Goal: Transaction & Acquisition: Download file/media

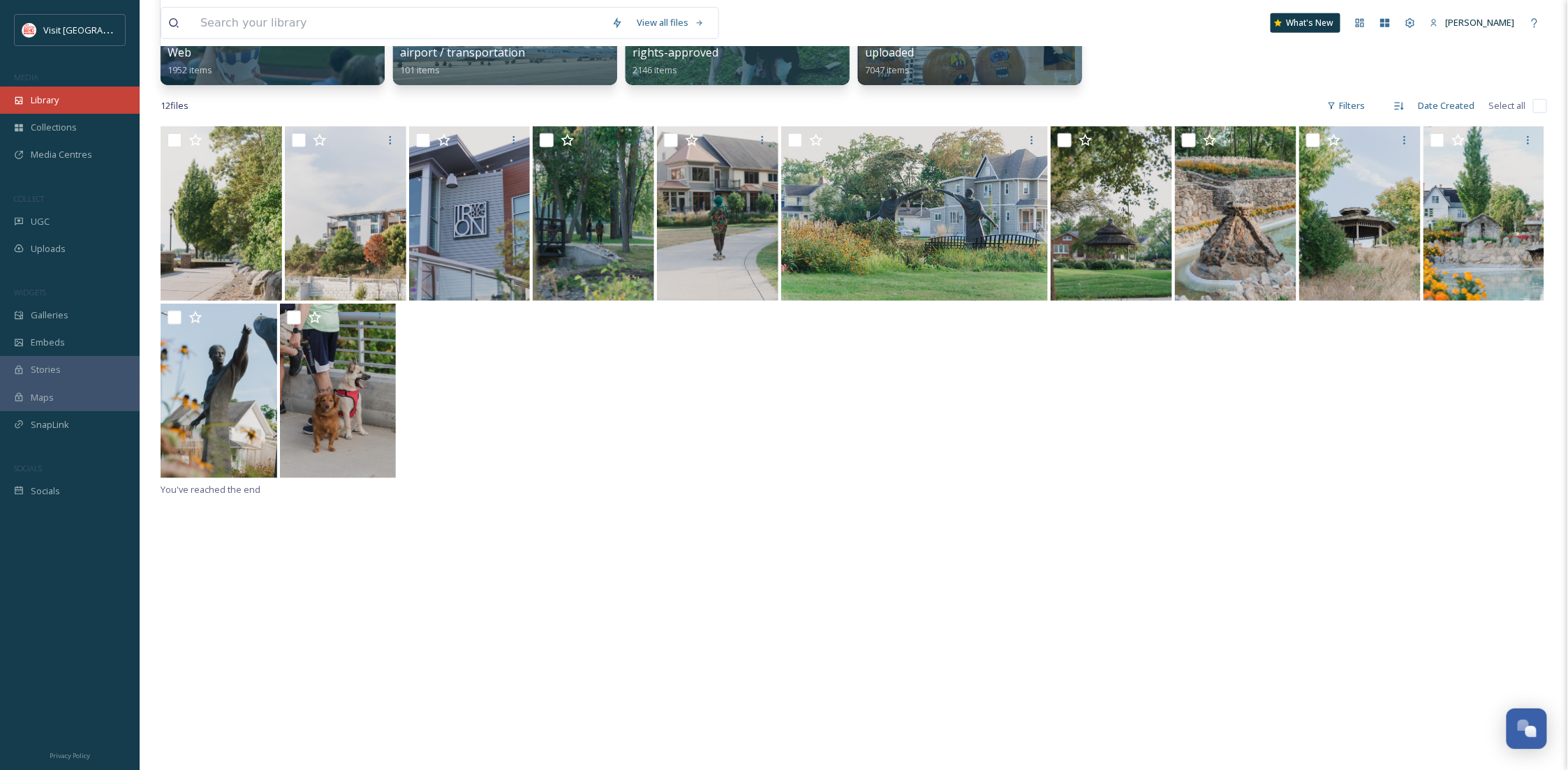
scroll to position [212, 0]
click at [38, 94] on span "Library" at bounding box center [45, 100] width 28 height 13
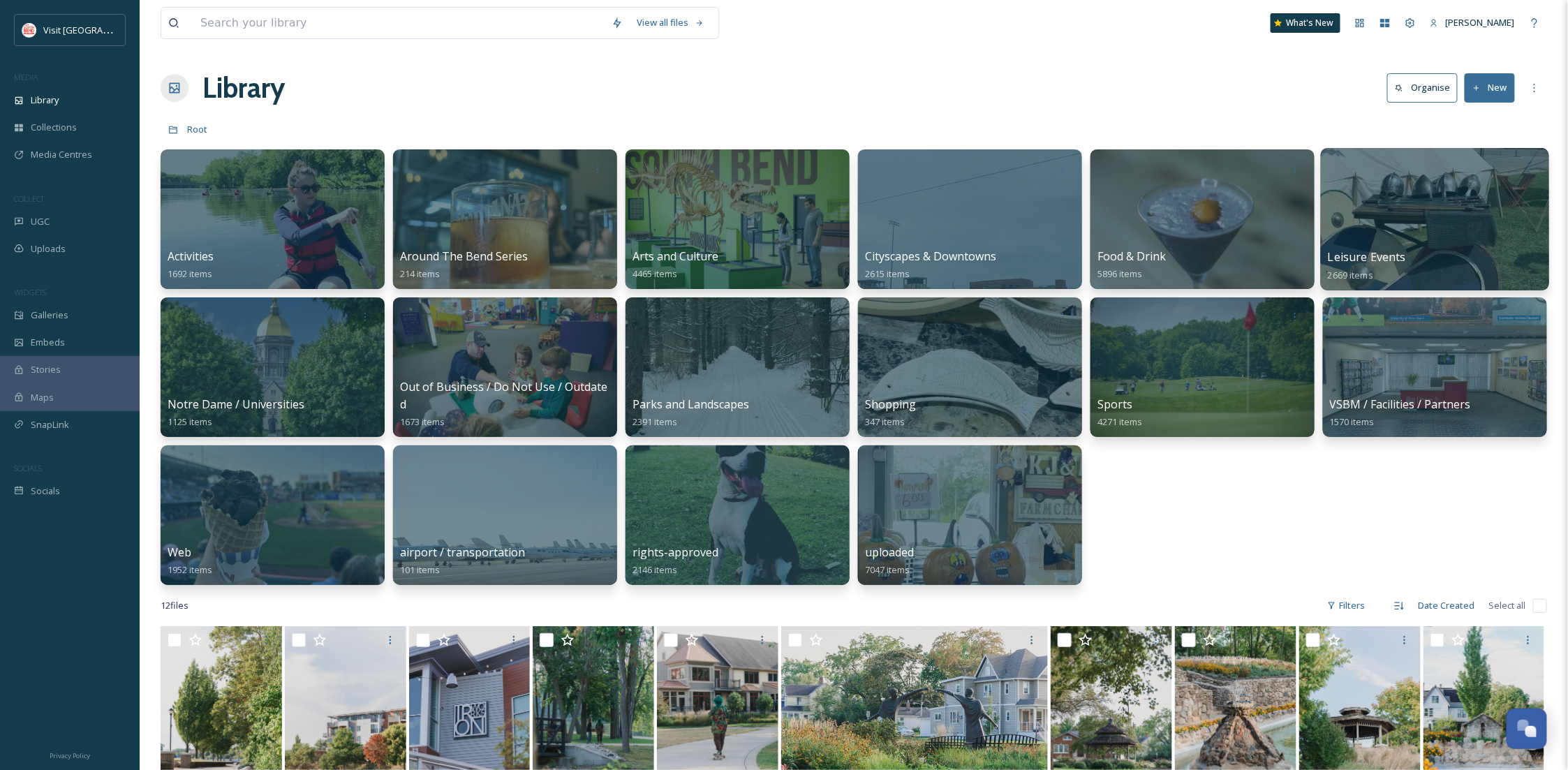
click at [1432, 218] on div at bounding box center [1434, 219] width 228 height 142
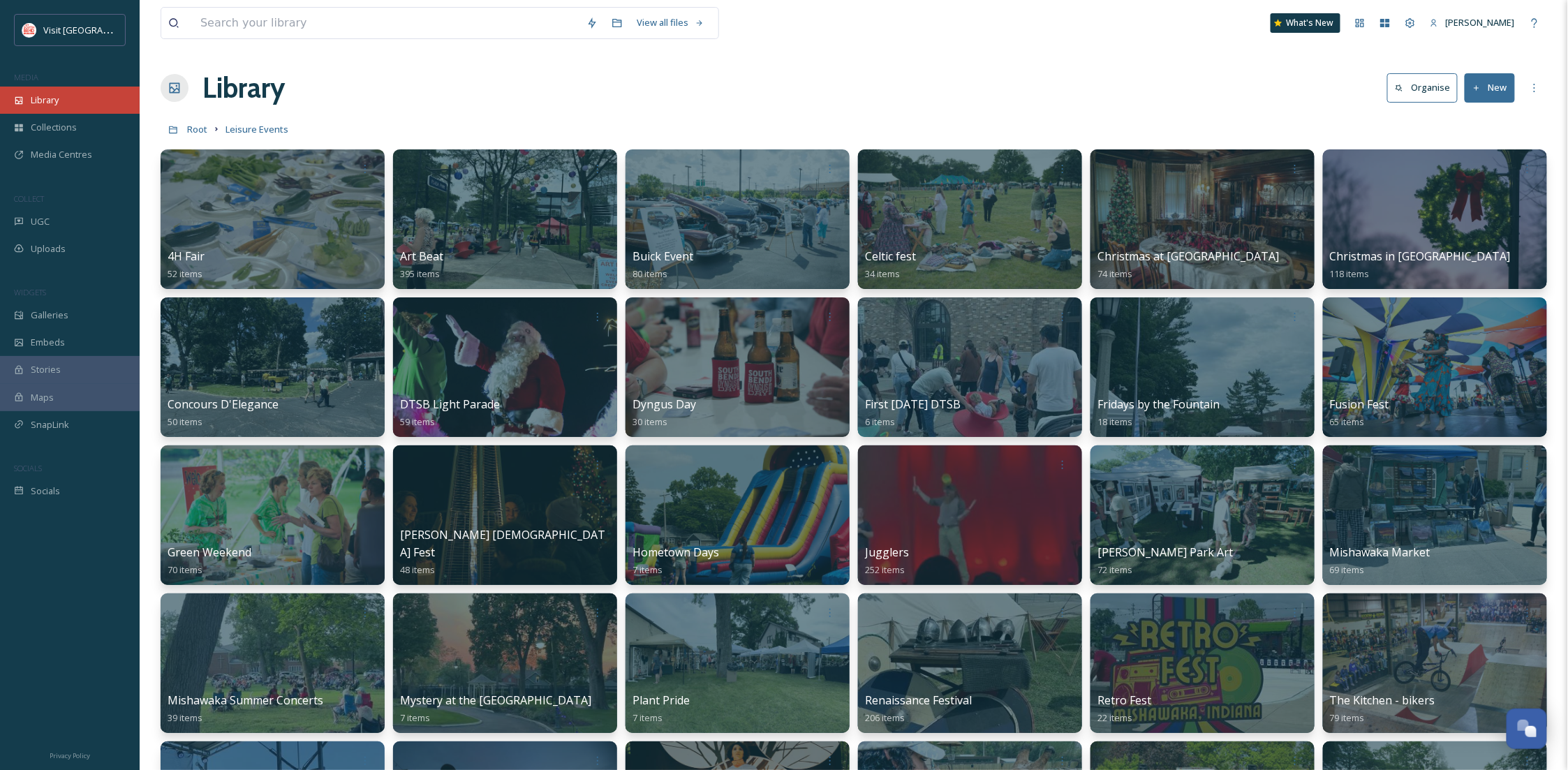
click at [69, 97] on div "Library" at bounding box center [70, 99] width 140 height 27
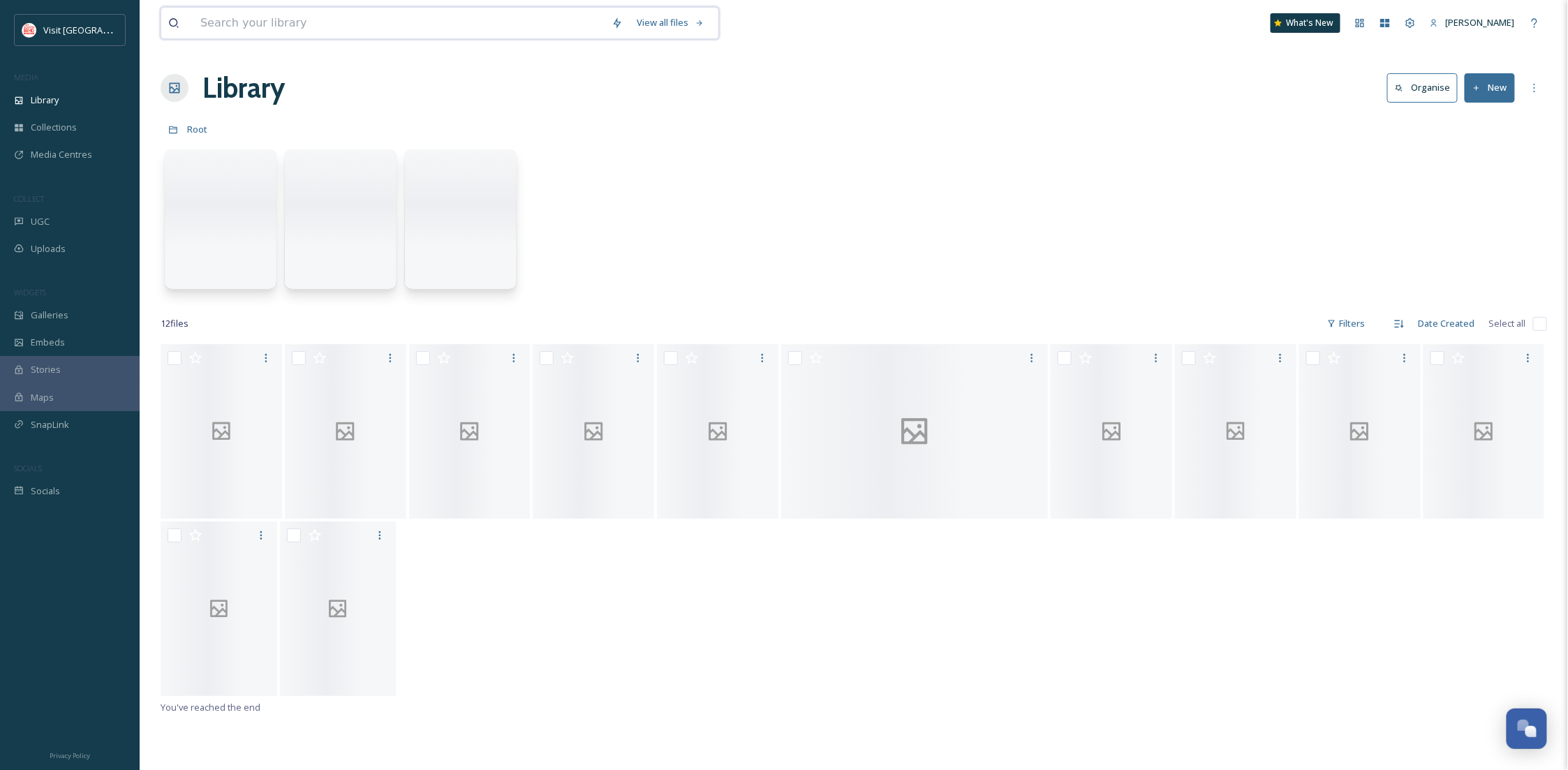
click at [342, 20] on input at bounding box center [399, 23] width 411 height 30
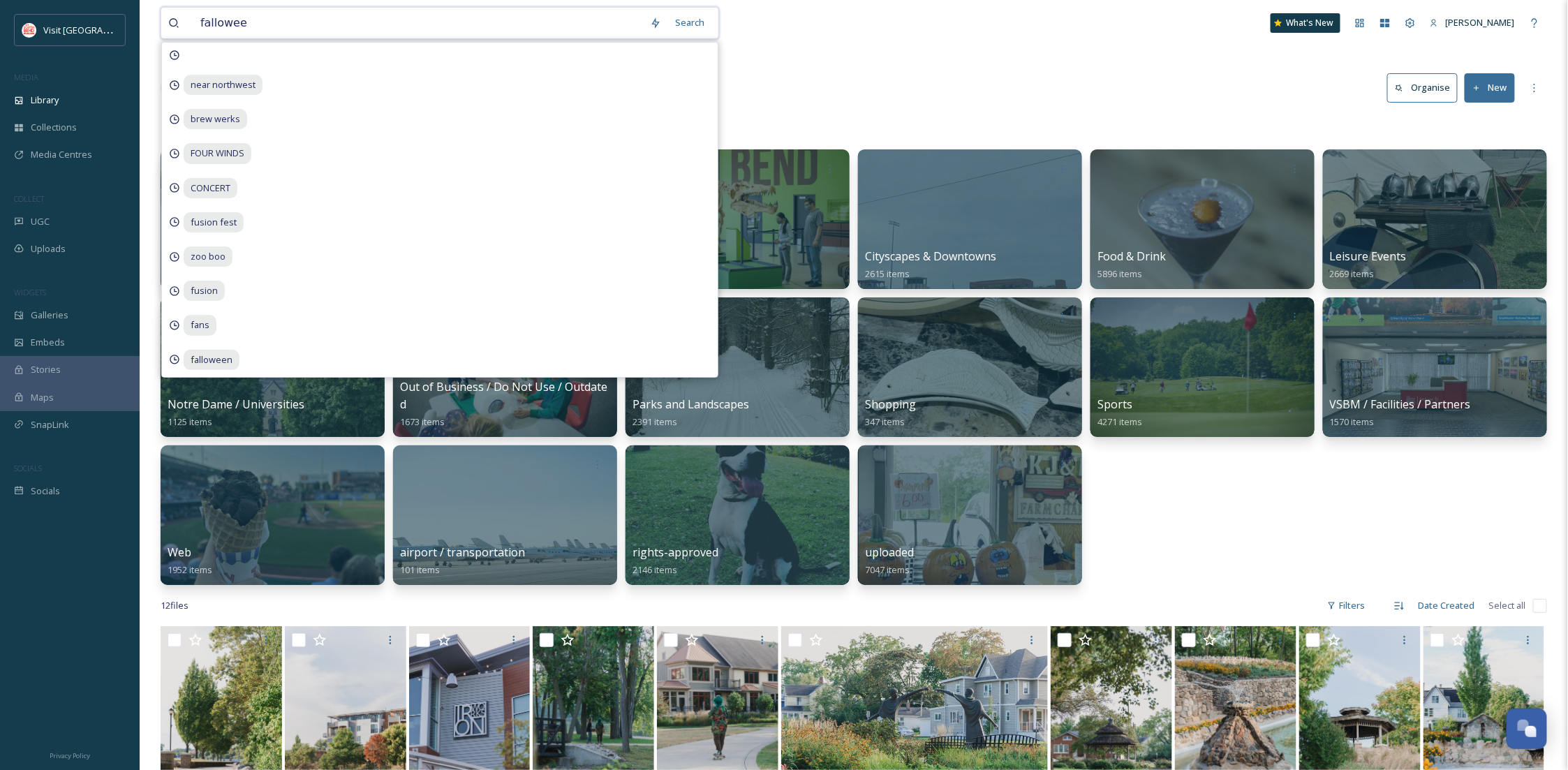
type input "falloween"
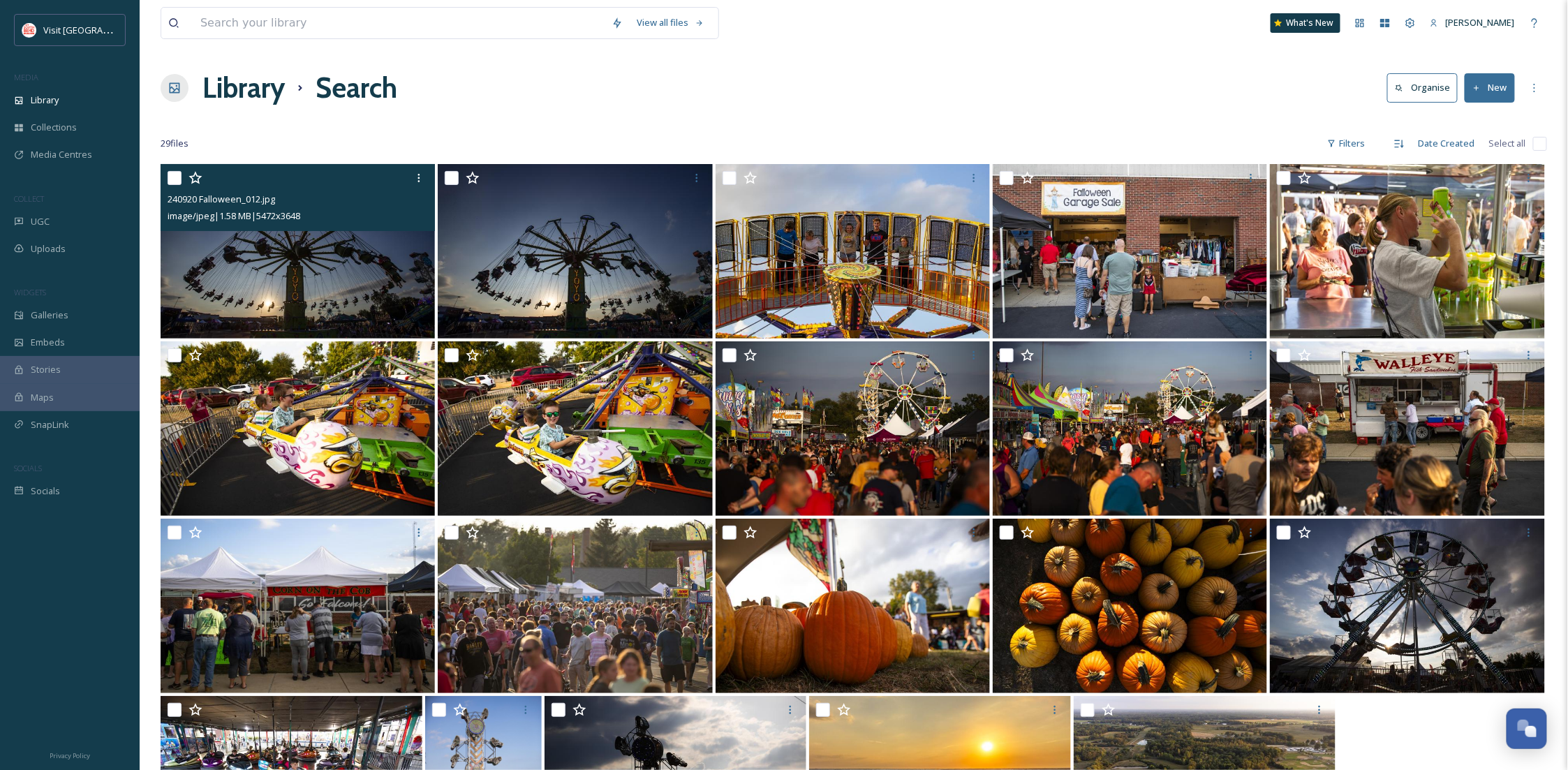
click at [176, 174] on input "checkbox" at bounding box center [174, 178] width 14 height 14
checkbox input "true"
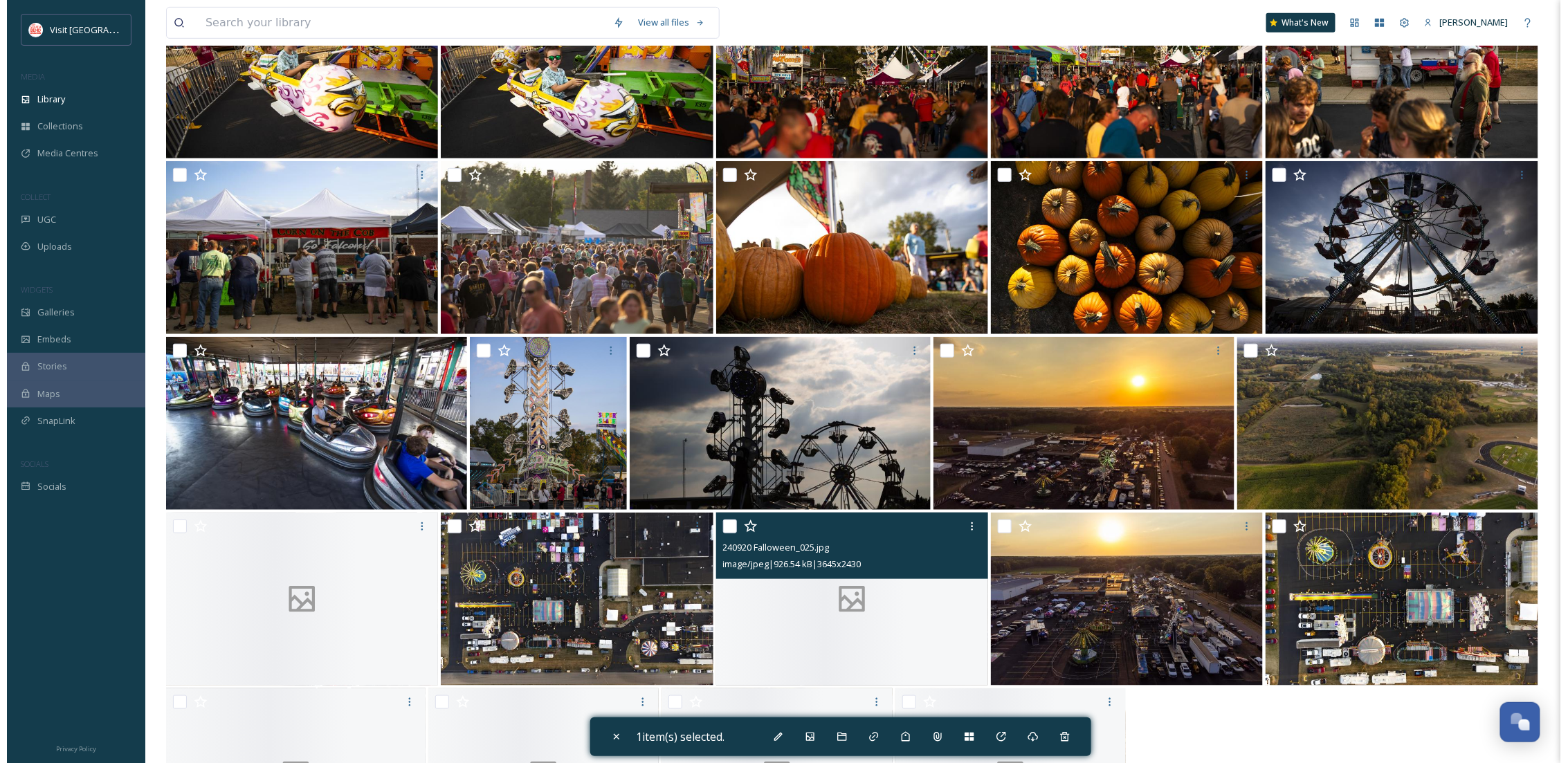
scroll to position [470, 0]
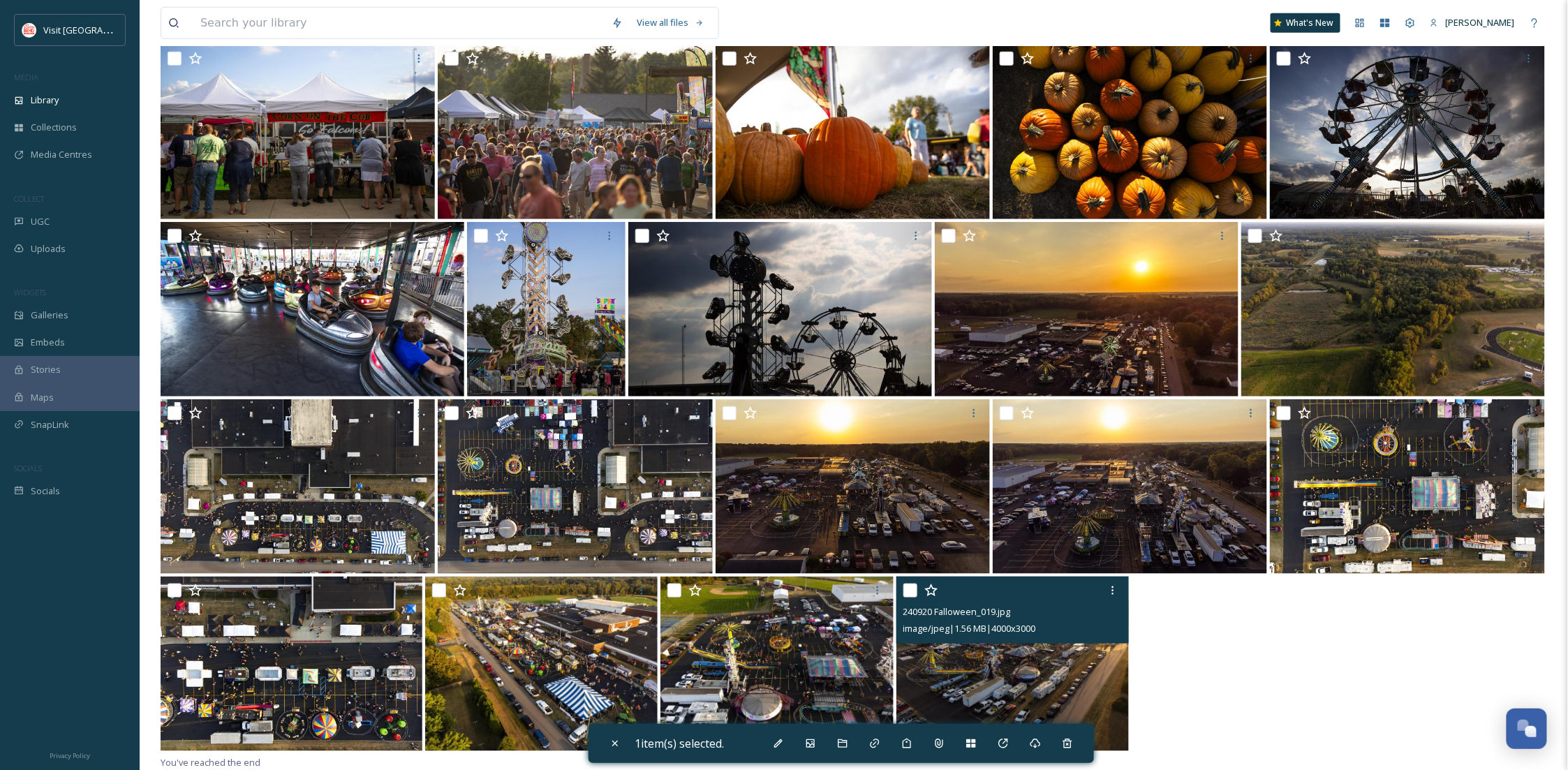
click at [1052, 690] on img at bounding box center [1013, 664] width 233 height 174
checkbox input "true"
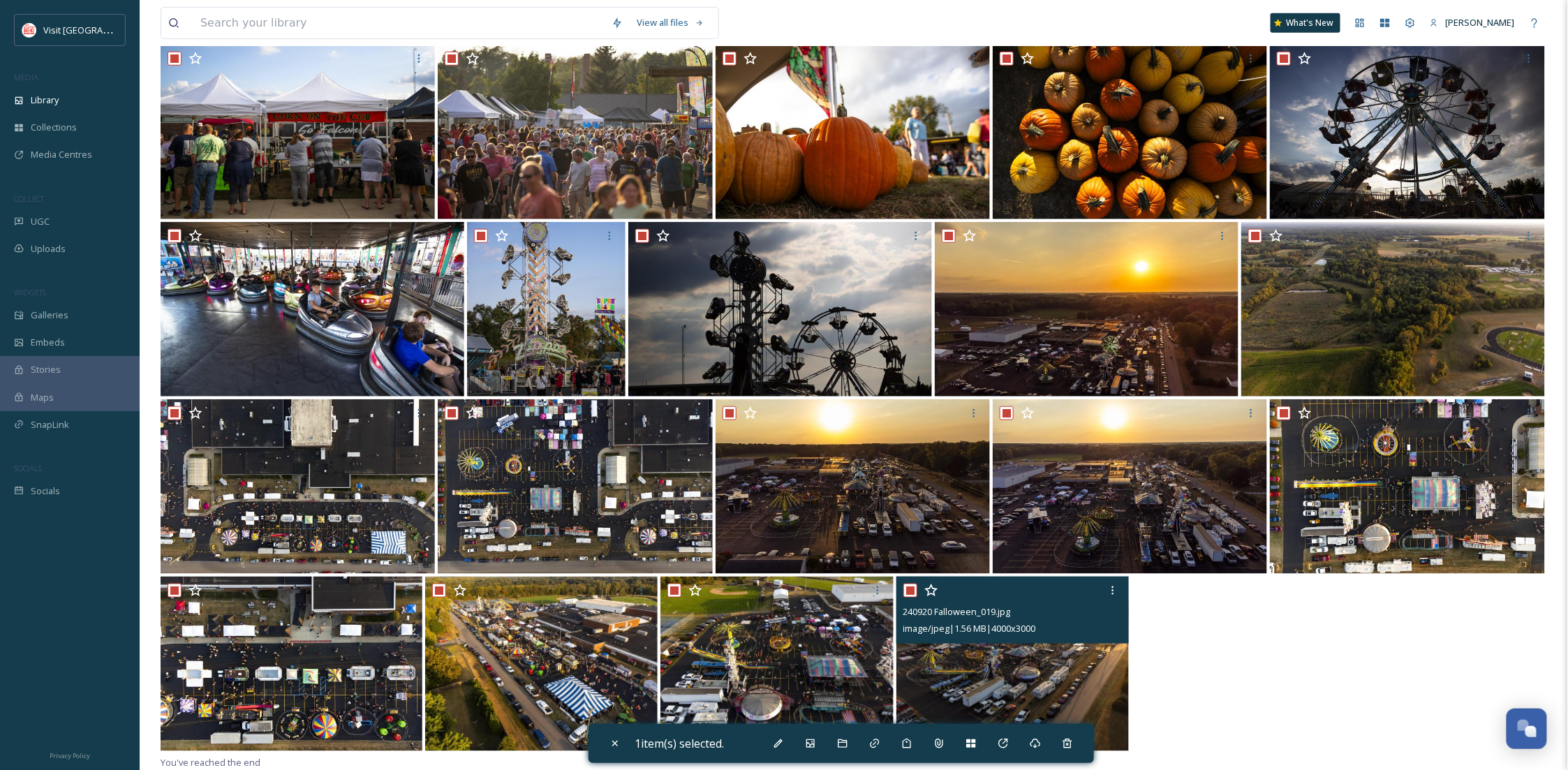
checkbox input "true"
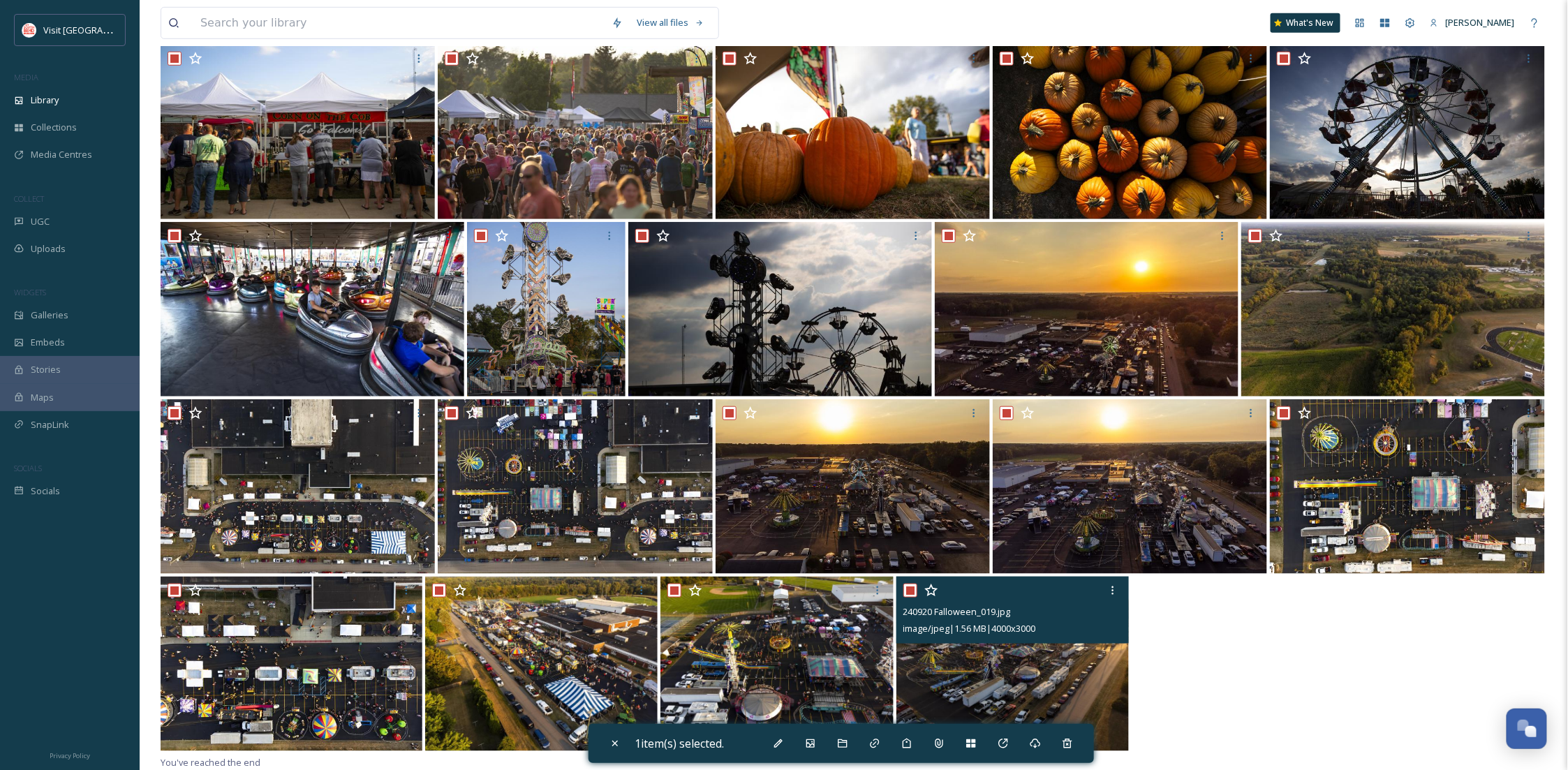
checkbox input "true"
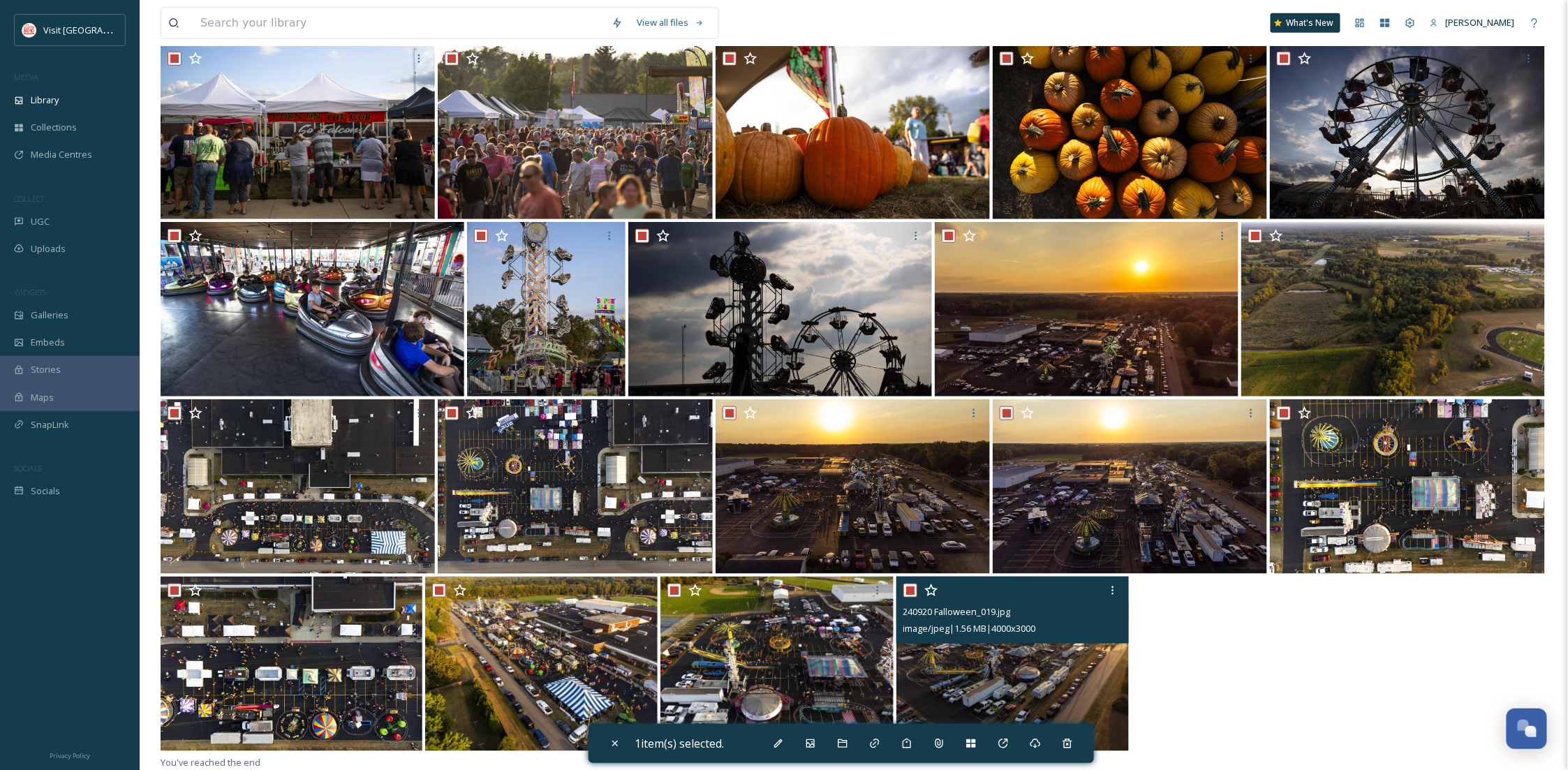
checkbox input "true"
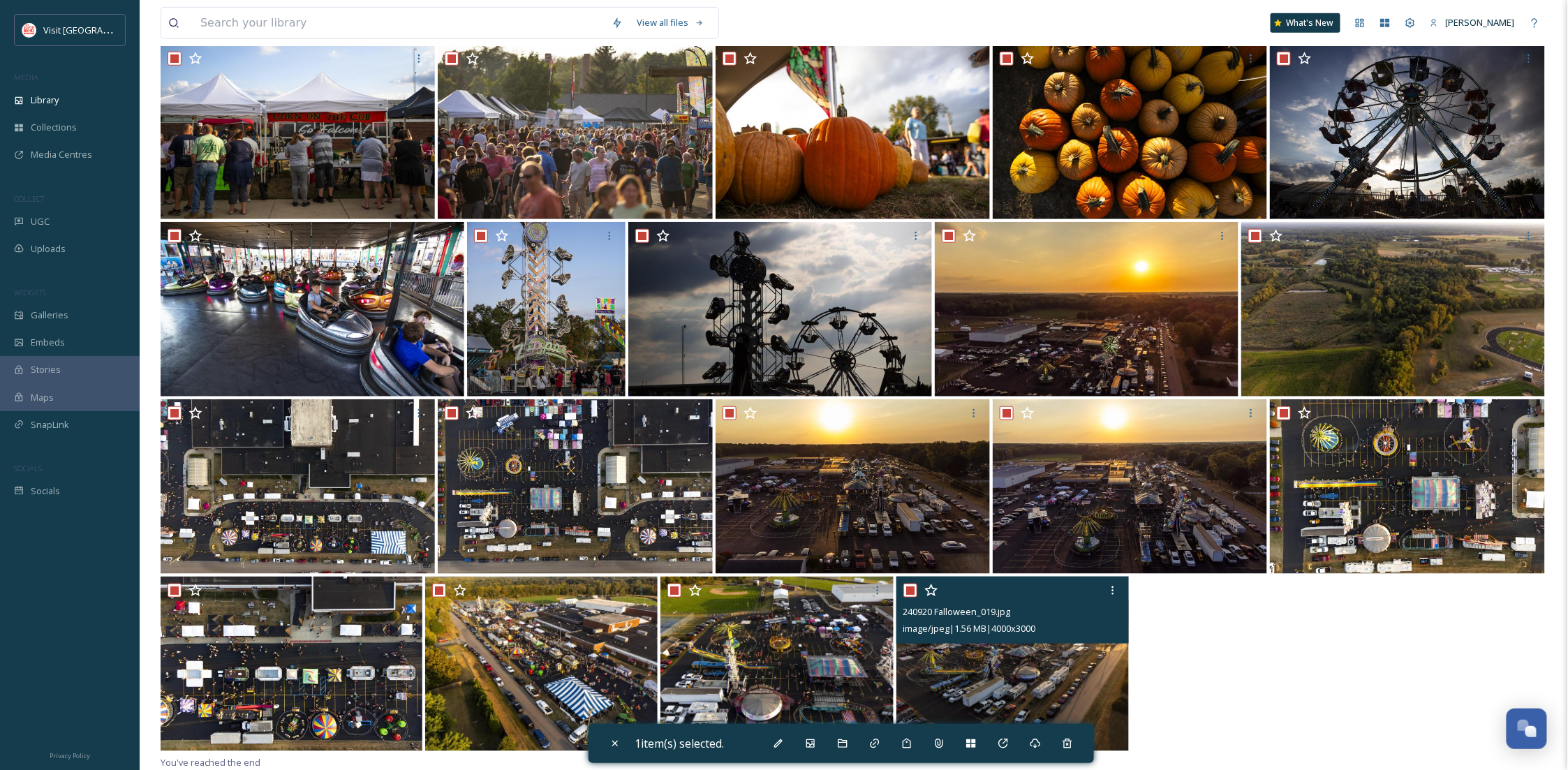
checkbox input "true"
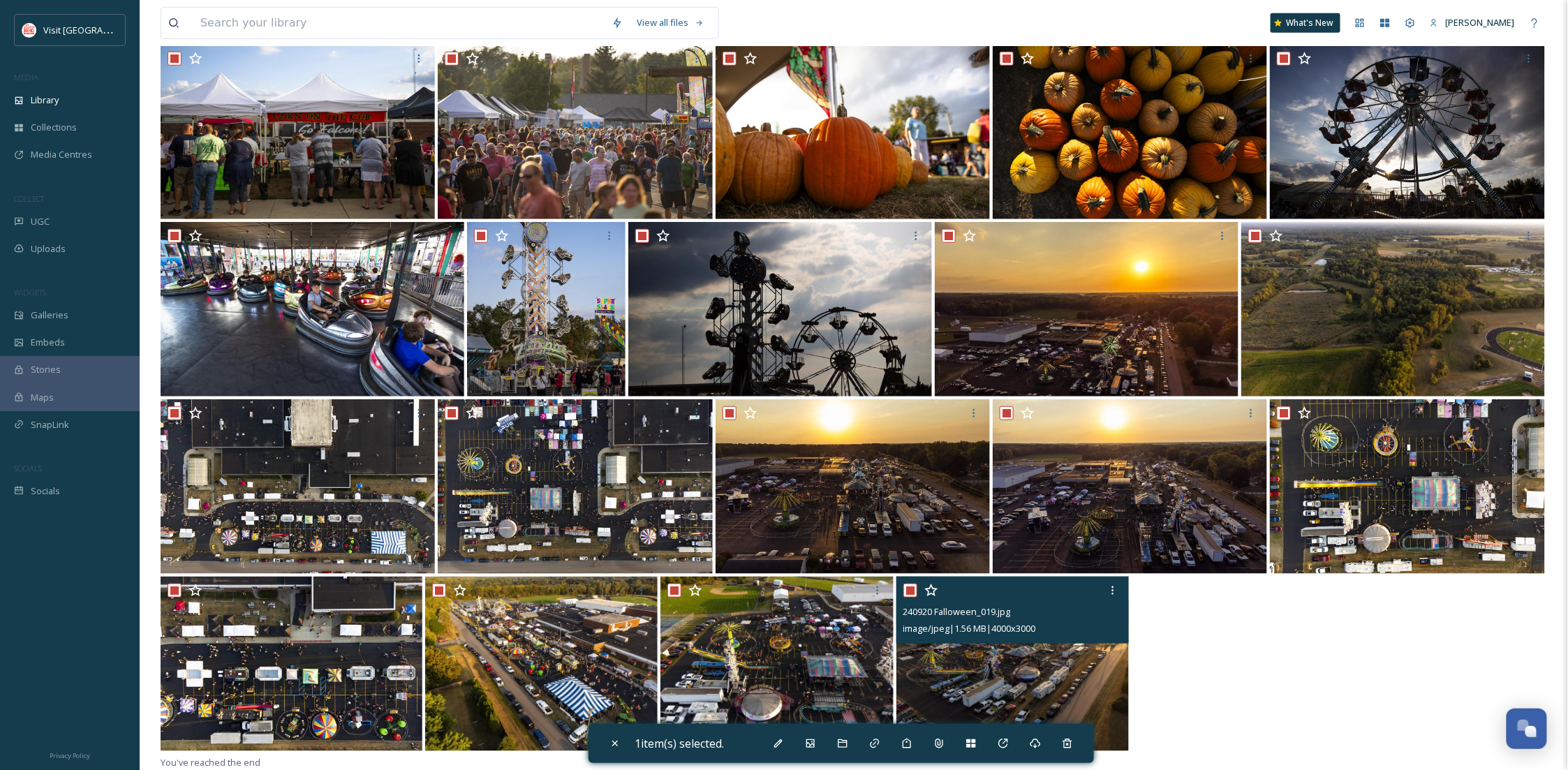
checkbox input "true"
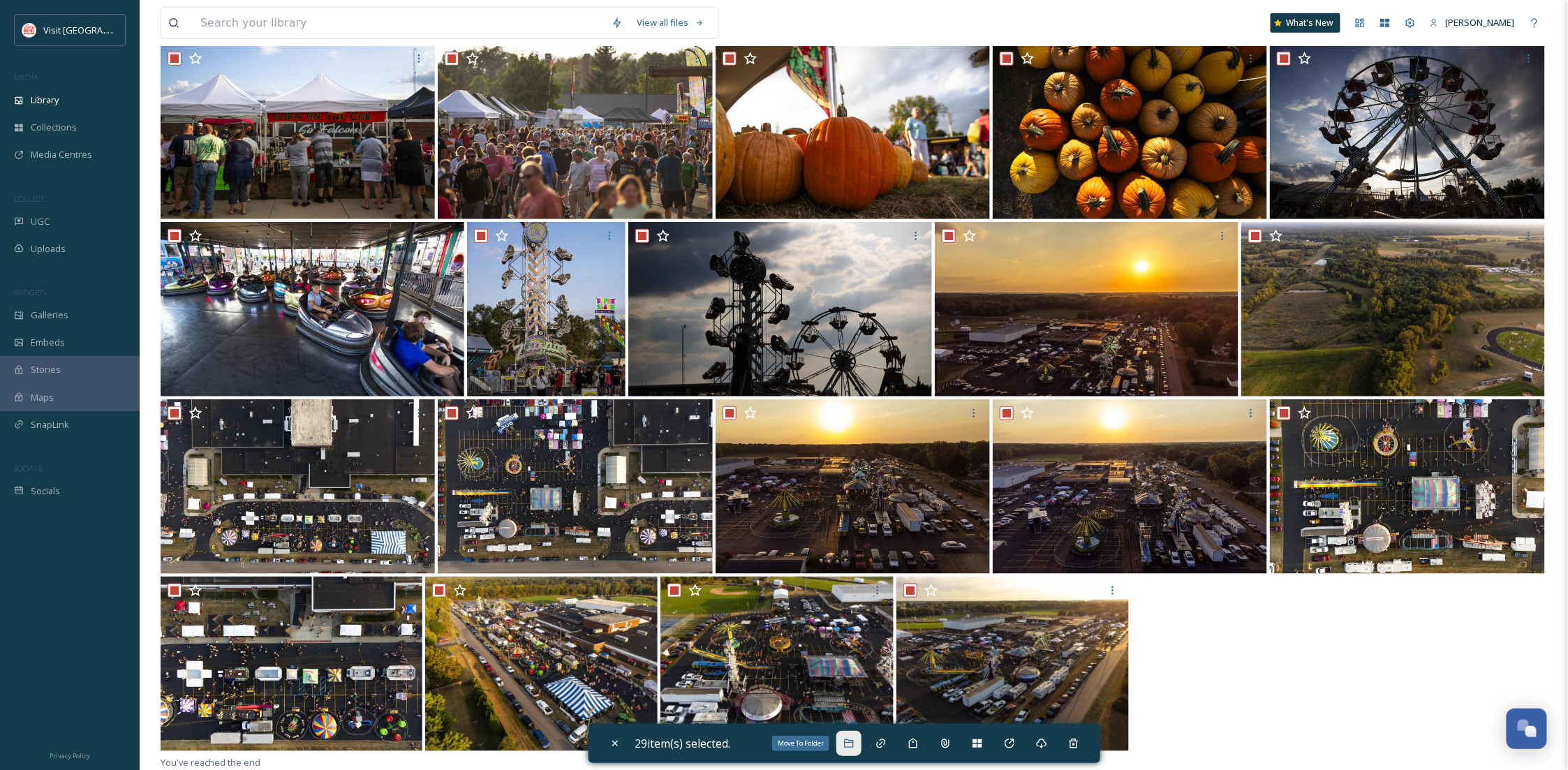
click at [855, 743] on icon at bounding box center [849, 744] width 11 height 11
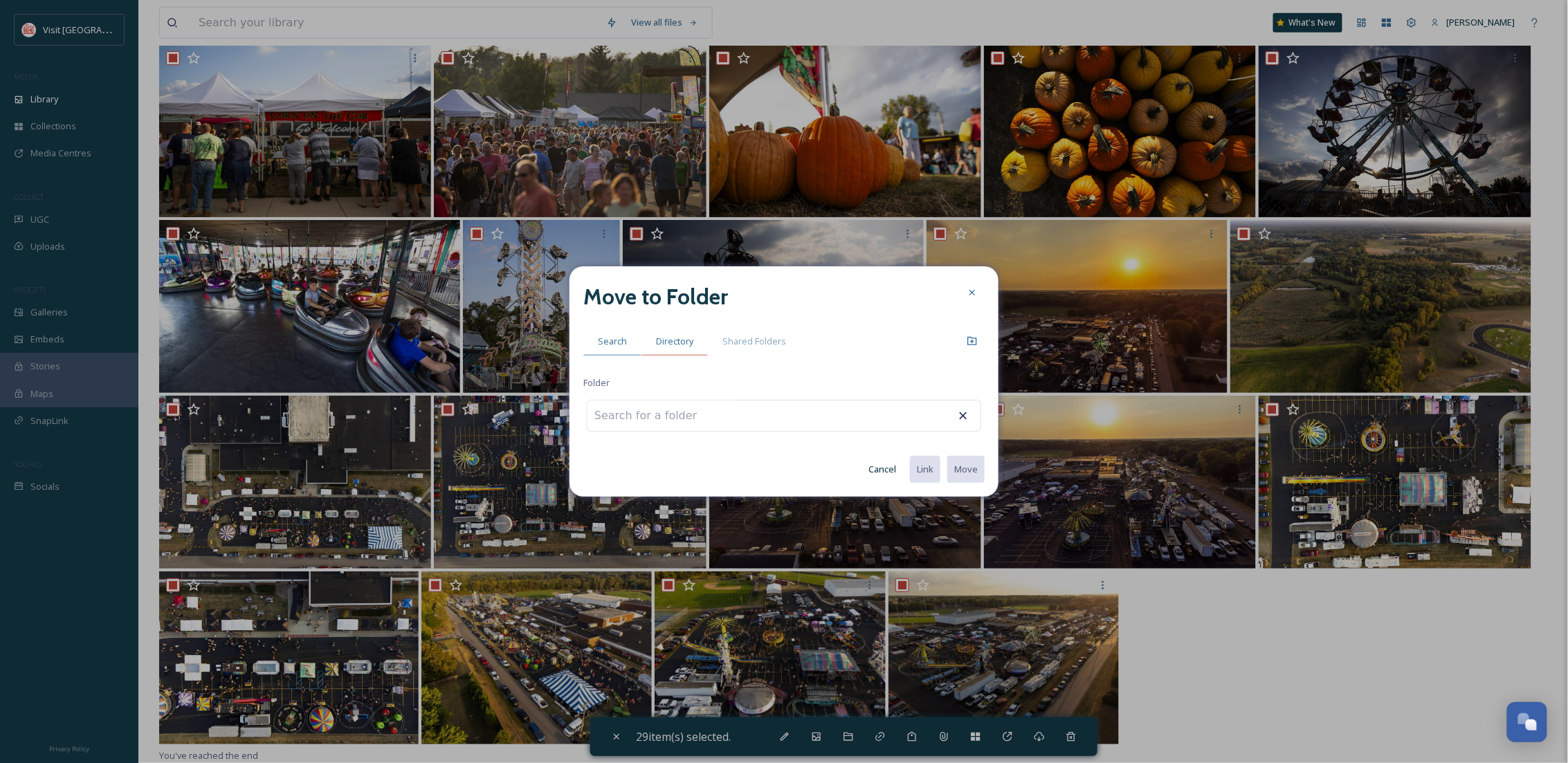
click at [675, 351] on div "Directory" at bounding box center [675, 342] width 67 height 28
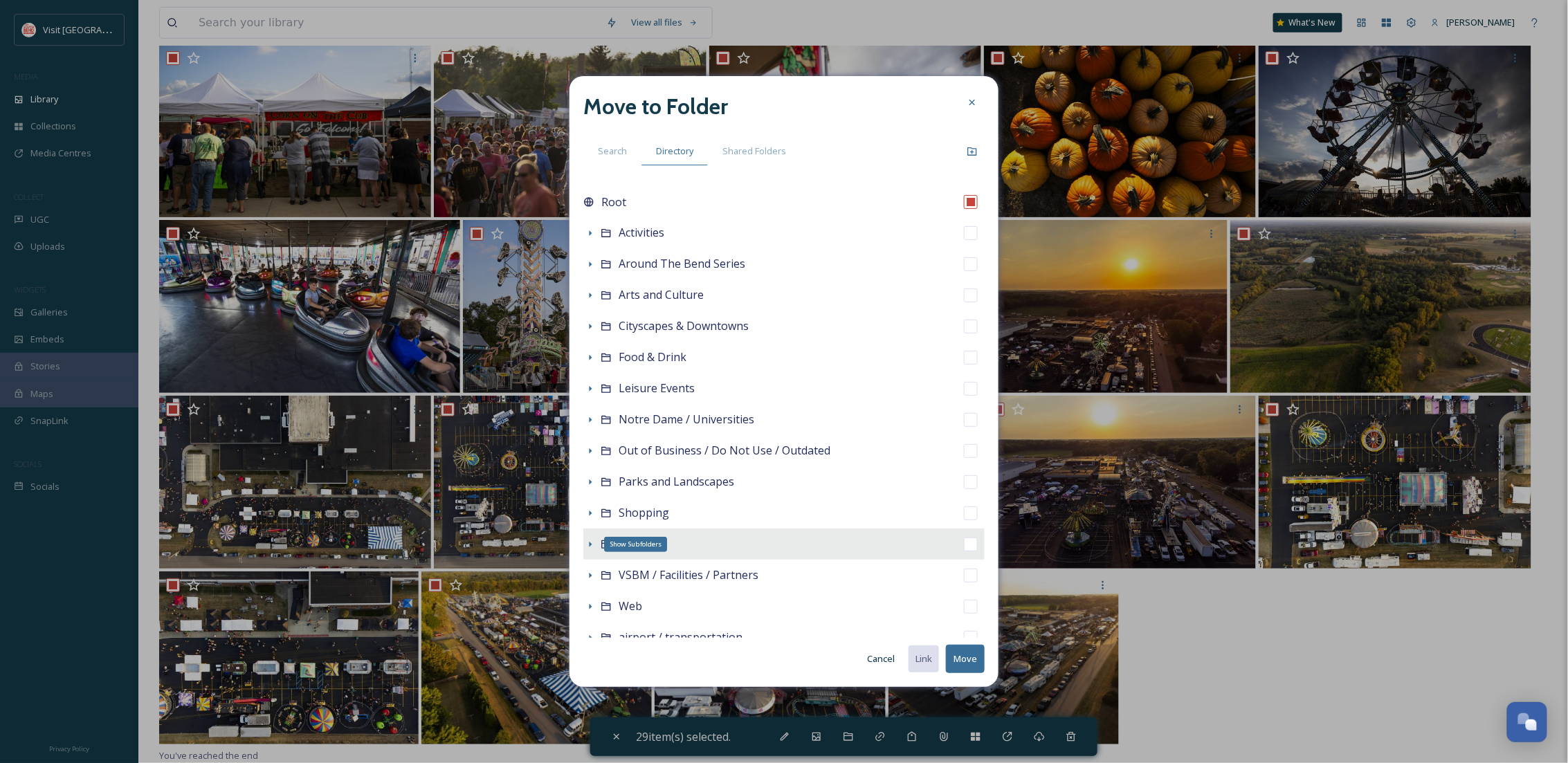
scroll to position [112, 0]
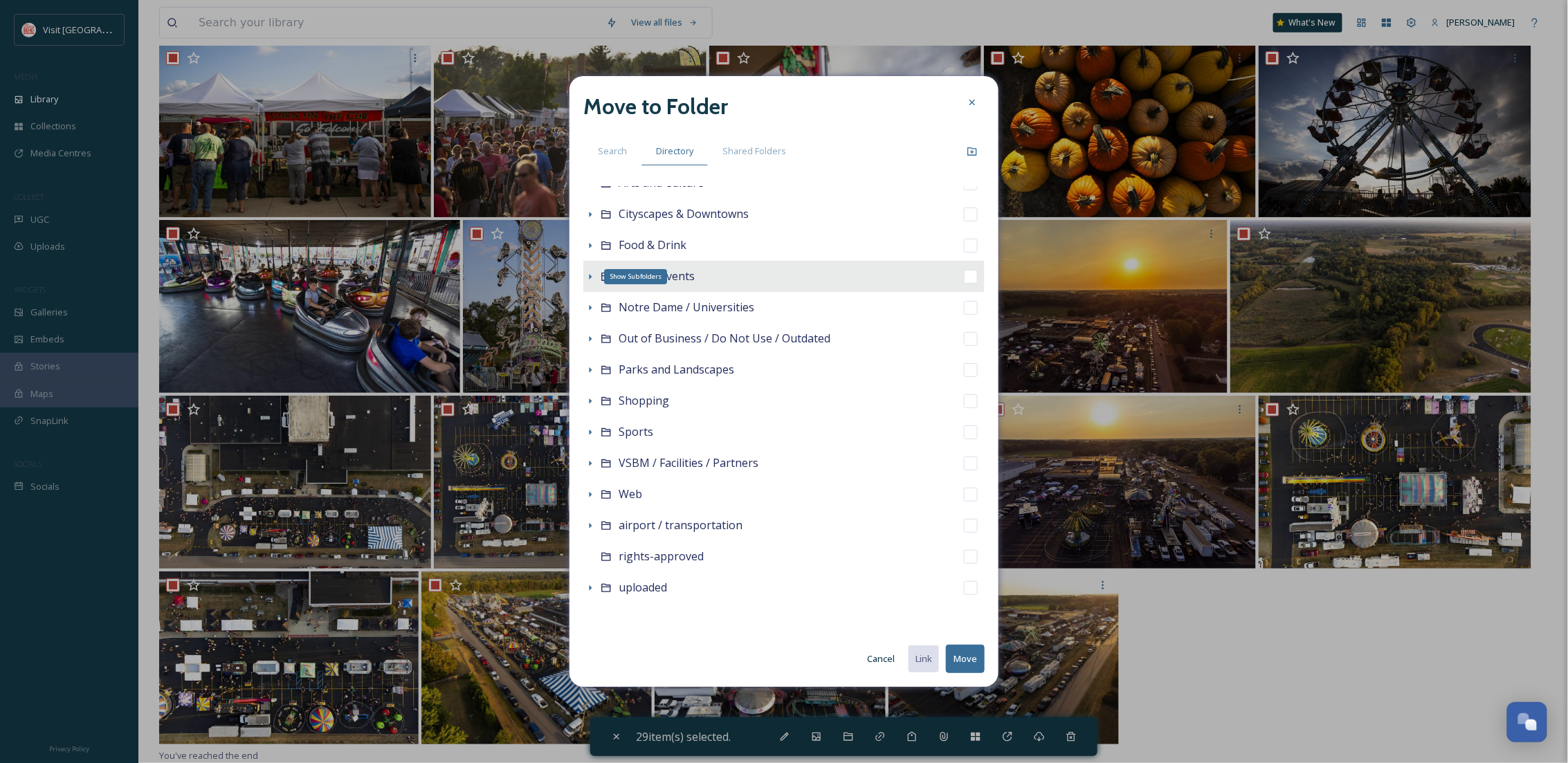
click at [591, 279] on icon at bounding box center [590, 277] width 11 height 11
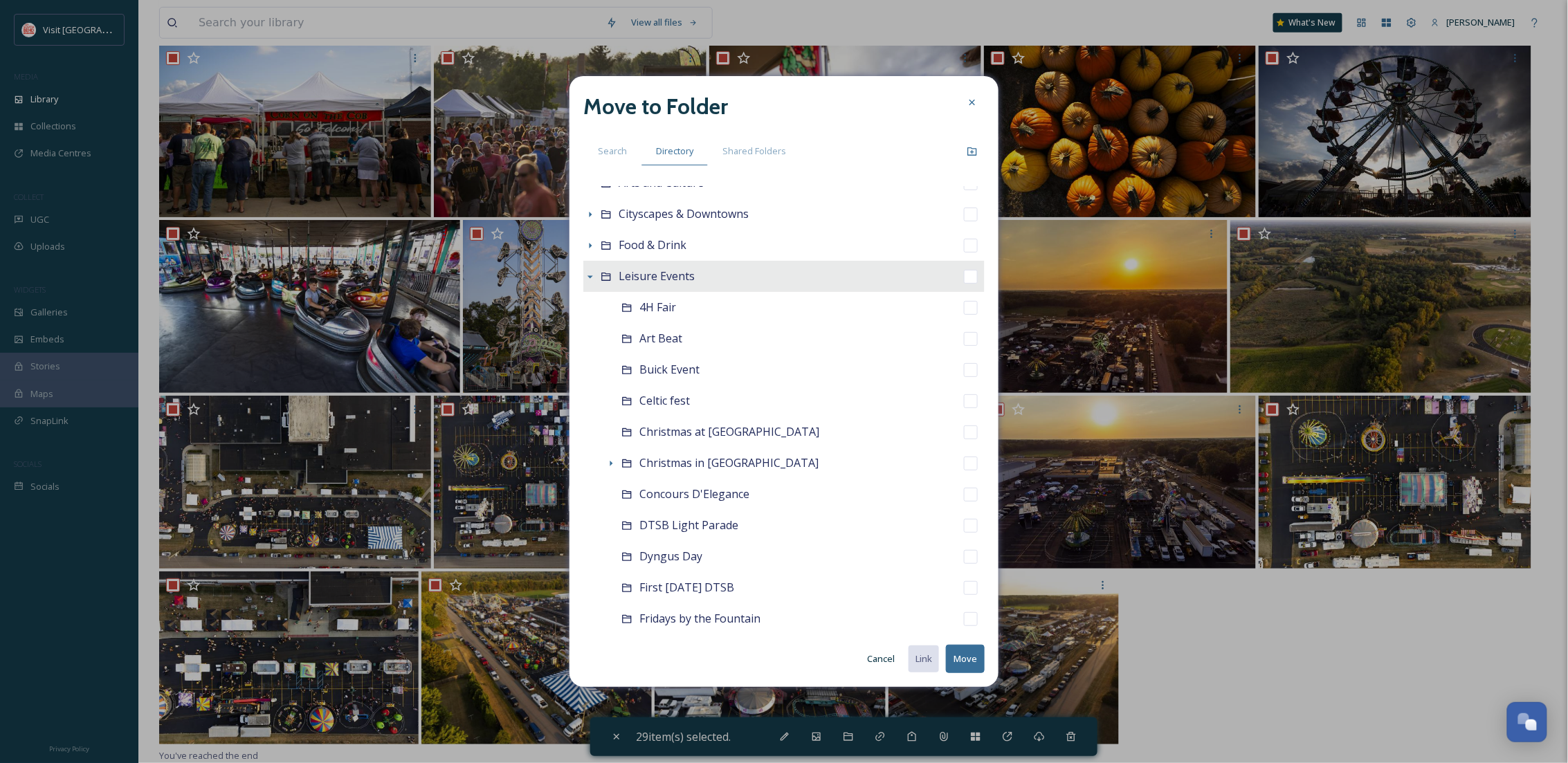
click at [655, 276] on span "Leisure Events" at bounding box center [656, 276] width 76 height 15
checkbox input "false"
checkbox input "true"
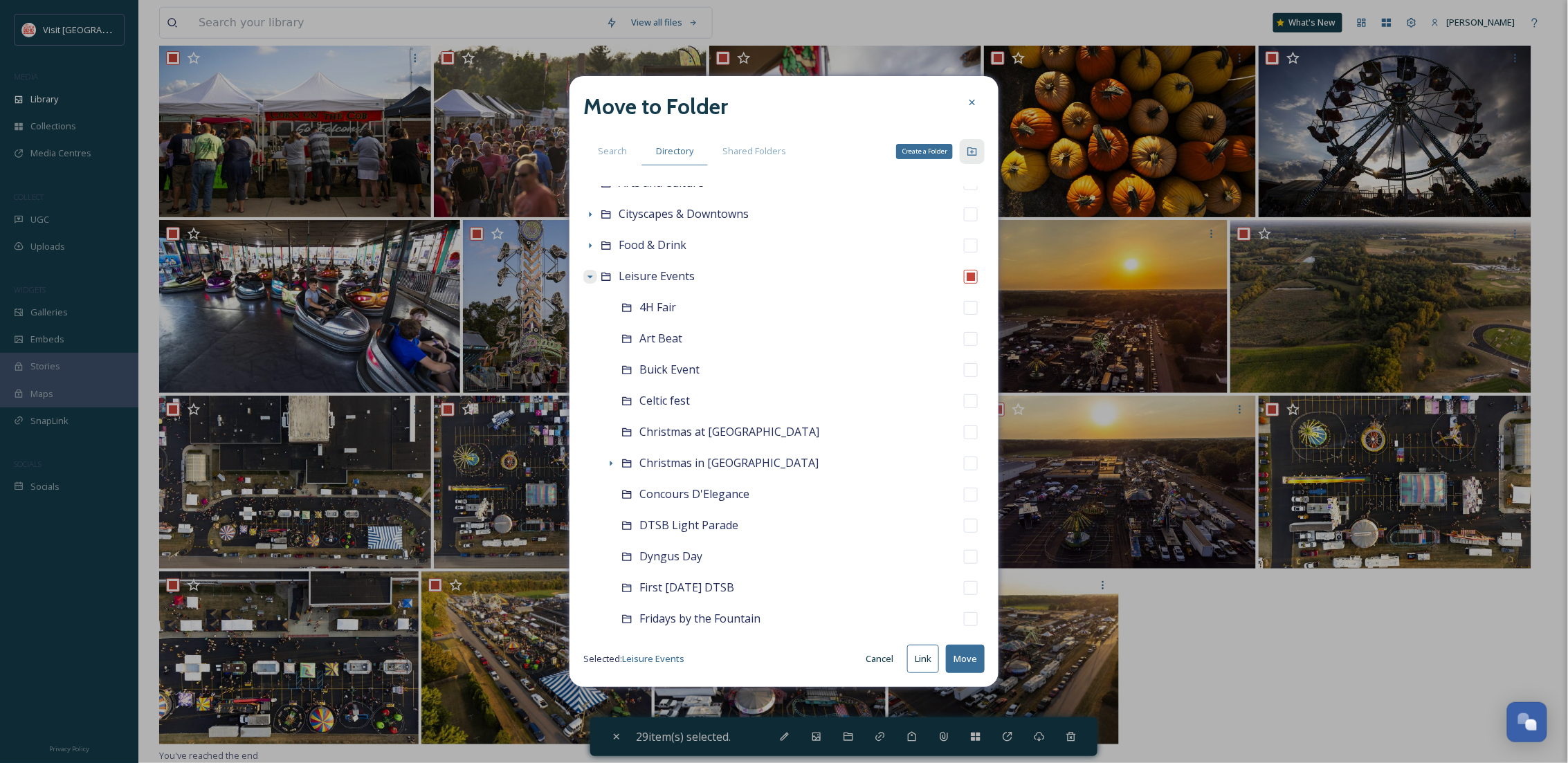
click at [972, 157] on icon at bounding box center [972, 152] width 11 height 11
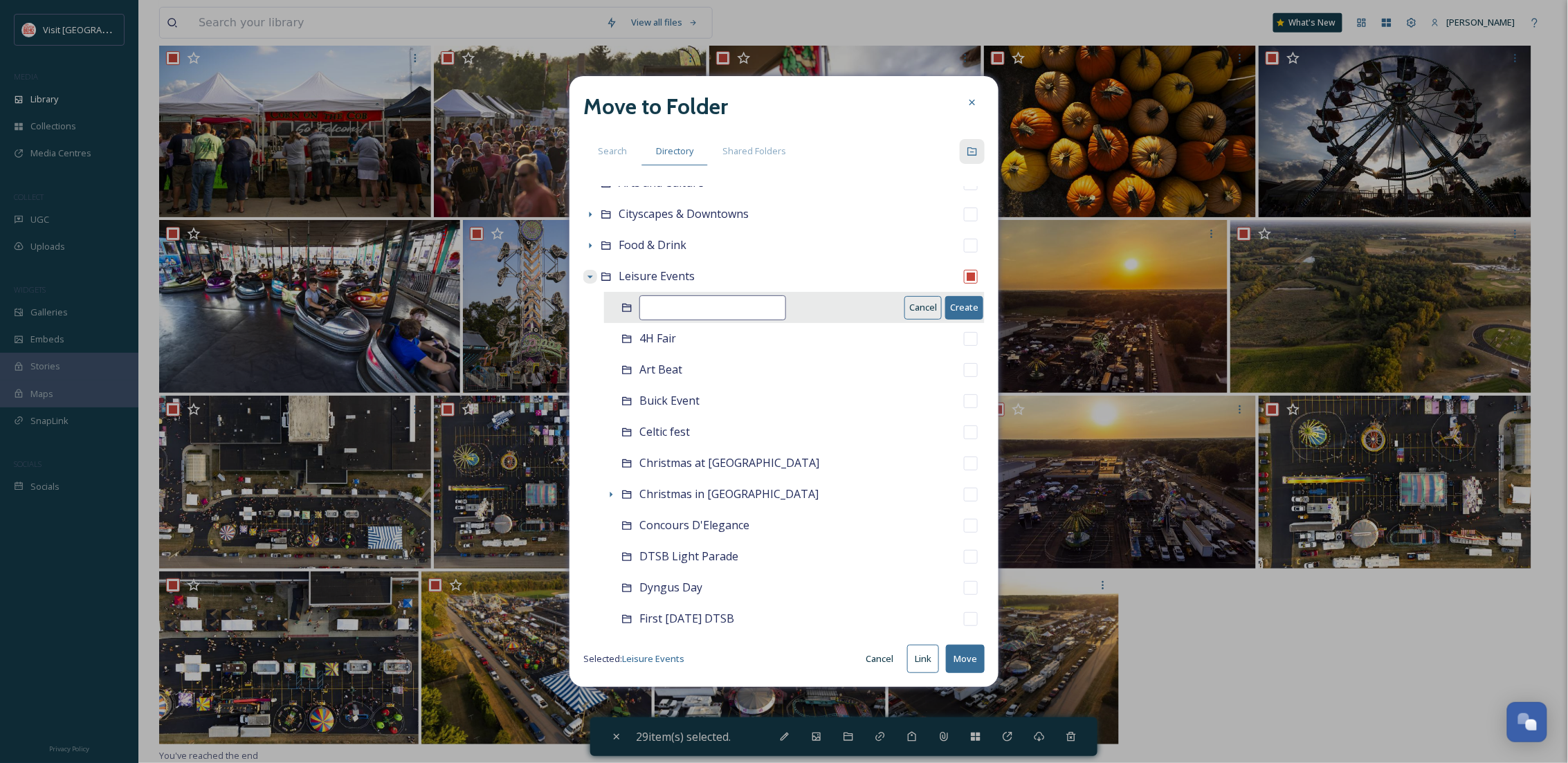
click at [710, 313] on input at bounding box center [712, 308] width 146 height 25
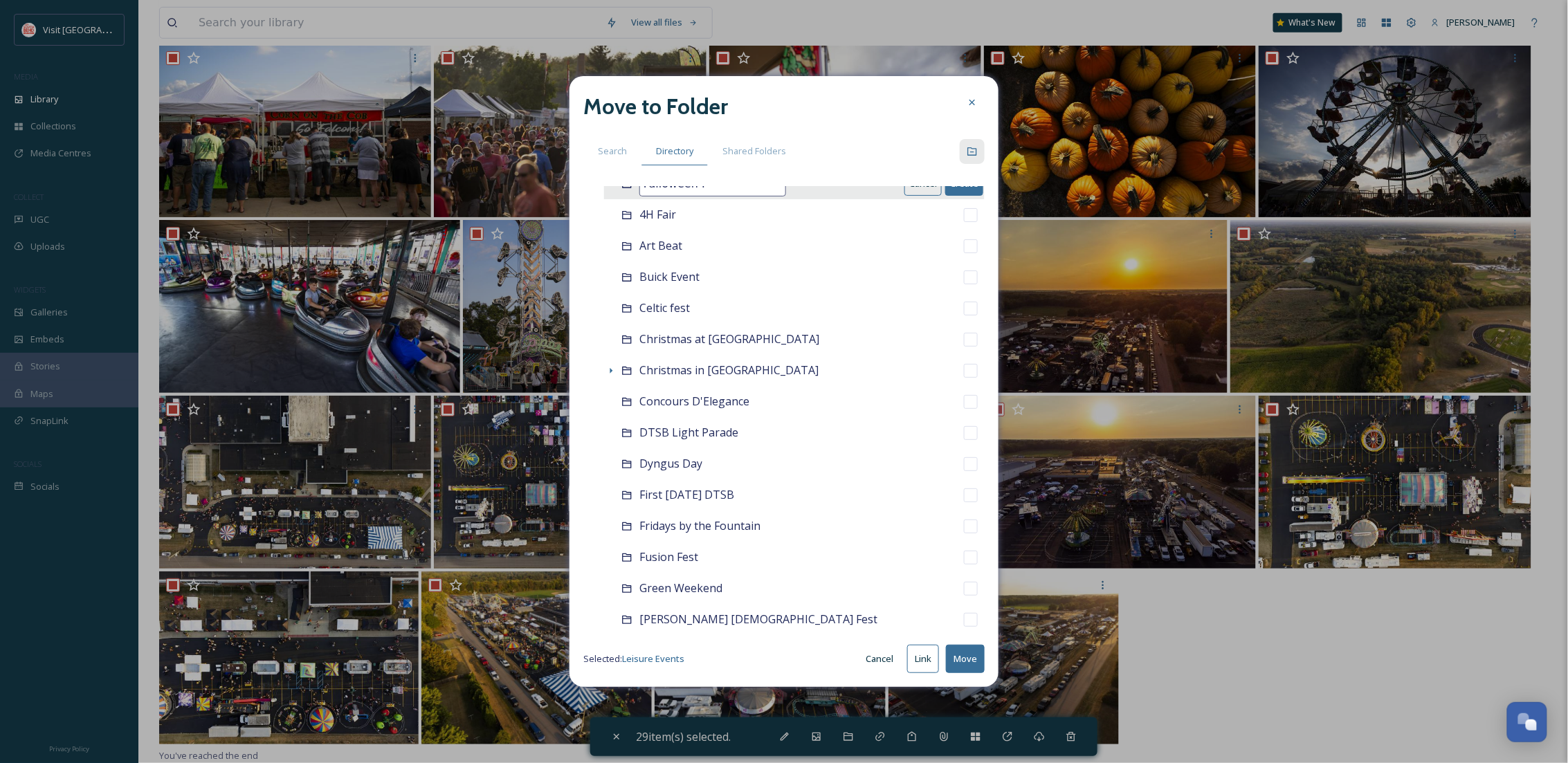
scroll to position [225, 0]
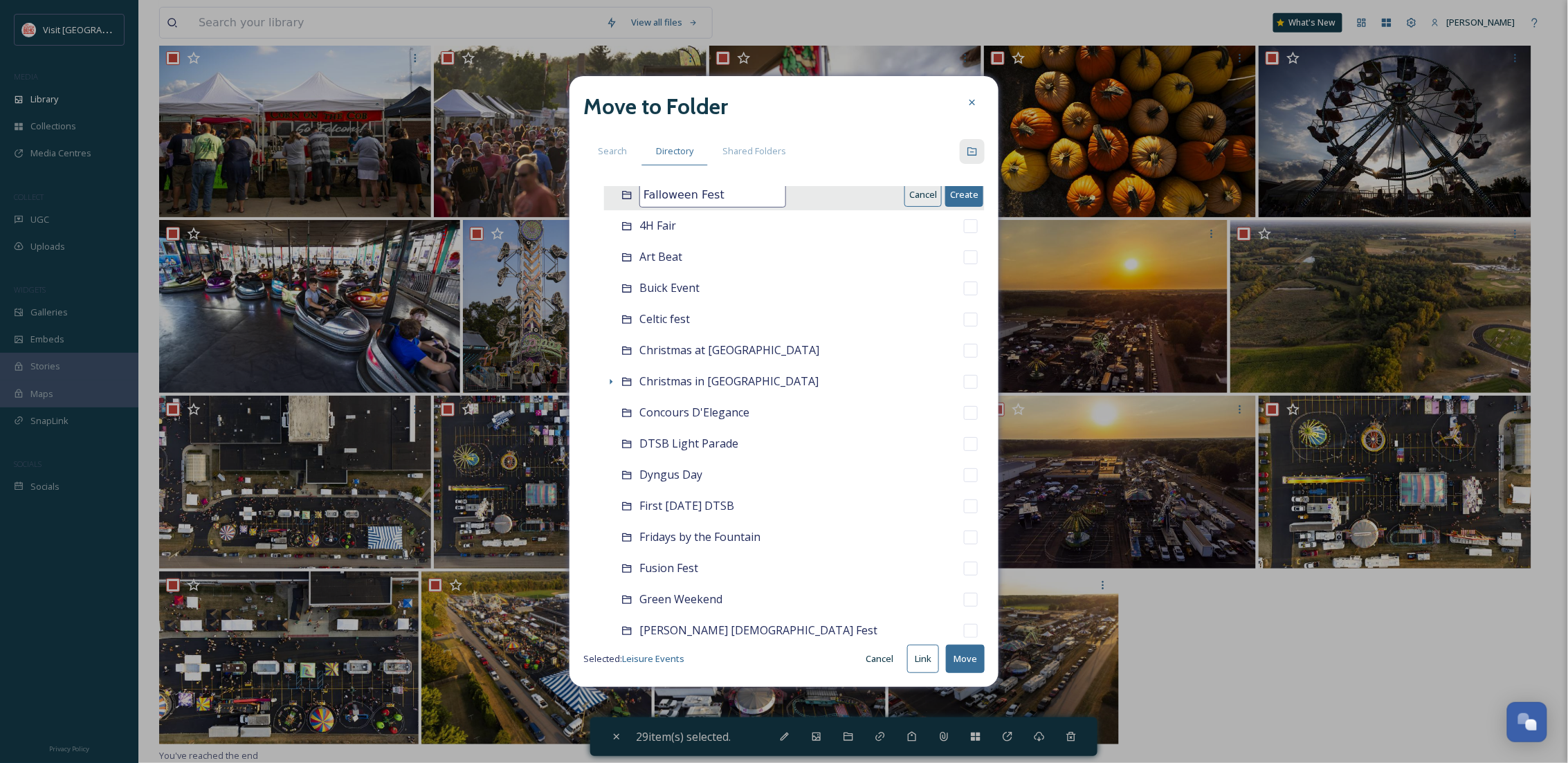
type input "Falloween Fest"
click at [954, 193] on button "Create" at bounding box center [964, 194] width 38 height 23
checkbox input "false"
checkbox input "true"
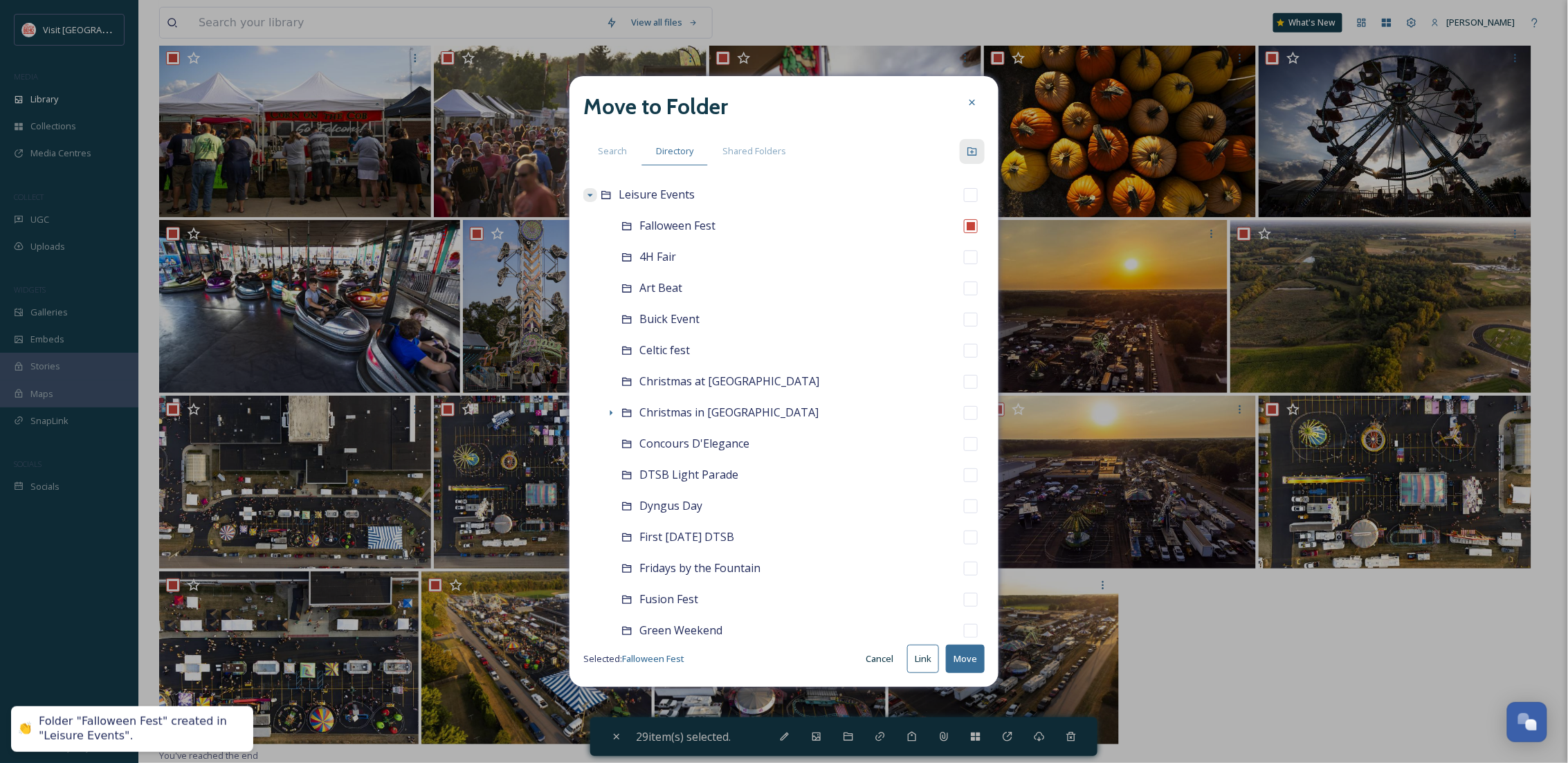
click at [971, 658] on button "Move" at bounding box center [965, 659] width 38 height 28
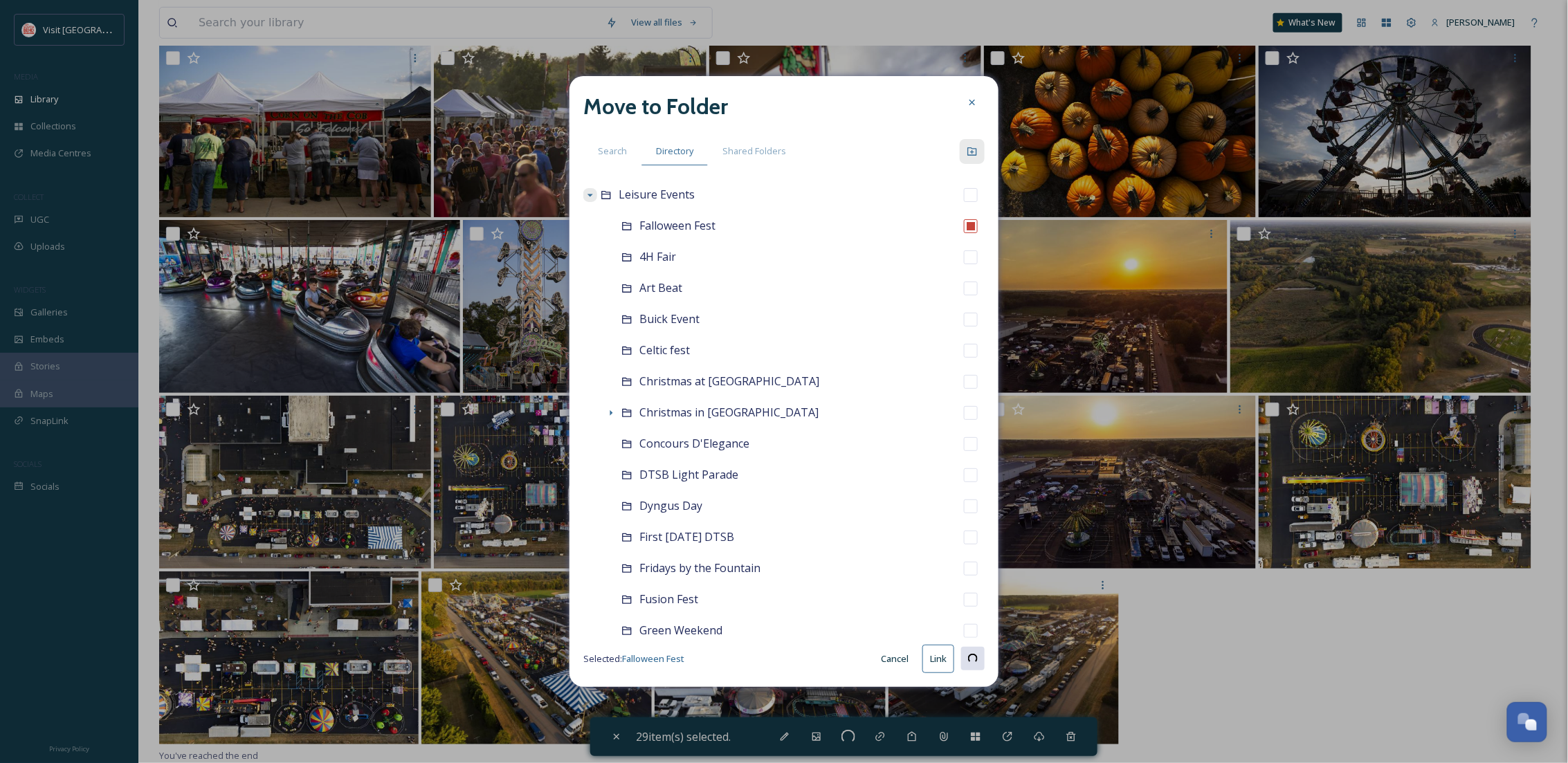
checkbox input "false"
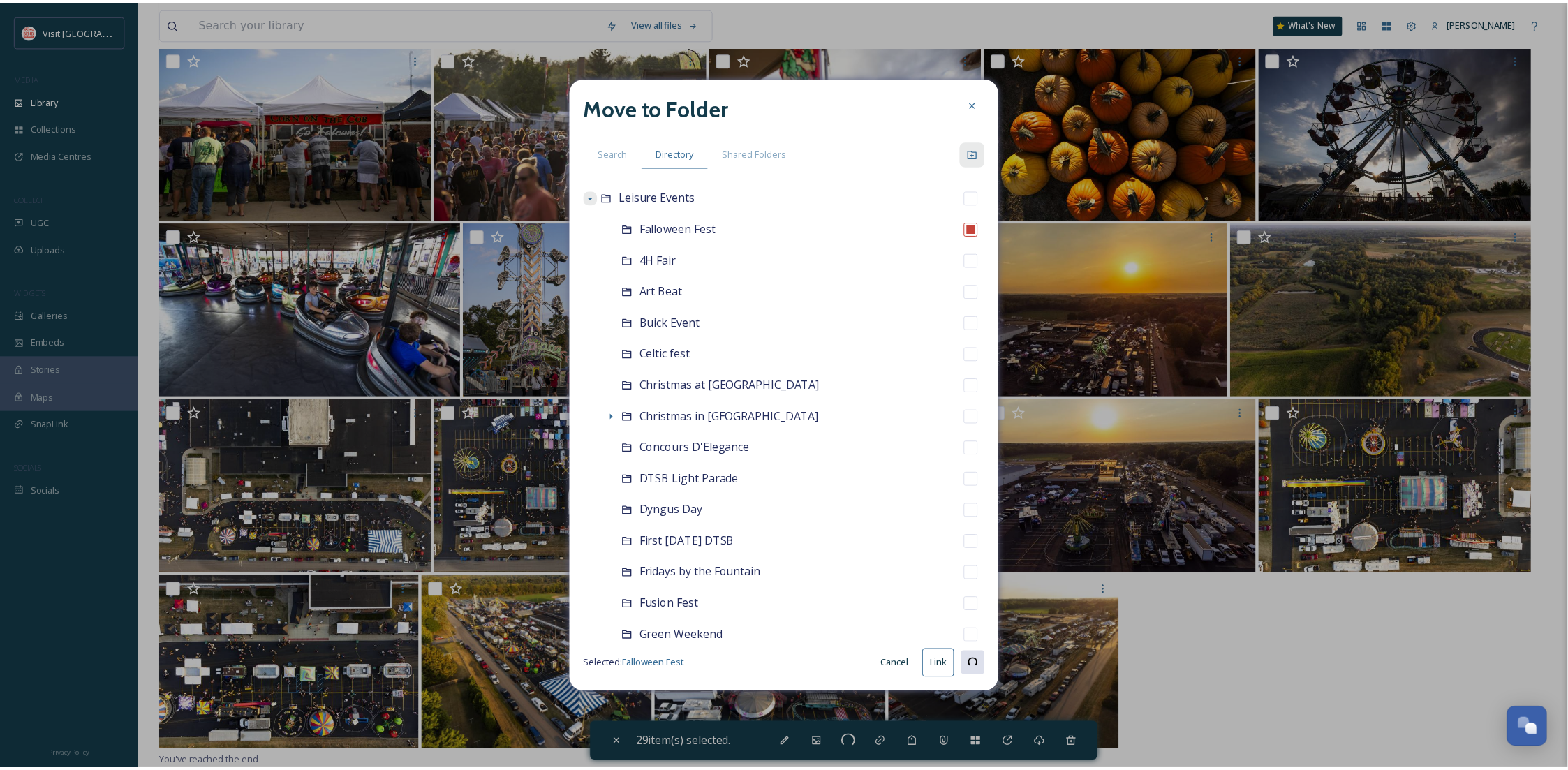
scroll to position [164, 0]
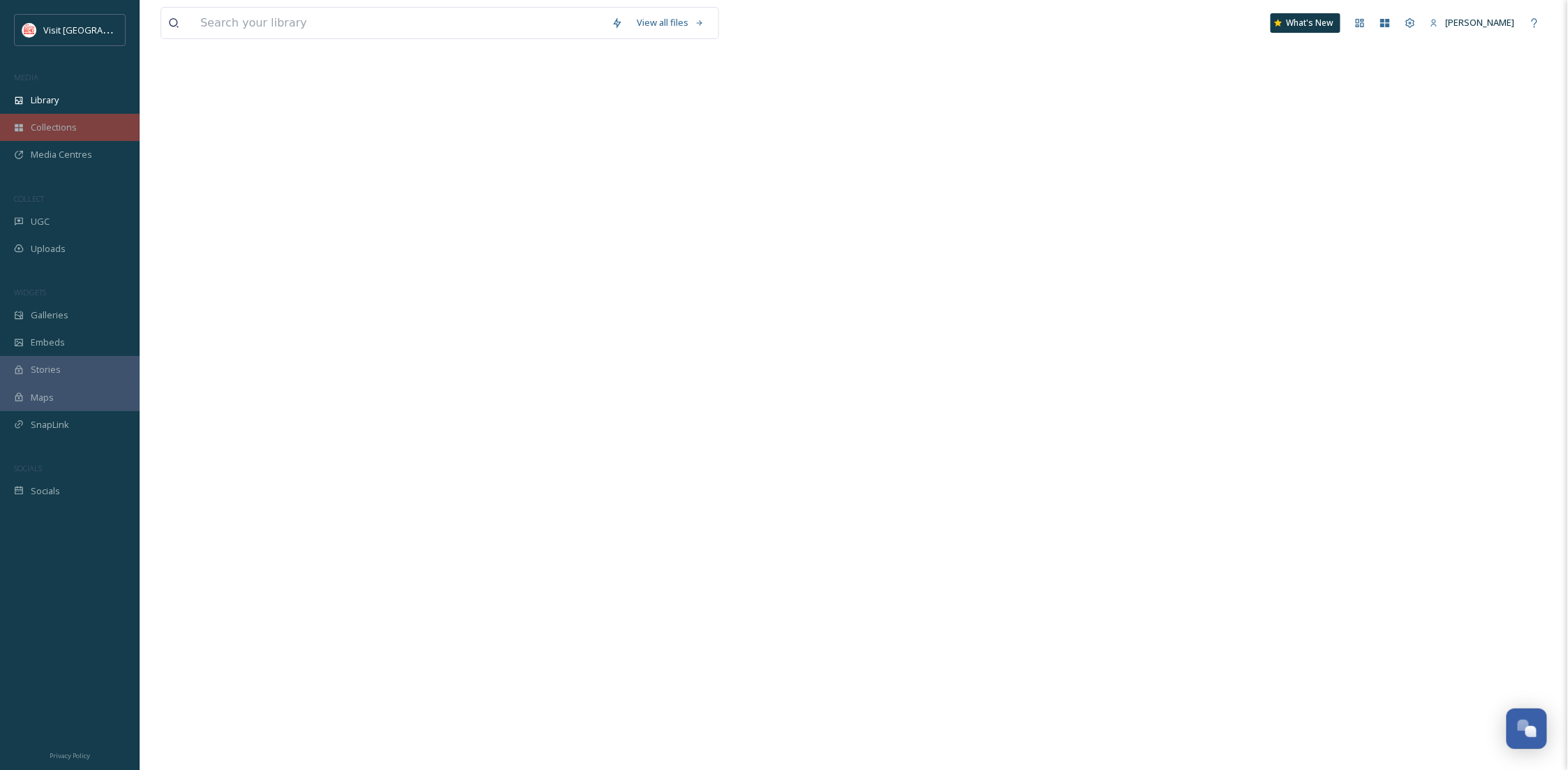
click at [57, 118] on div "Collections" at bounding box center [70, 127] width 140 height 27
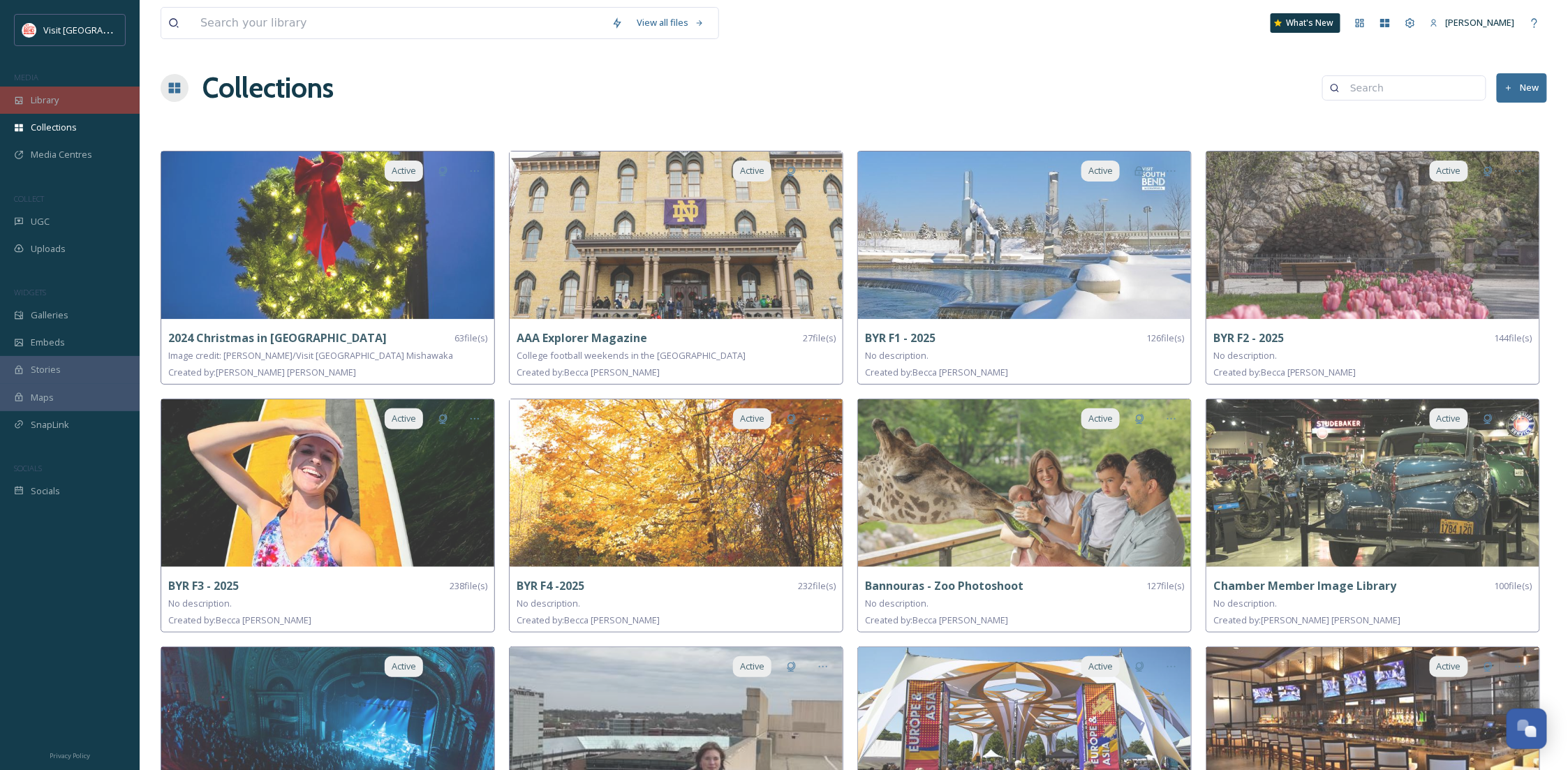
click at [65, 98] on div "Library" at bounding box center [70, 99] width 140 height 27
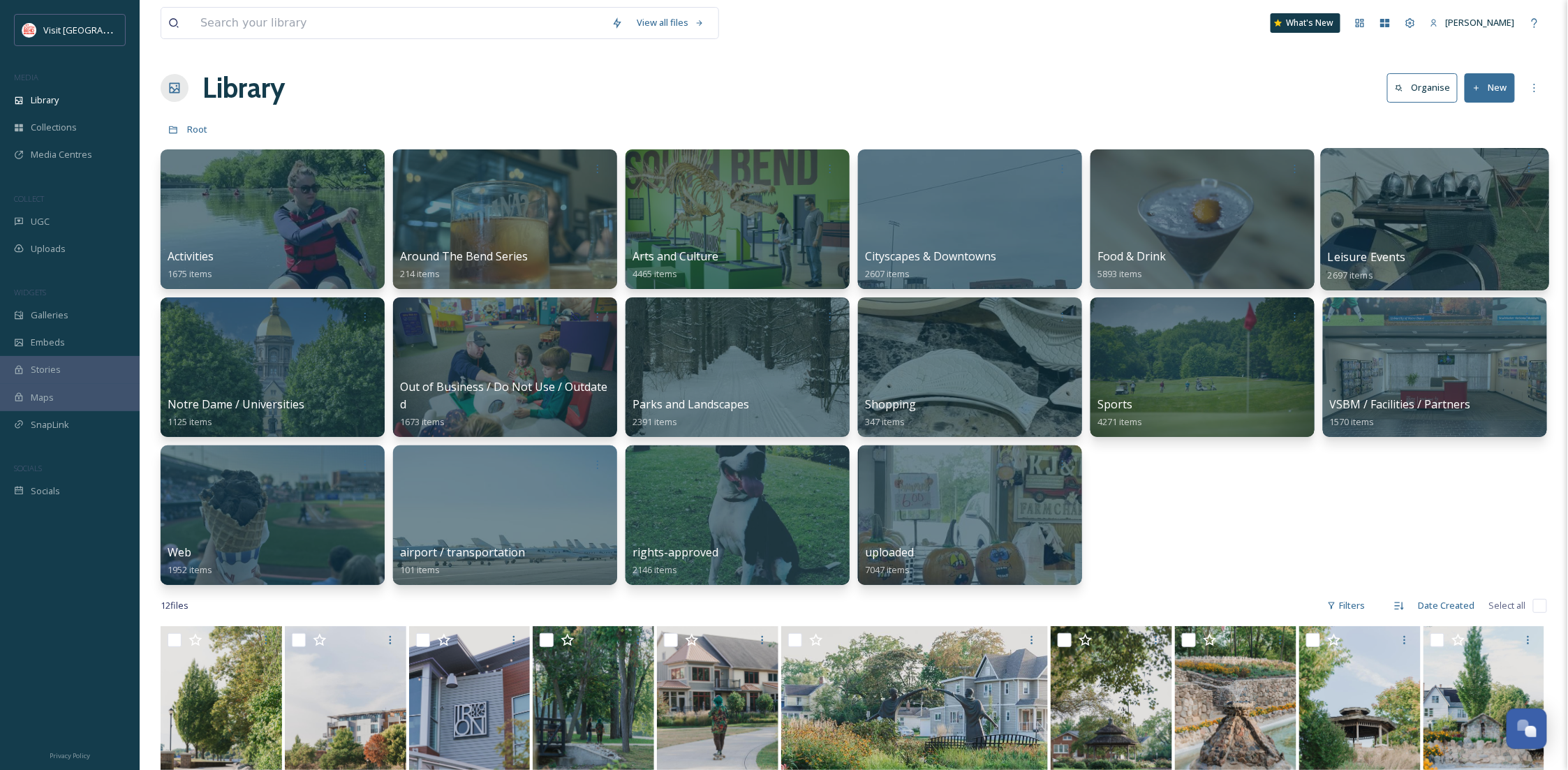
click at [1417, 228] on div at bounding box center [1434, 219] width 228 height 142
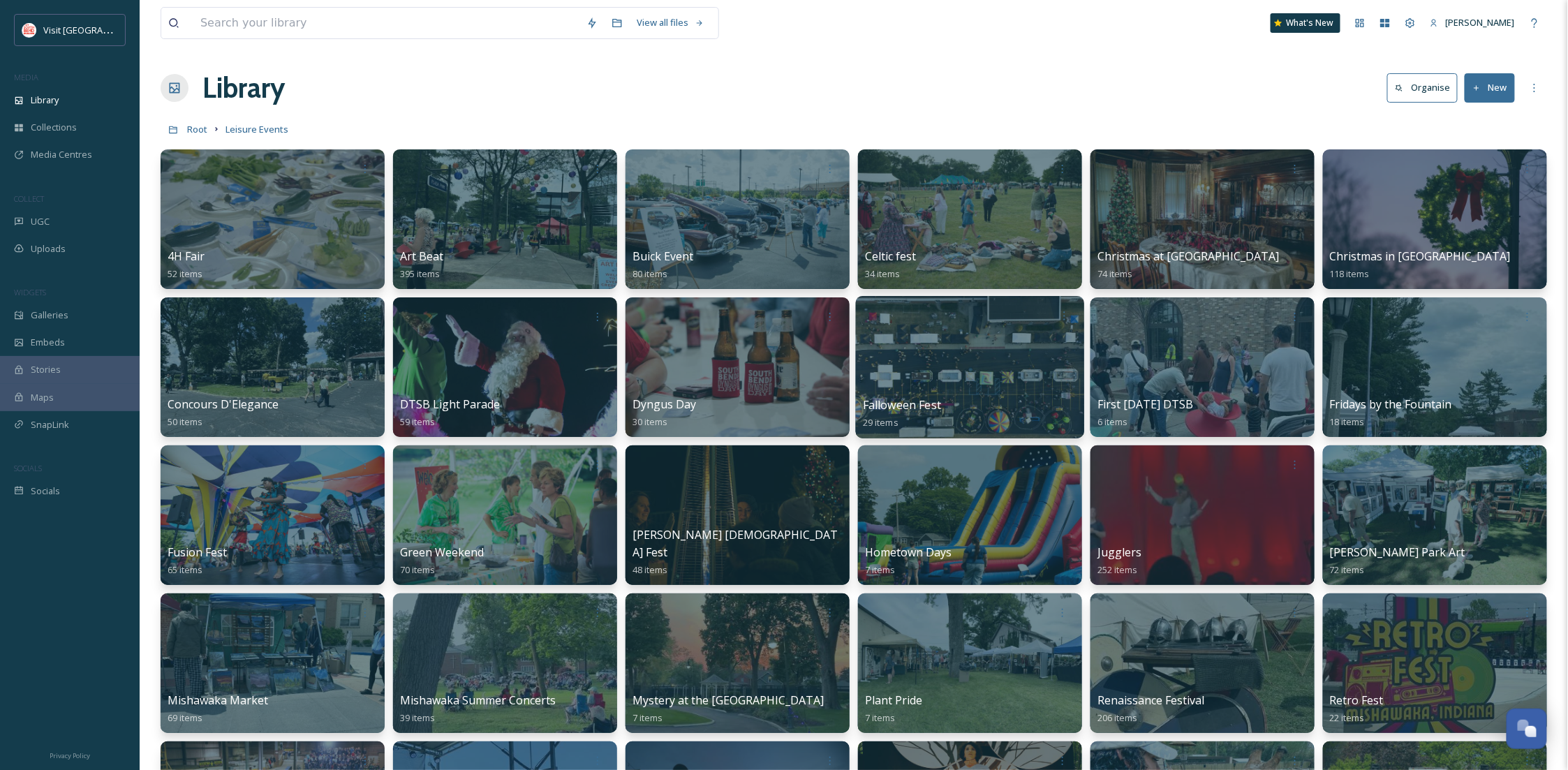
click at [970, 341] on div at bounding box center [970, 367] width 228 height 142
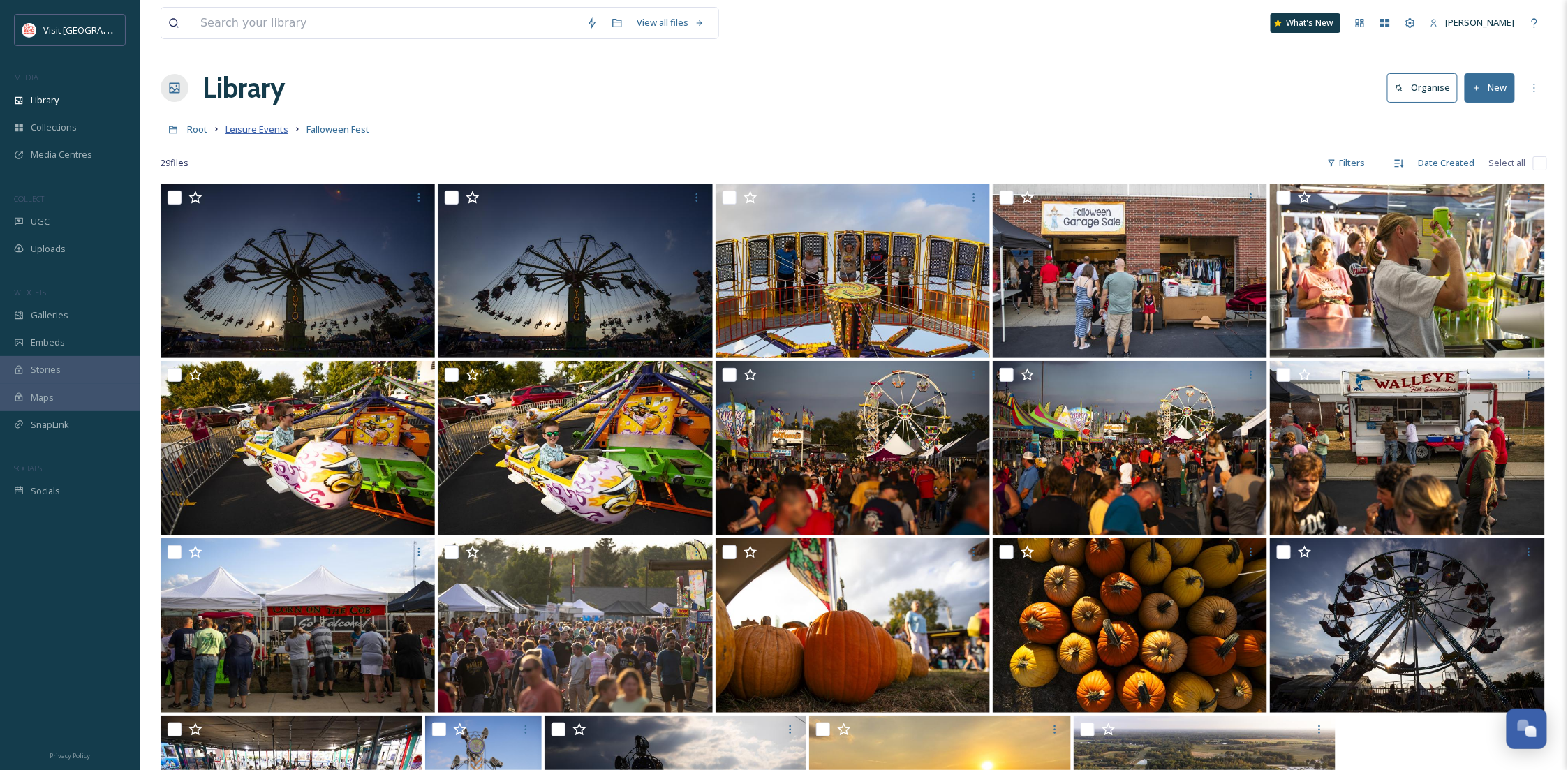
click at [241, 128] on span "Leisure Events" at bounding box center [257, 129] width 62 height 12
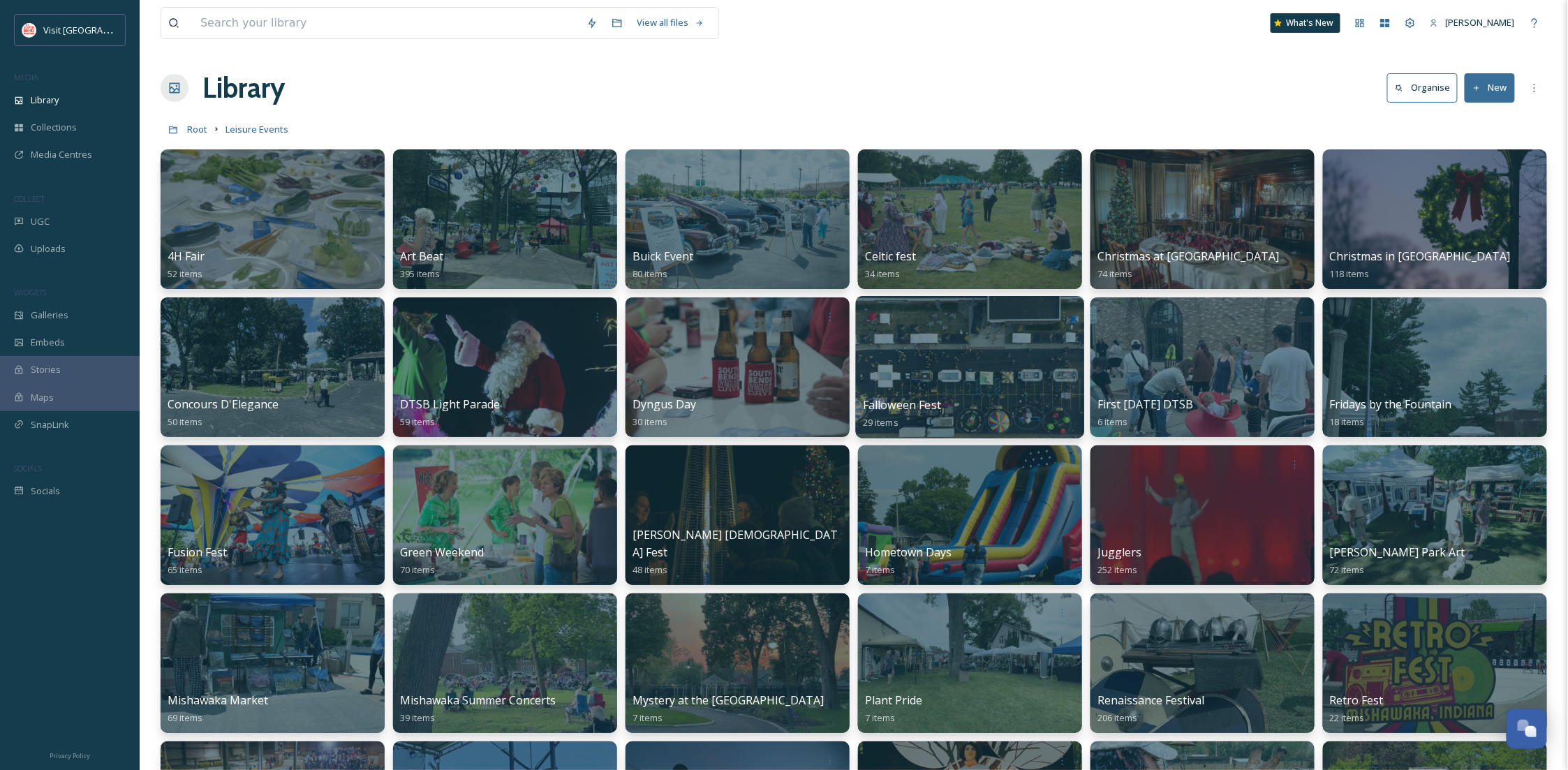
click at [1060, 354] on div at bounding box center [970, 367] width 228 height 142
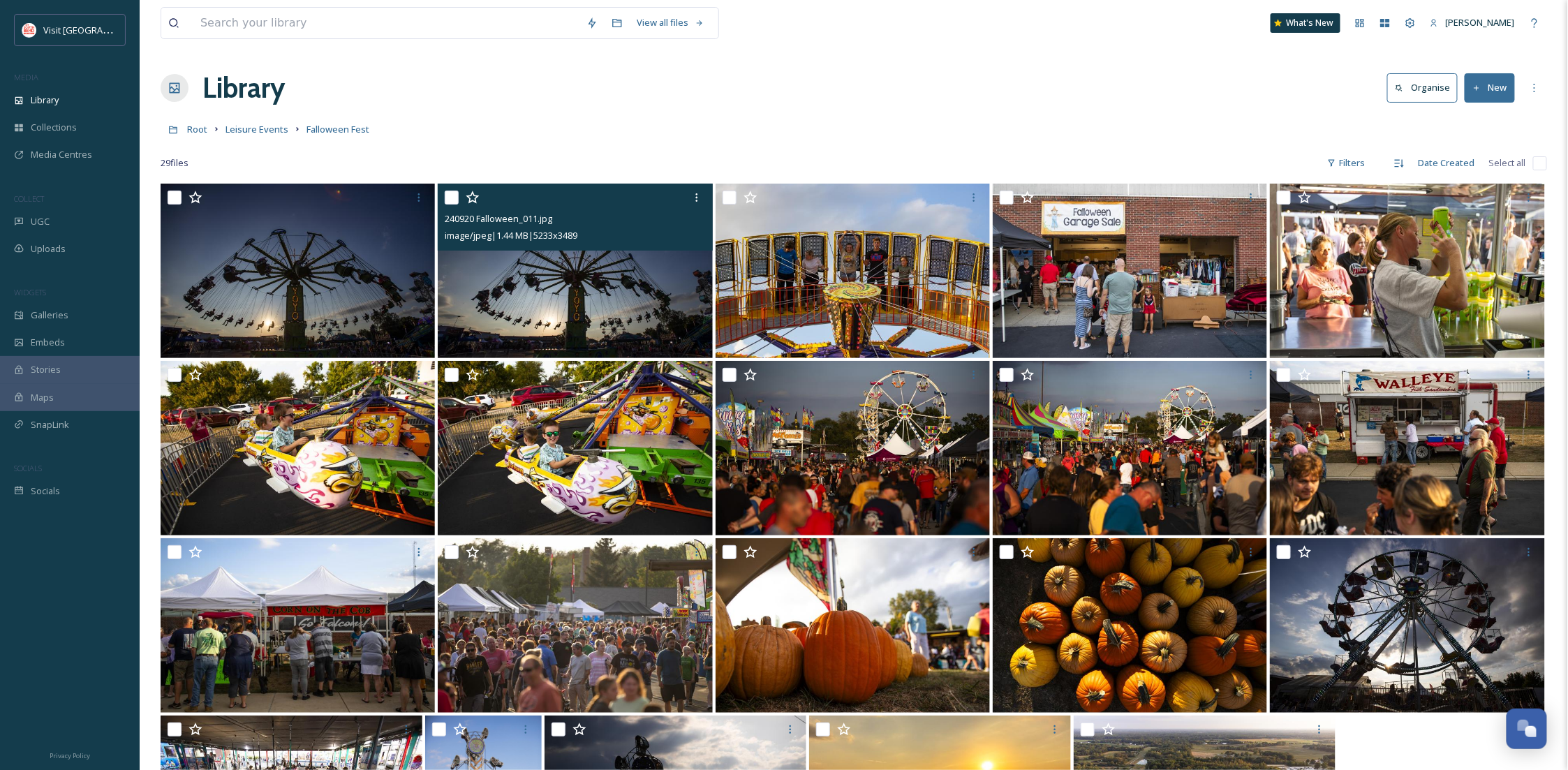
click at [583, 302] on img at bounding box center [575, 271] width 275 height 174
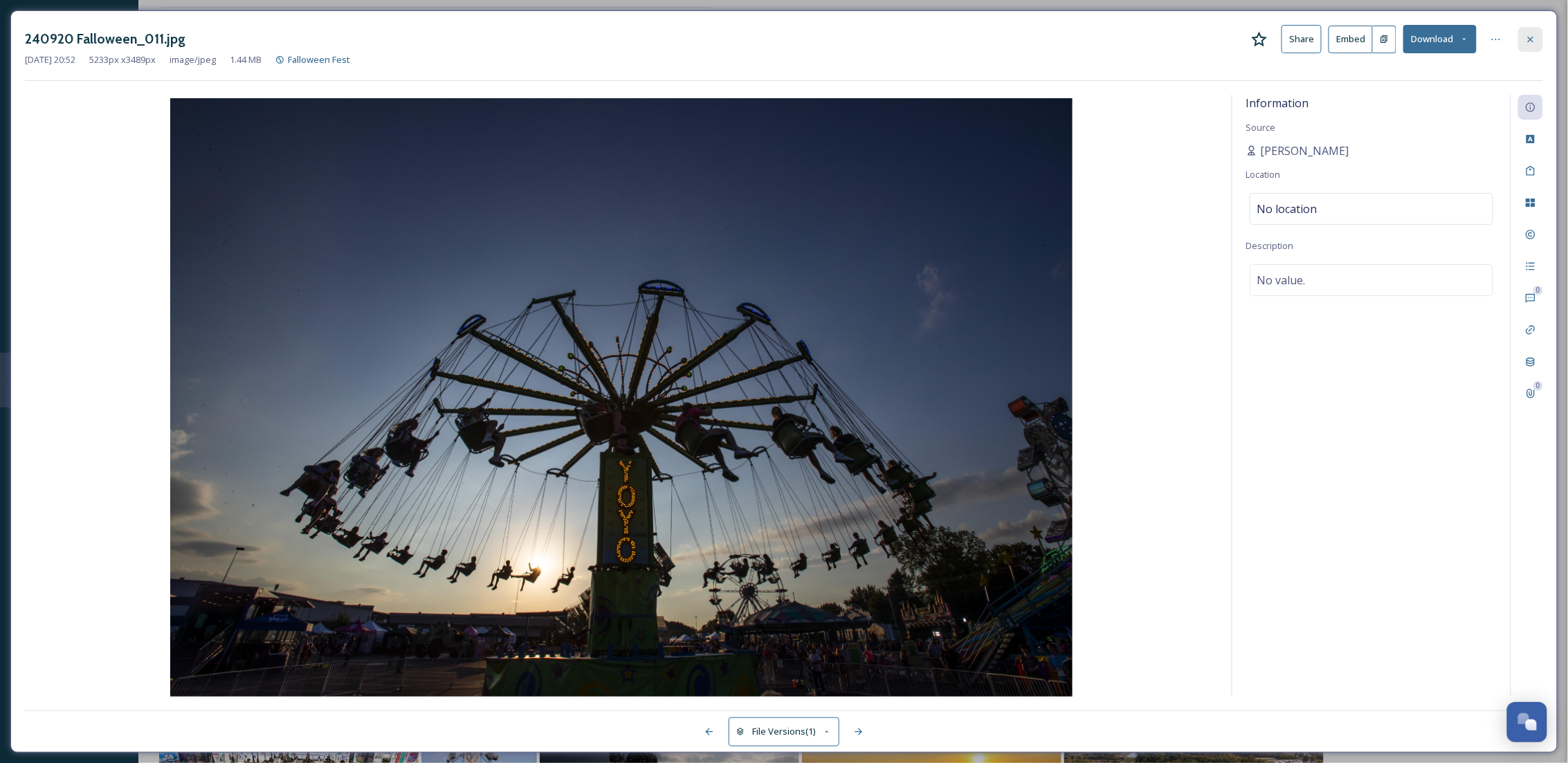
click at [1527, 41] on icon at bounding box center [1531, 39] width 11 height 11
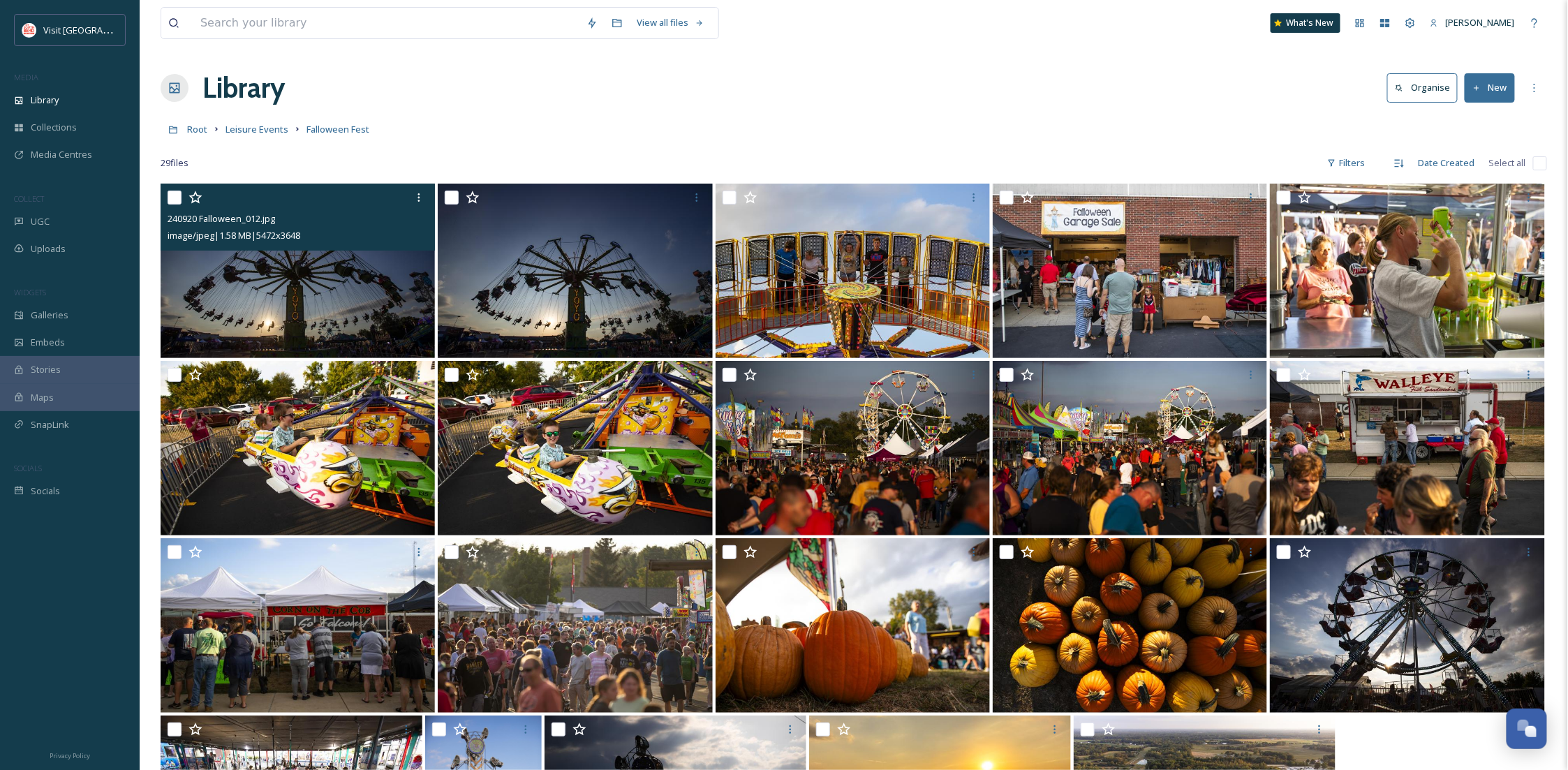
click at [323, 311] on img at bounding box center [298, 271] width 275 height 174
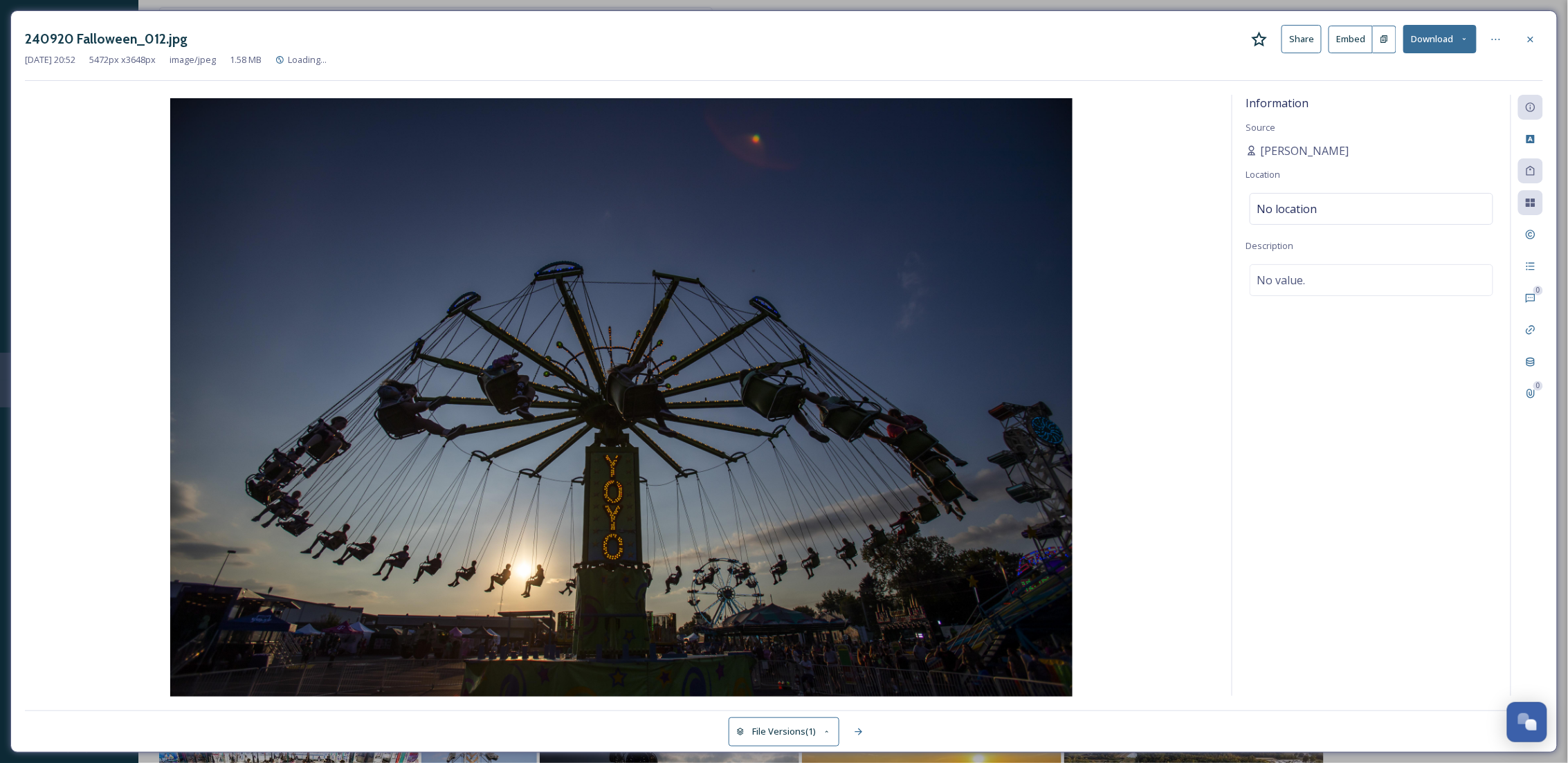
click at [1462, 27] on button "Download" at bounding box center [1440, 39] width 73 height 28
click at [1452, 79] on div "Download Original (5472 x 3648)" at bounding box center [1404, 70] width 145 height 27
click at [1537, 36] on div at bounding box center [1530, 39] width 25 height 25
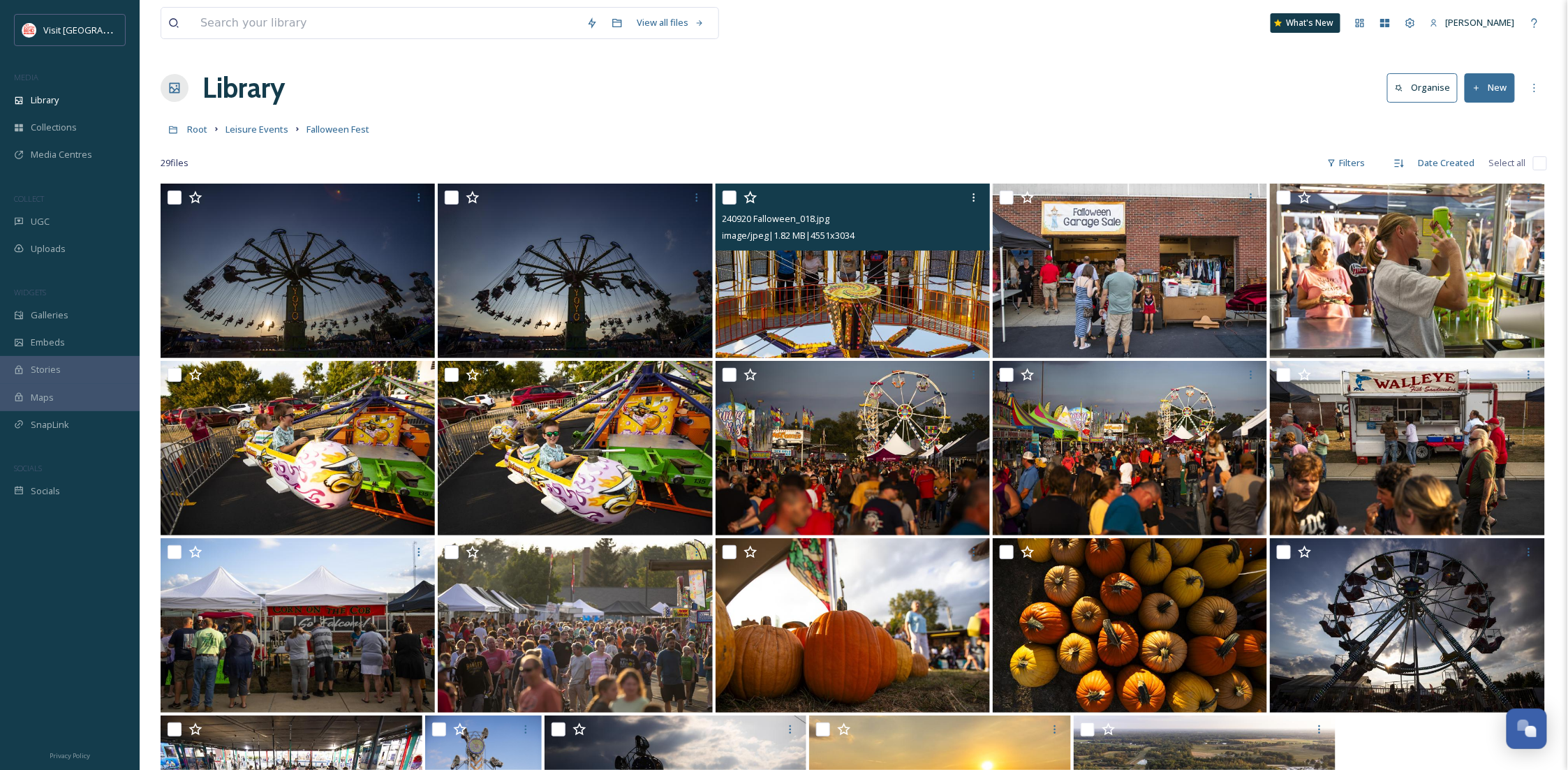
click at [870, 301] on img at bounding box center [853, 271] width 275 height 174
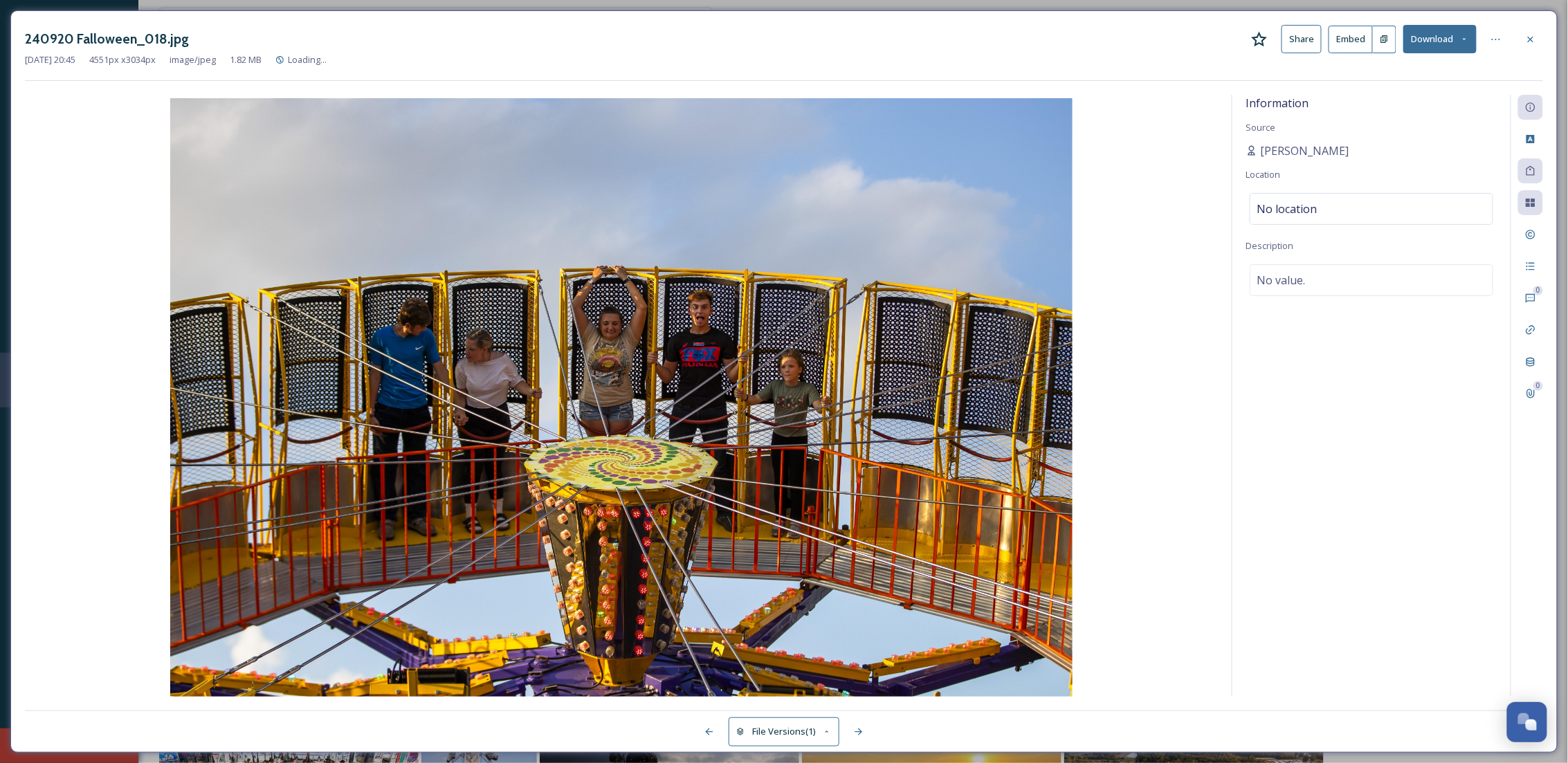
click at [1465, 33] on button "Download" at bounding box center [1440, 39] width 73 height 28
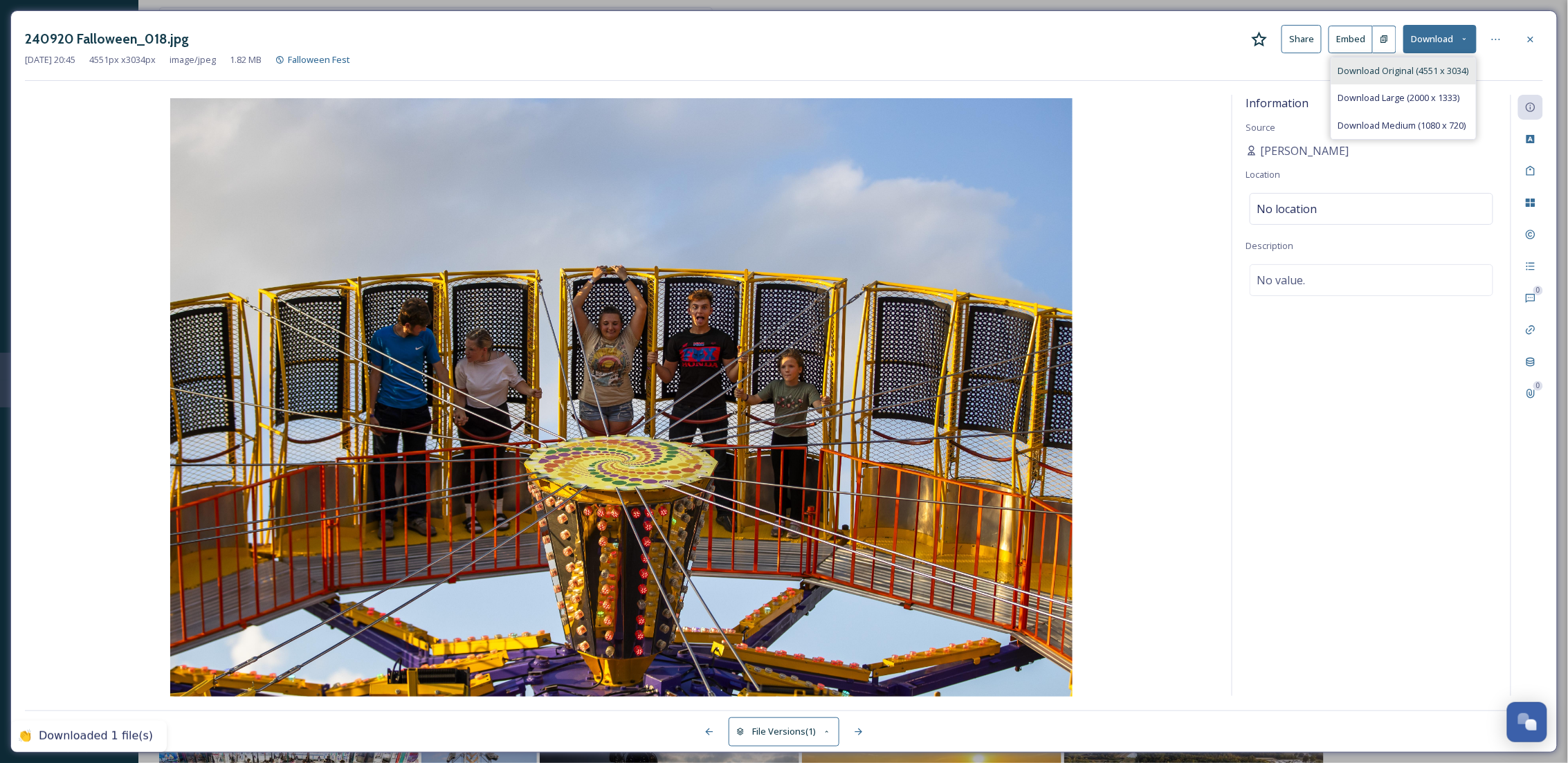
click at [1453, 78] on span "Download Original (4551 x 3034)" at bounding box center [1403, 71] width 130 height 13
click at [1528, 41] on icon at bounding box center [1531, 39] width 11 height 11
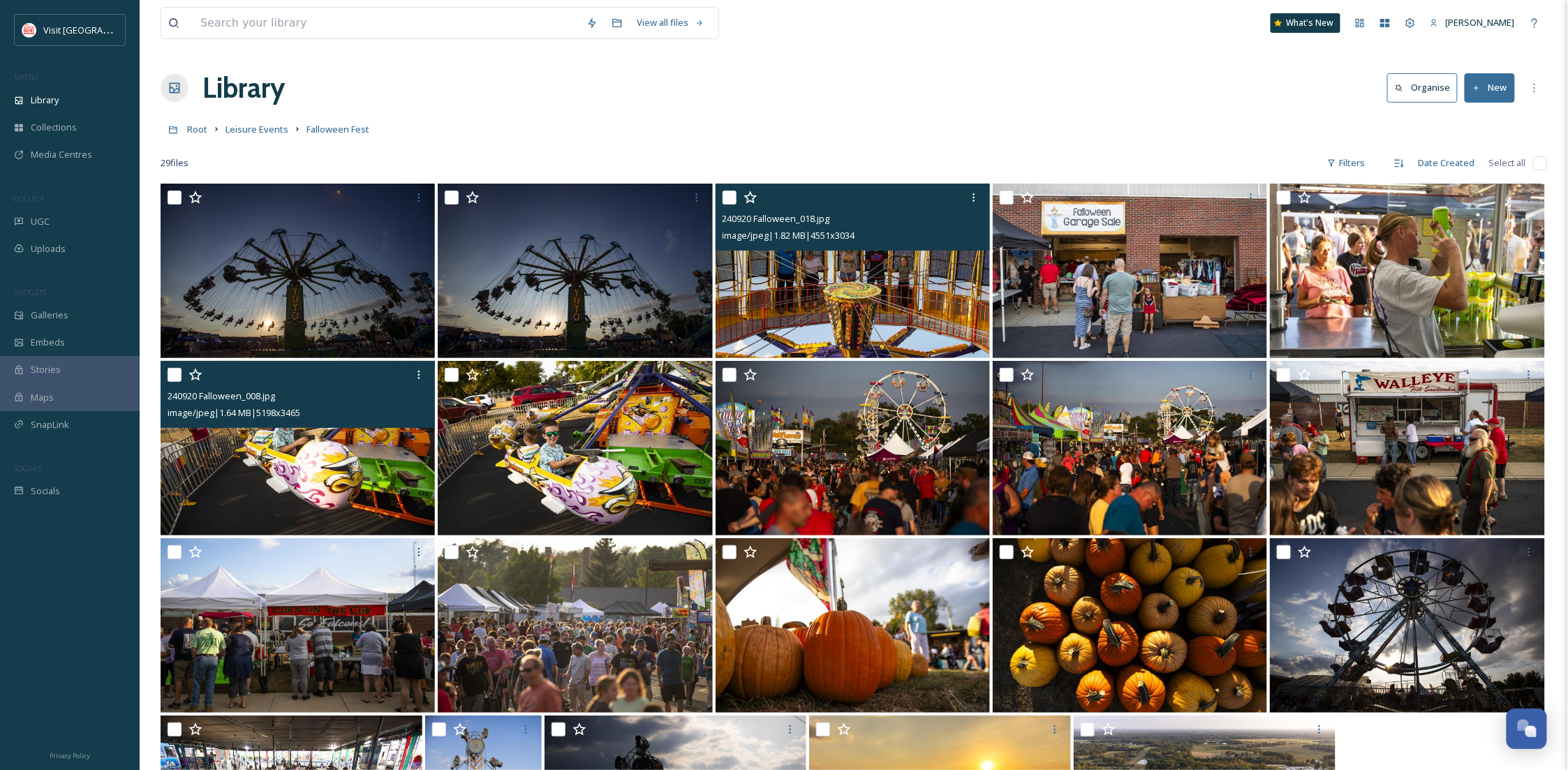
click at [258, 481] on img at bounding box center [298, 448] width 275 height 174
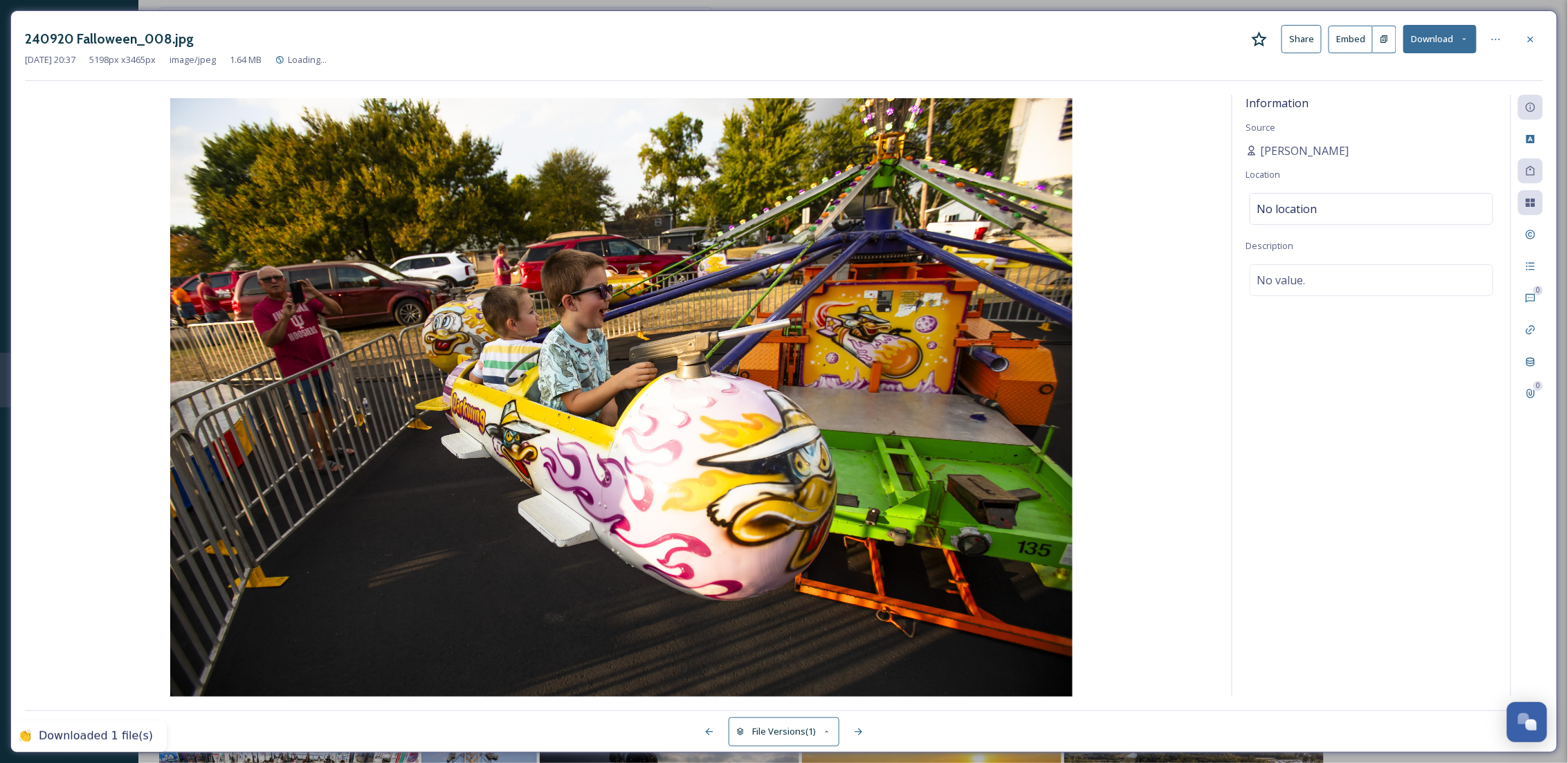
click at [1465, 32] on button "Download" at bounding box center [1440, 39] width 73 height 28
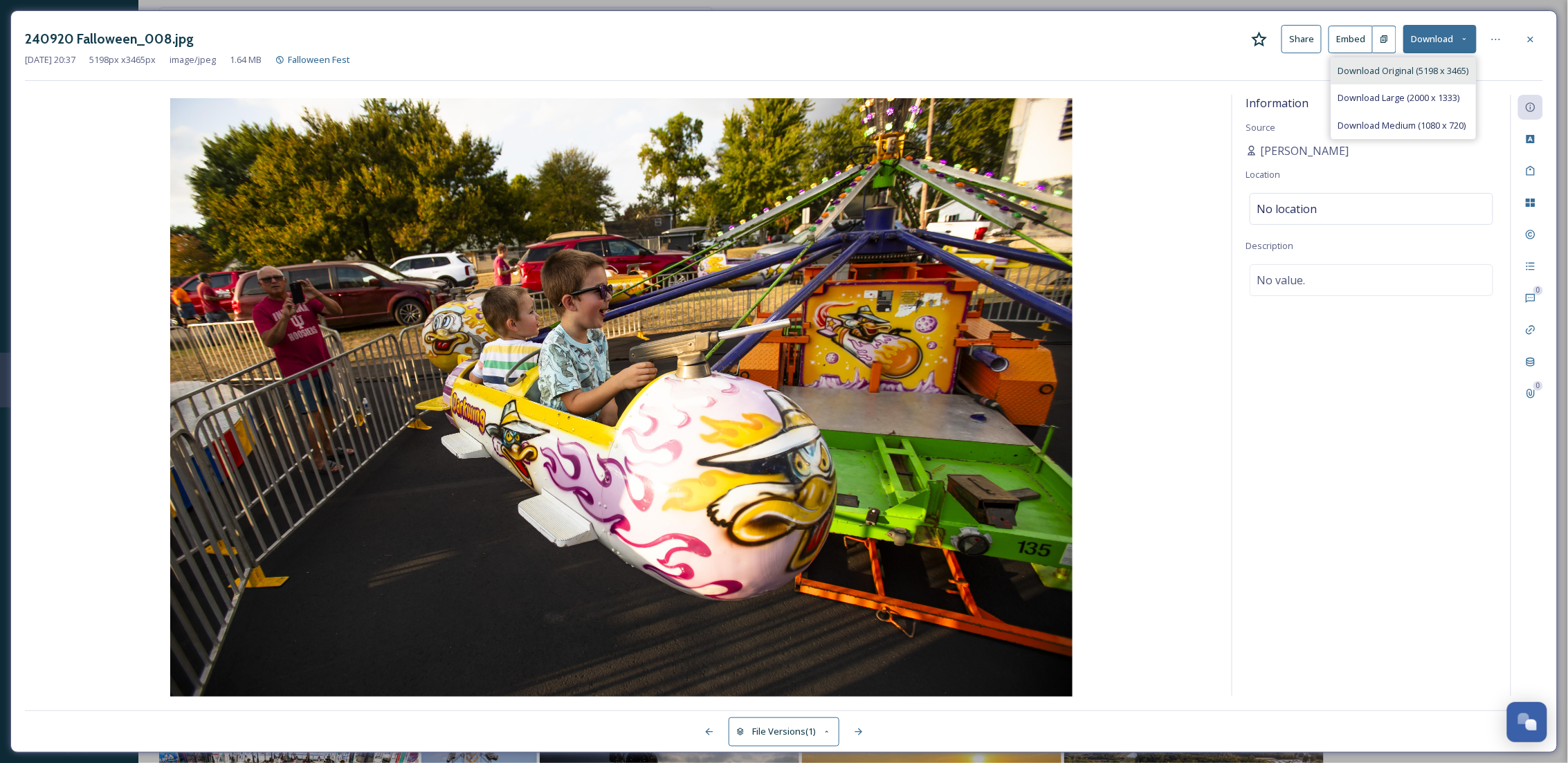
click at [1414, 65] on span "Download Original (5198 x 3465)" at bounding box center [1403, 71] width 130 height 13
click at [1539, 30] on div at bounding box center [1530, 39] width 25 height 25
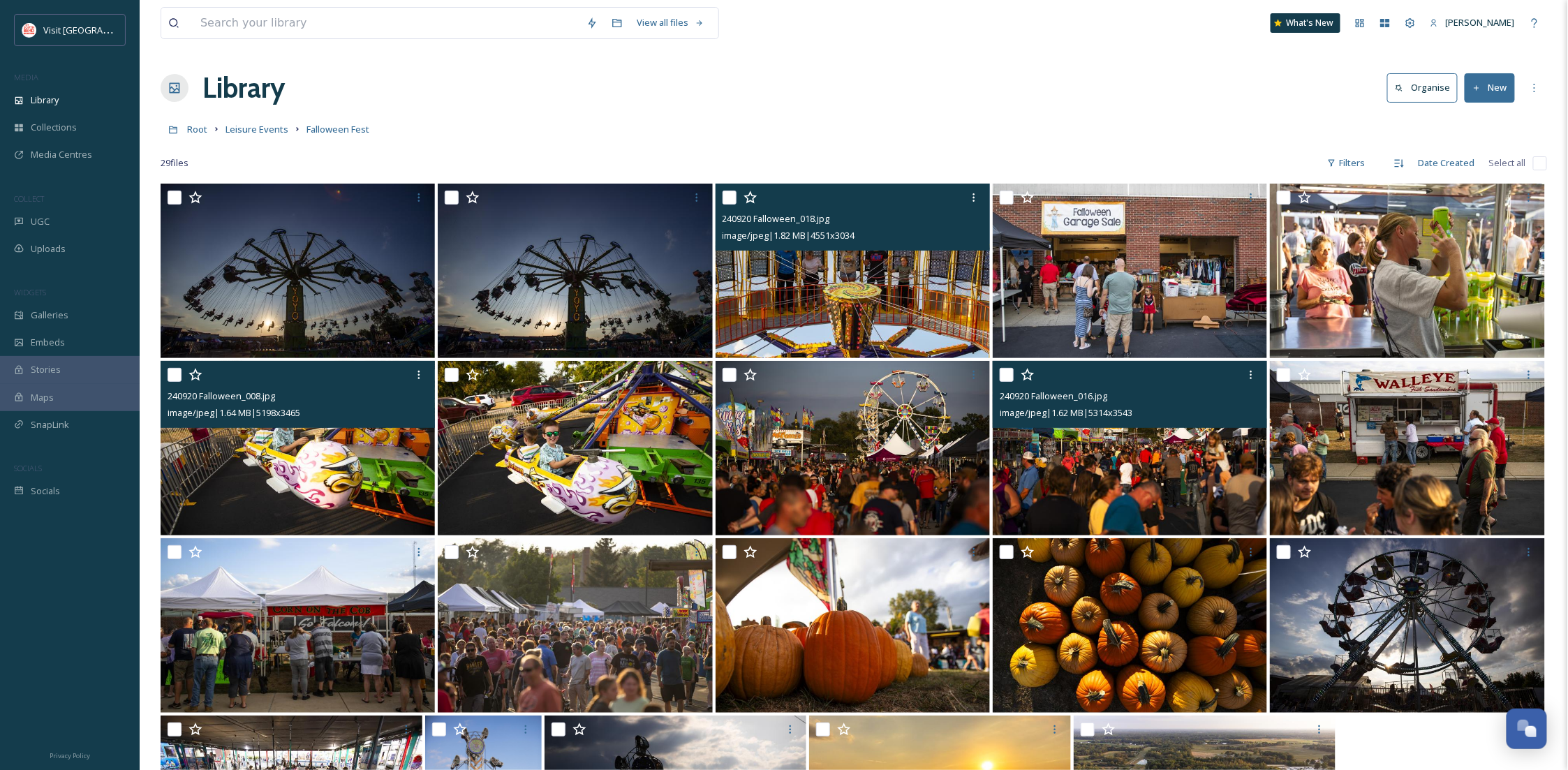
click at [1157, 464] on img at bounding box center [1131, 448] width 275 height 174
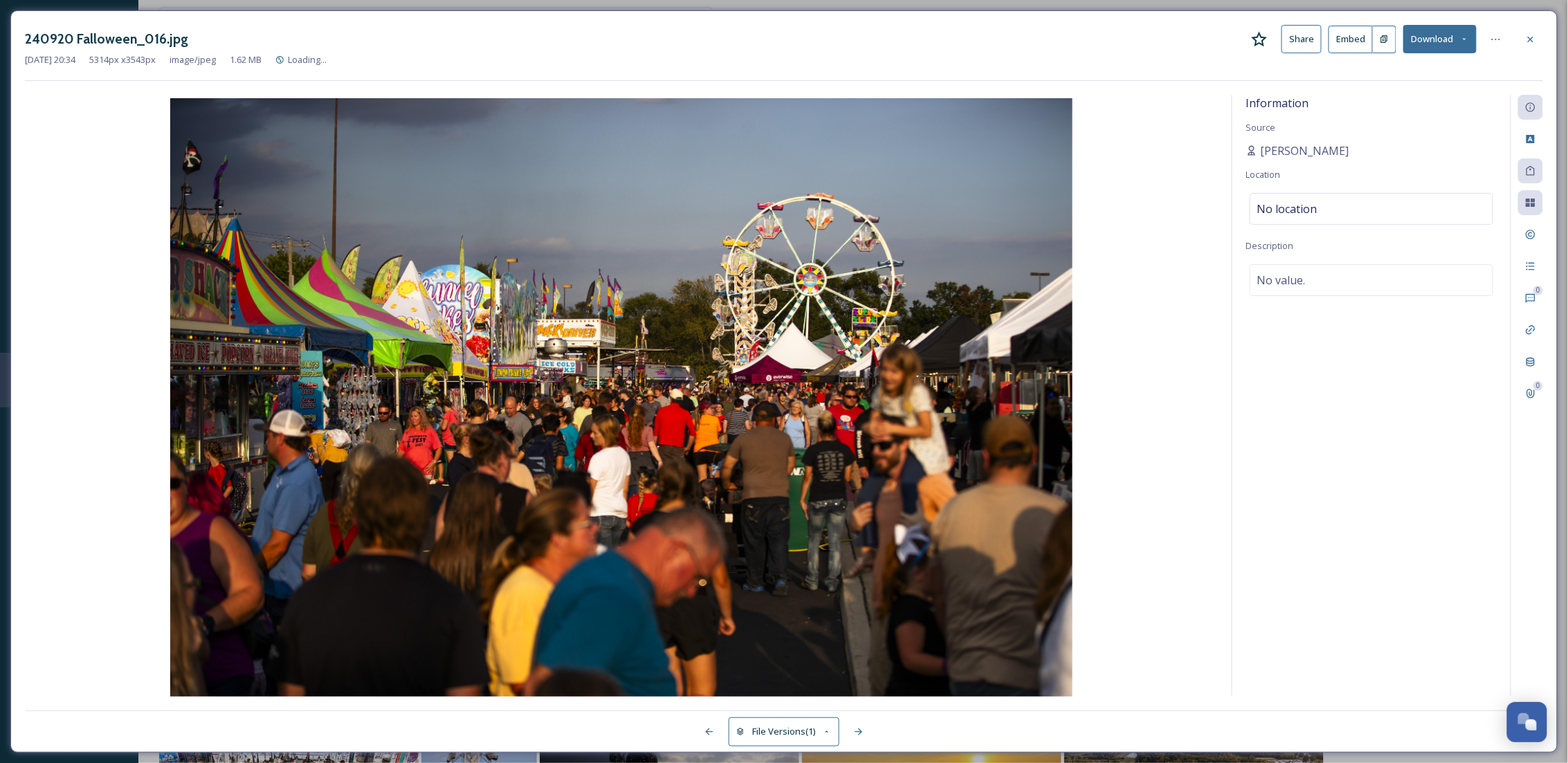
click at [1463, 36] on icon at bounding box center [1465, 39] width 9 height 9
click at [1457, 74] on span "Download Original (5314 x 3543)" at bounding box center [1403, 71] width 130 height 13
click at [1539, 36] on div at bounding box center [1530, 39] width 25 height 25
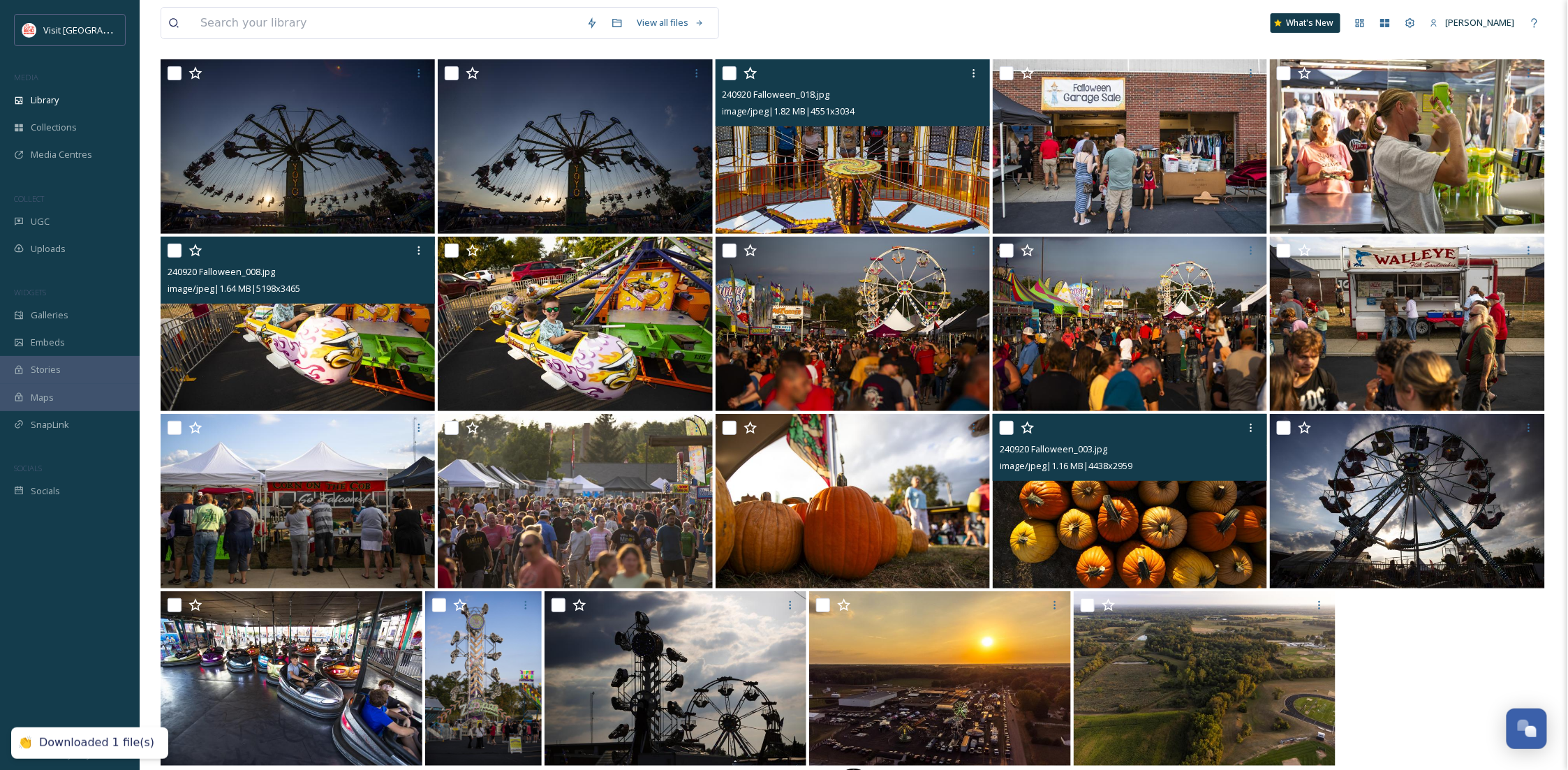
scroll to position [184, 0]
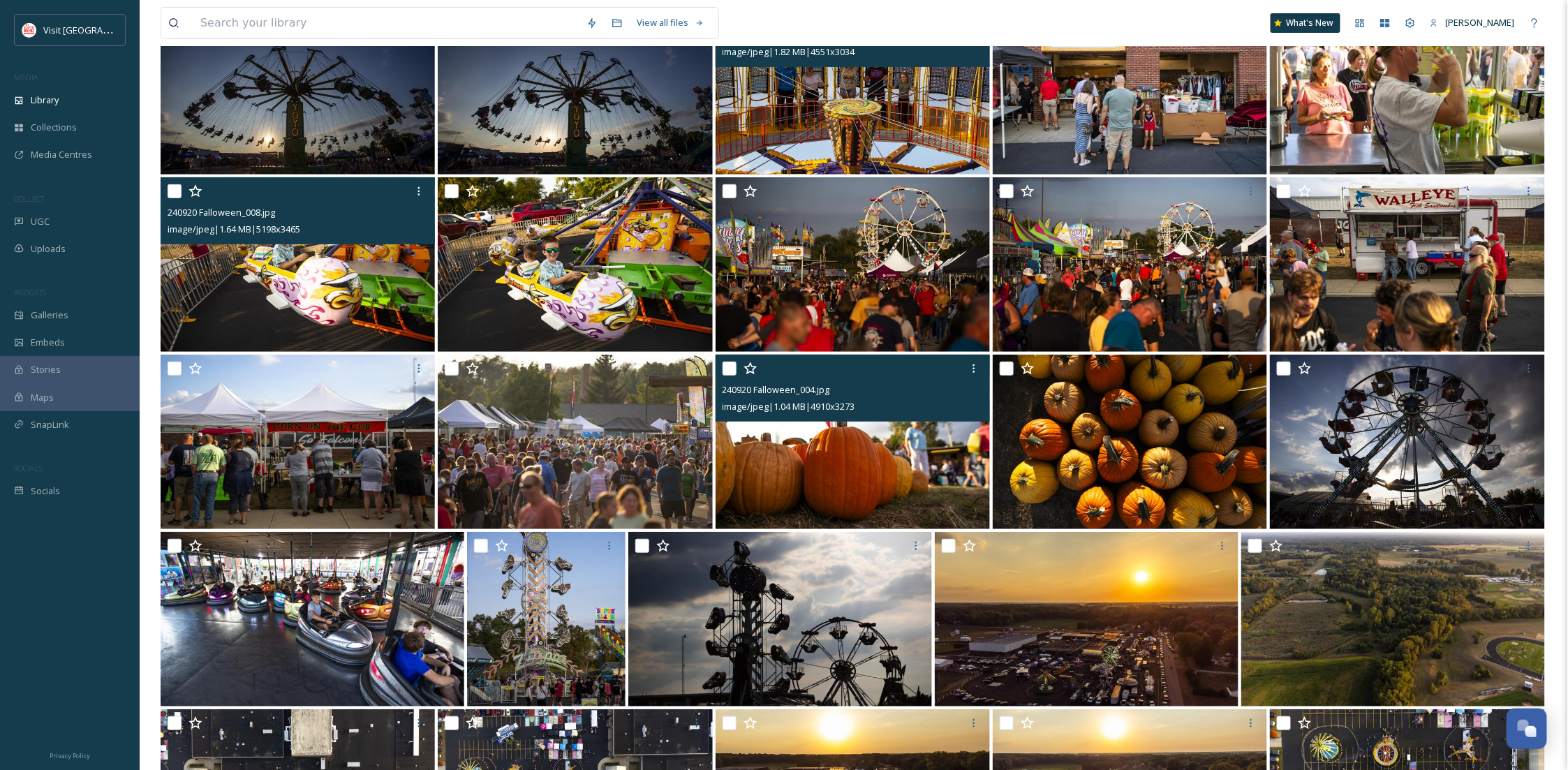
click at [852, 475] on img at bounding box center [853, 442] width 275 height 174
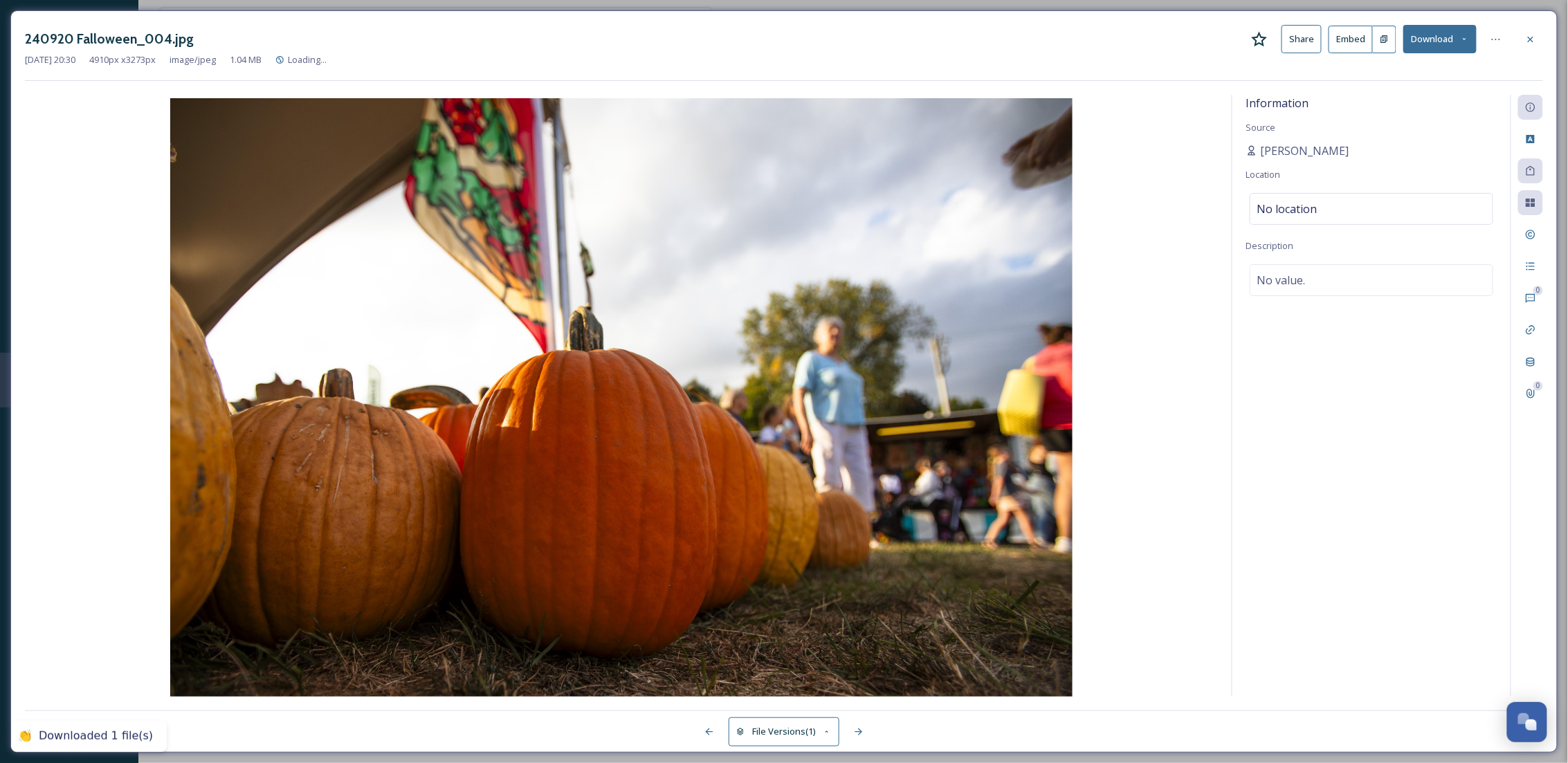
click at [1436, 39] on button "Download" at bounding box center [1440, 39] width 73 height 28
click at [1428, 75] on span "Download Original (4910 x 3273)" at bounding box center [1403, 71] width 130 height 13
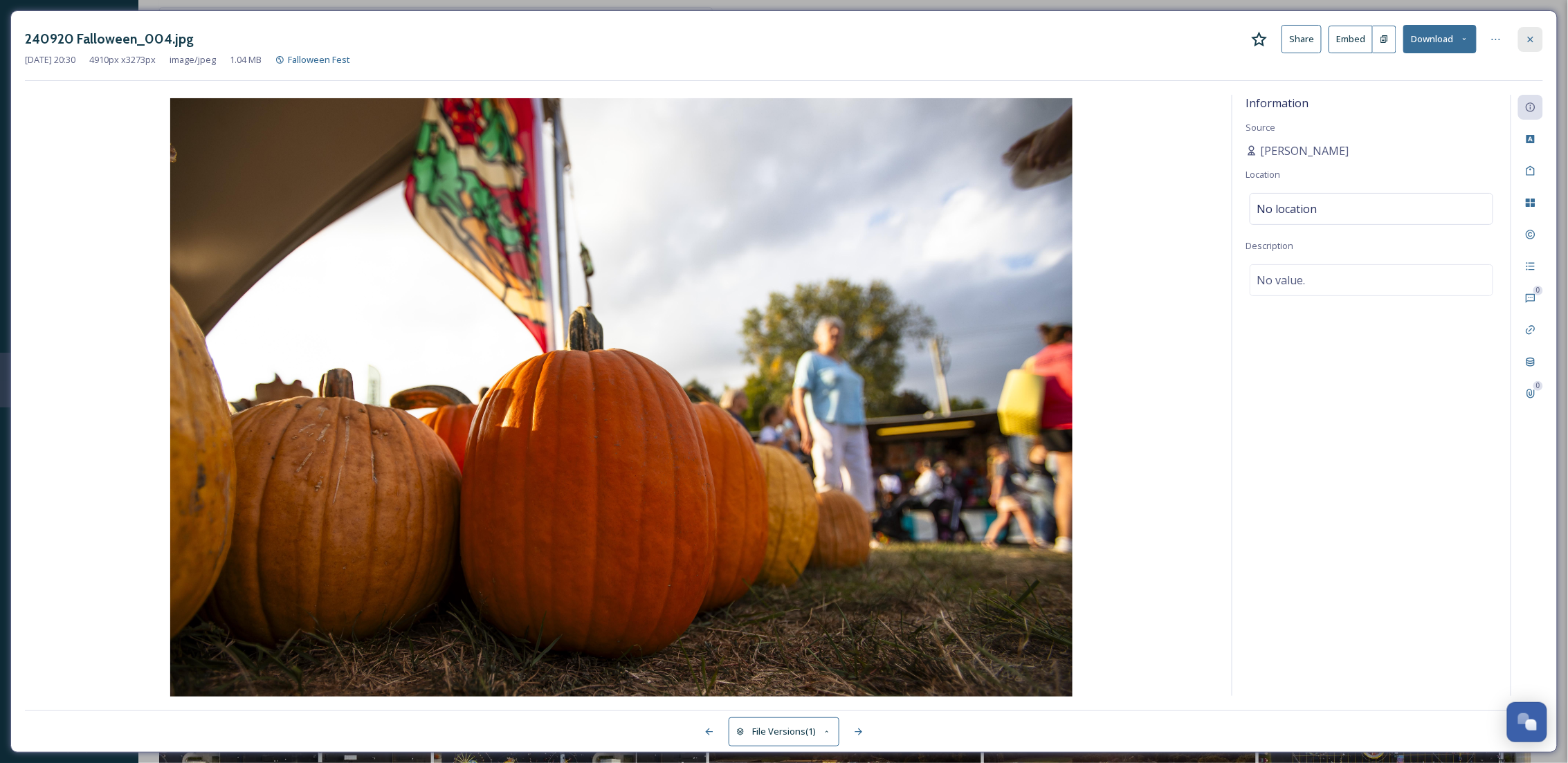
click at [1540, 36] on div at bounding box center [1530, 39] width 25 height 25
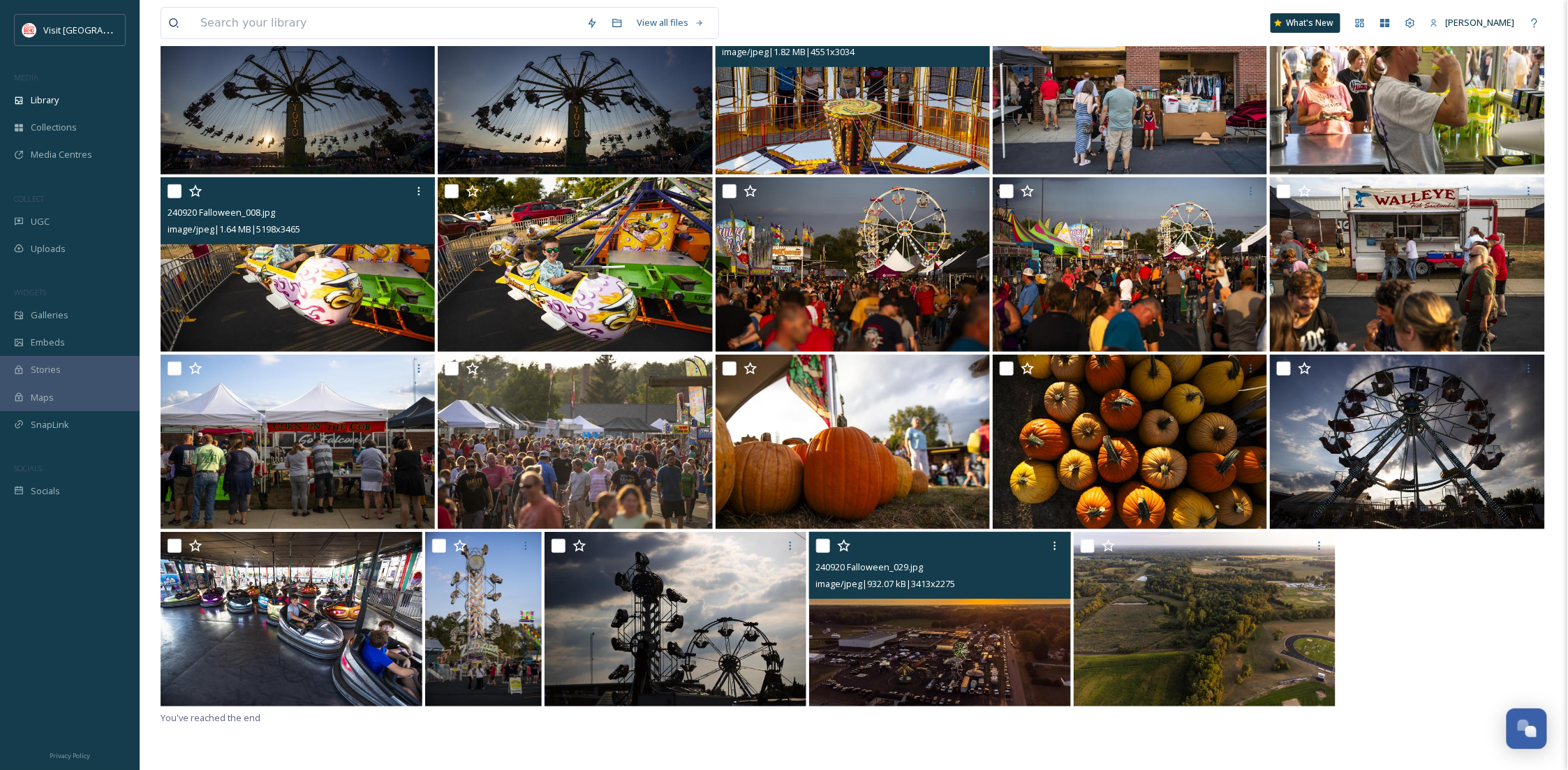
click at [914, 664] on img at bounding box center [940, 619] width 262 height 174
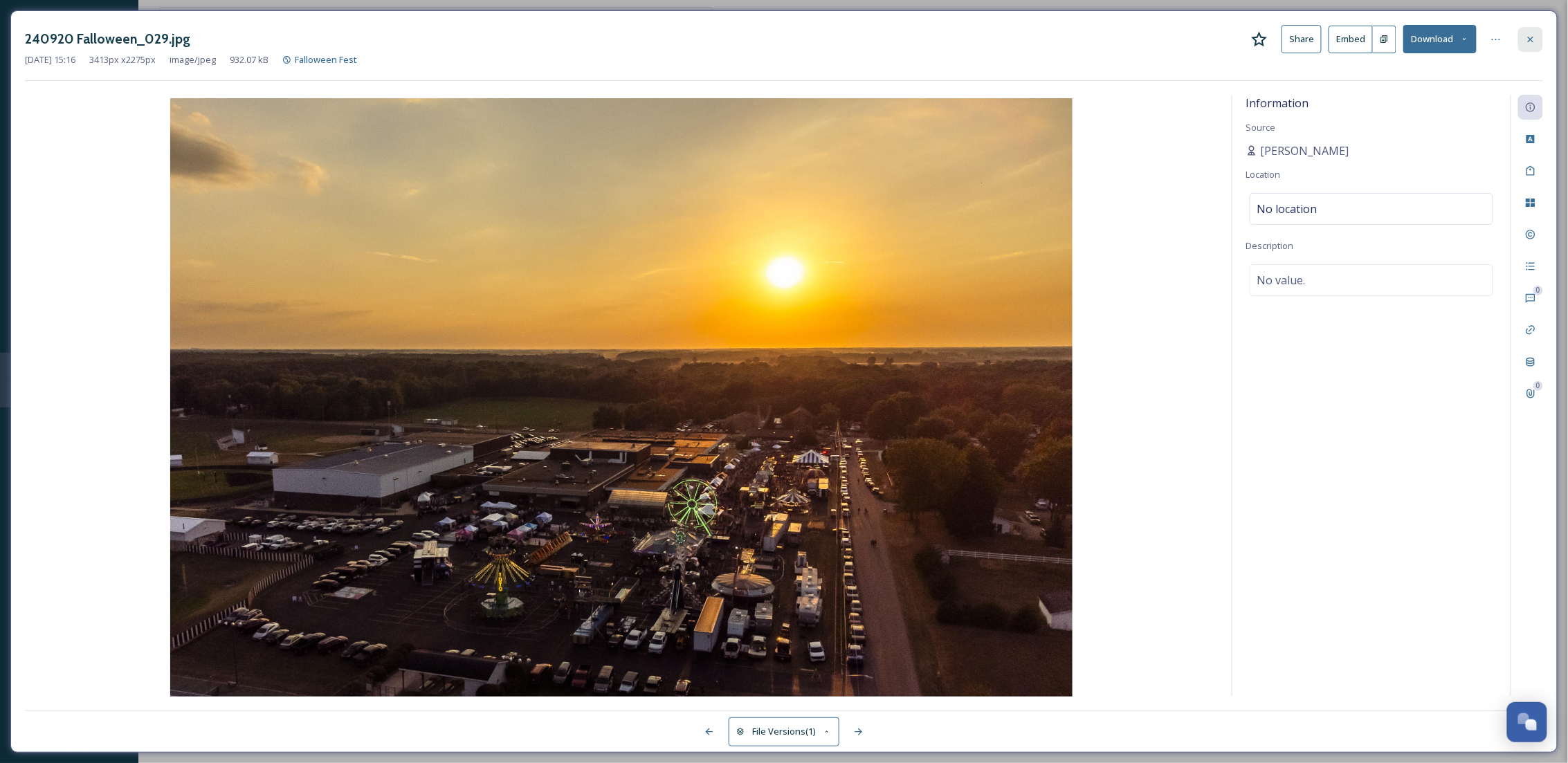
click at [1526, 38] on icon at bounding box center [1531, 39] width 11 height 11
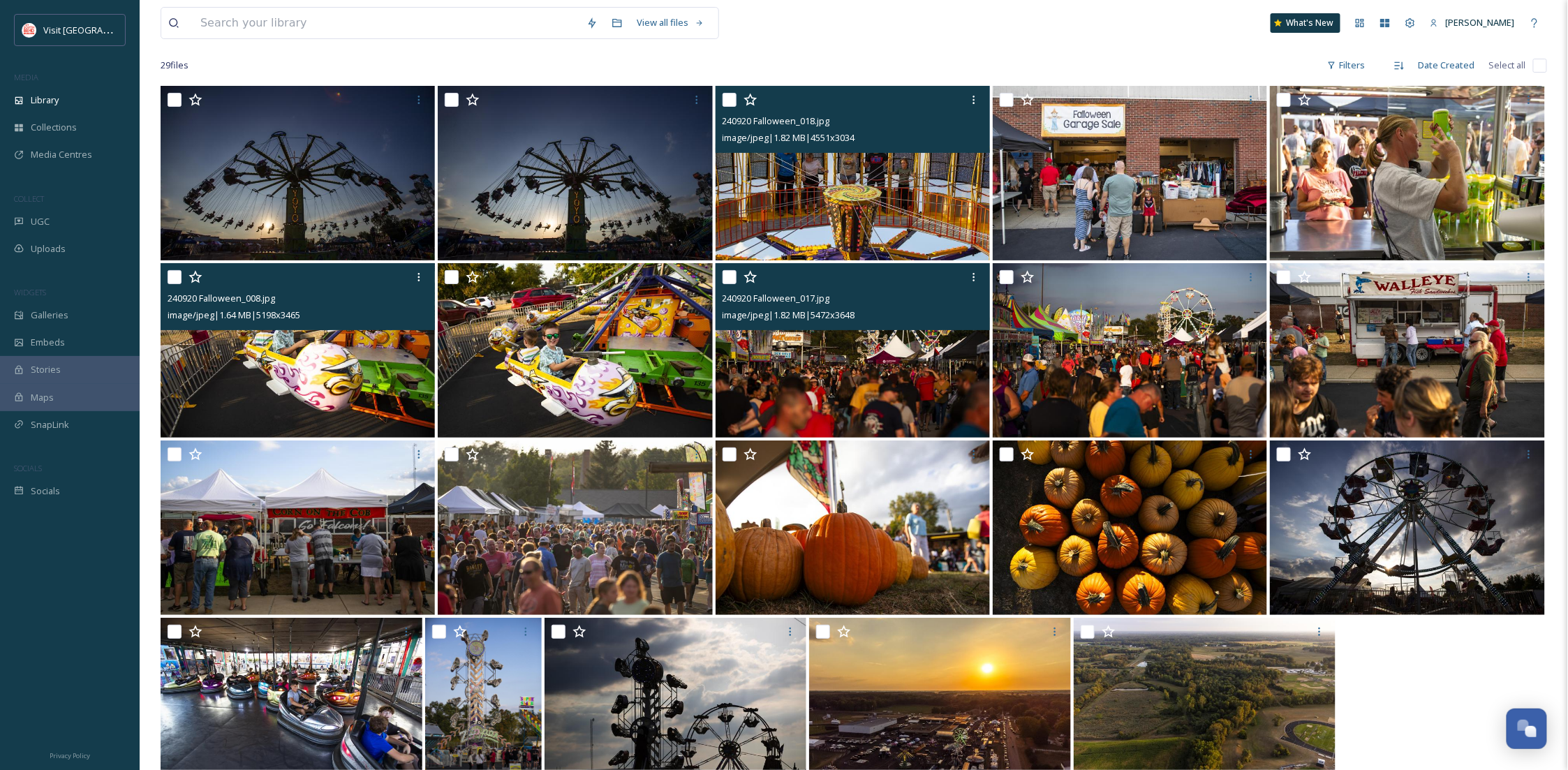
scroll to position [184, 0]
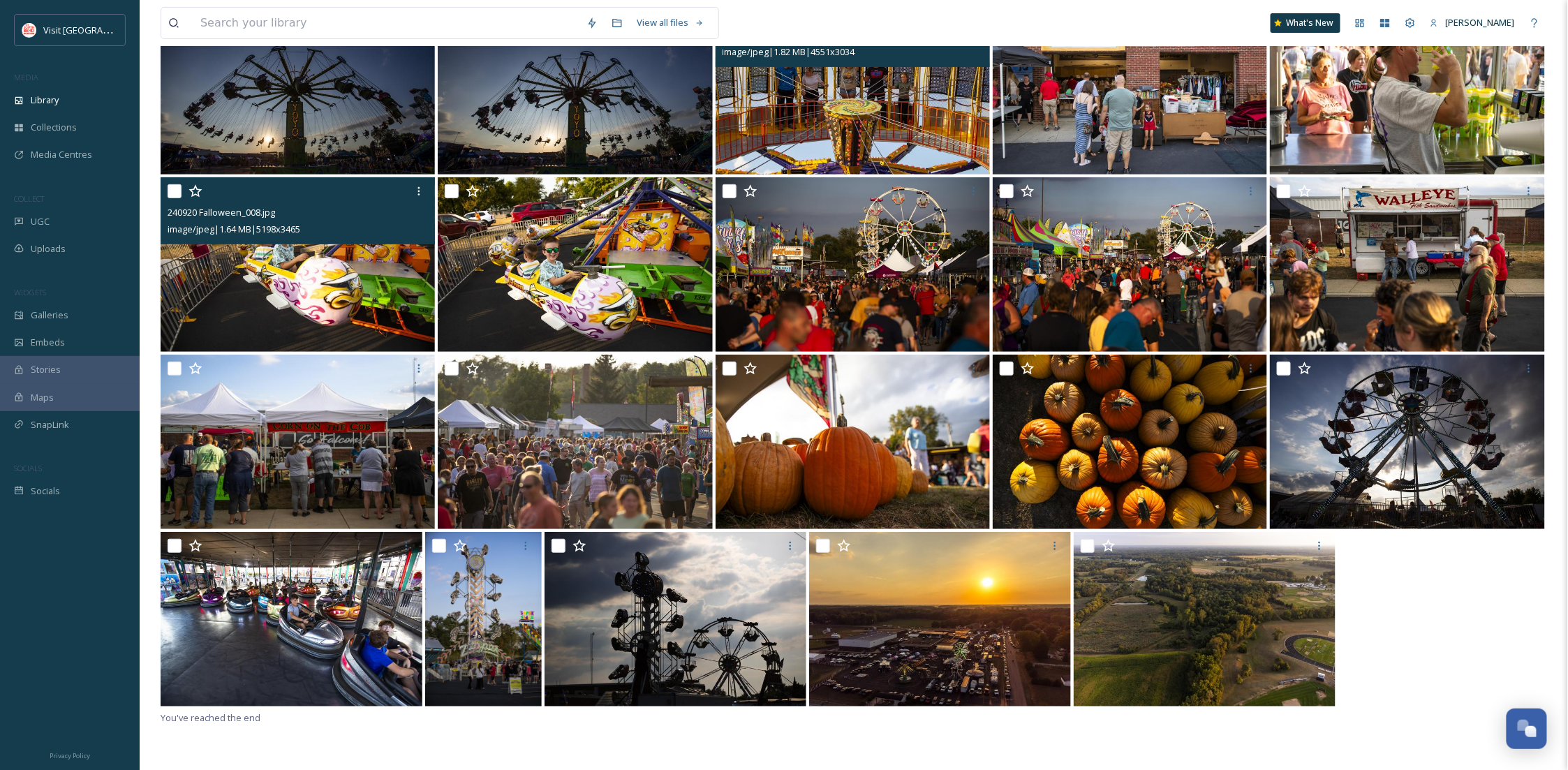
click at [1438, 645] on div at bounding box center [854, 620] width 1387 height 177
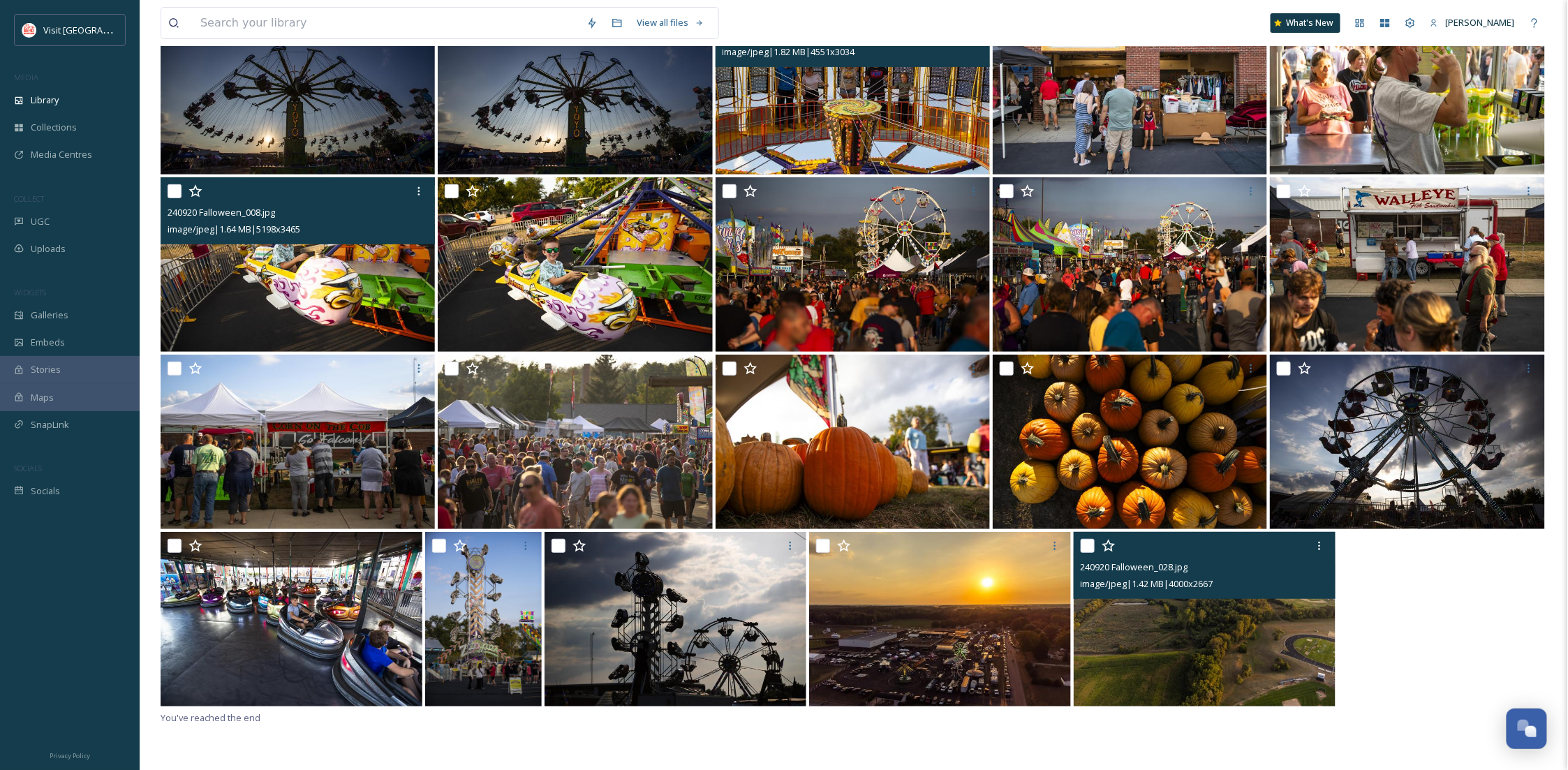
click at [1202, 672] on img at bounding box center [1204, 619] width 262 height 174
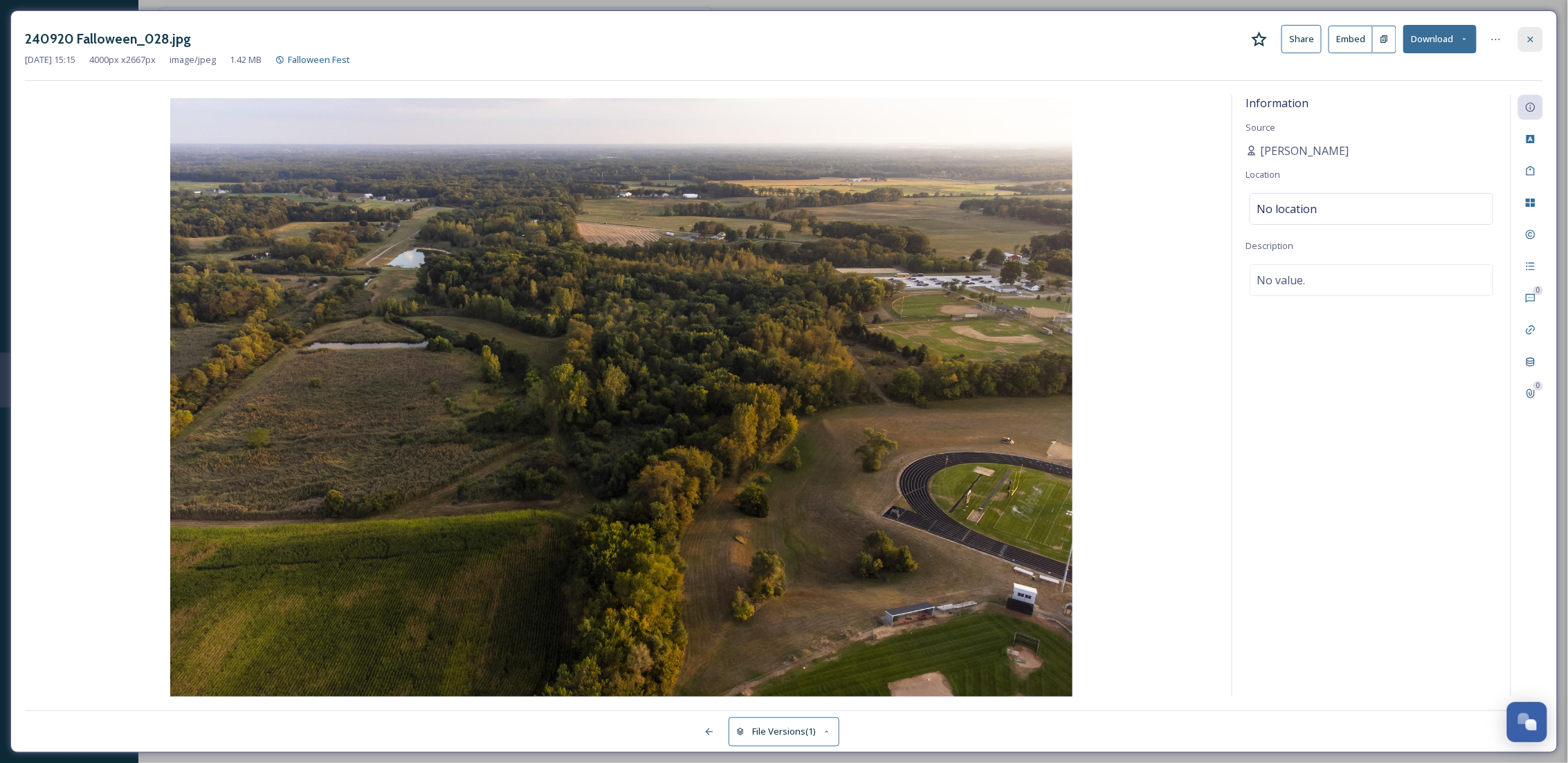
click at [1533, 40] on icon at bounding box center [1531, 39] width 11 height 11
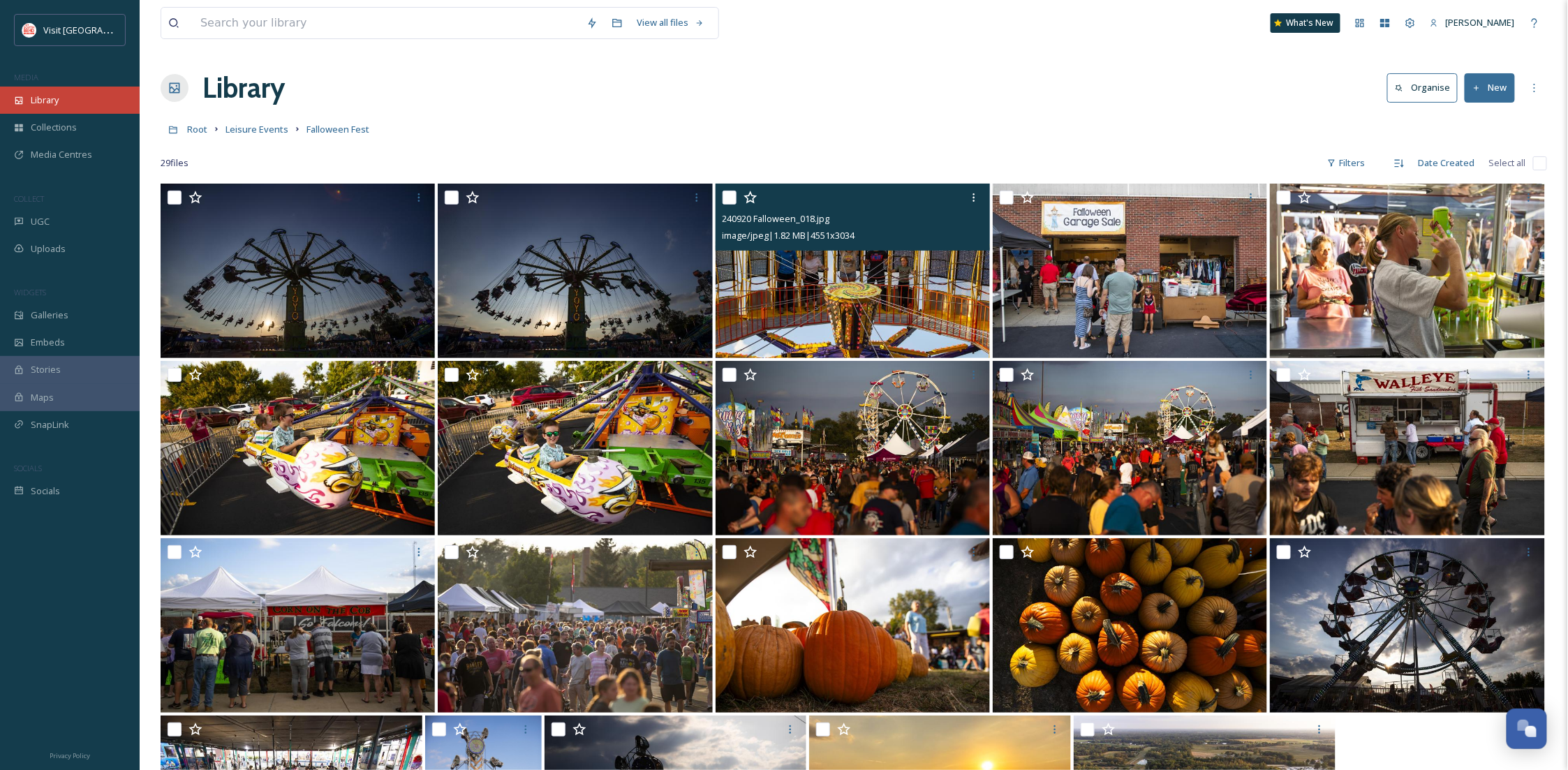
click at [42, 89] on div "Library" at bounding box center [70, 99] width 140 height 27
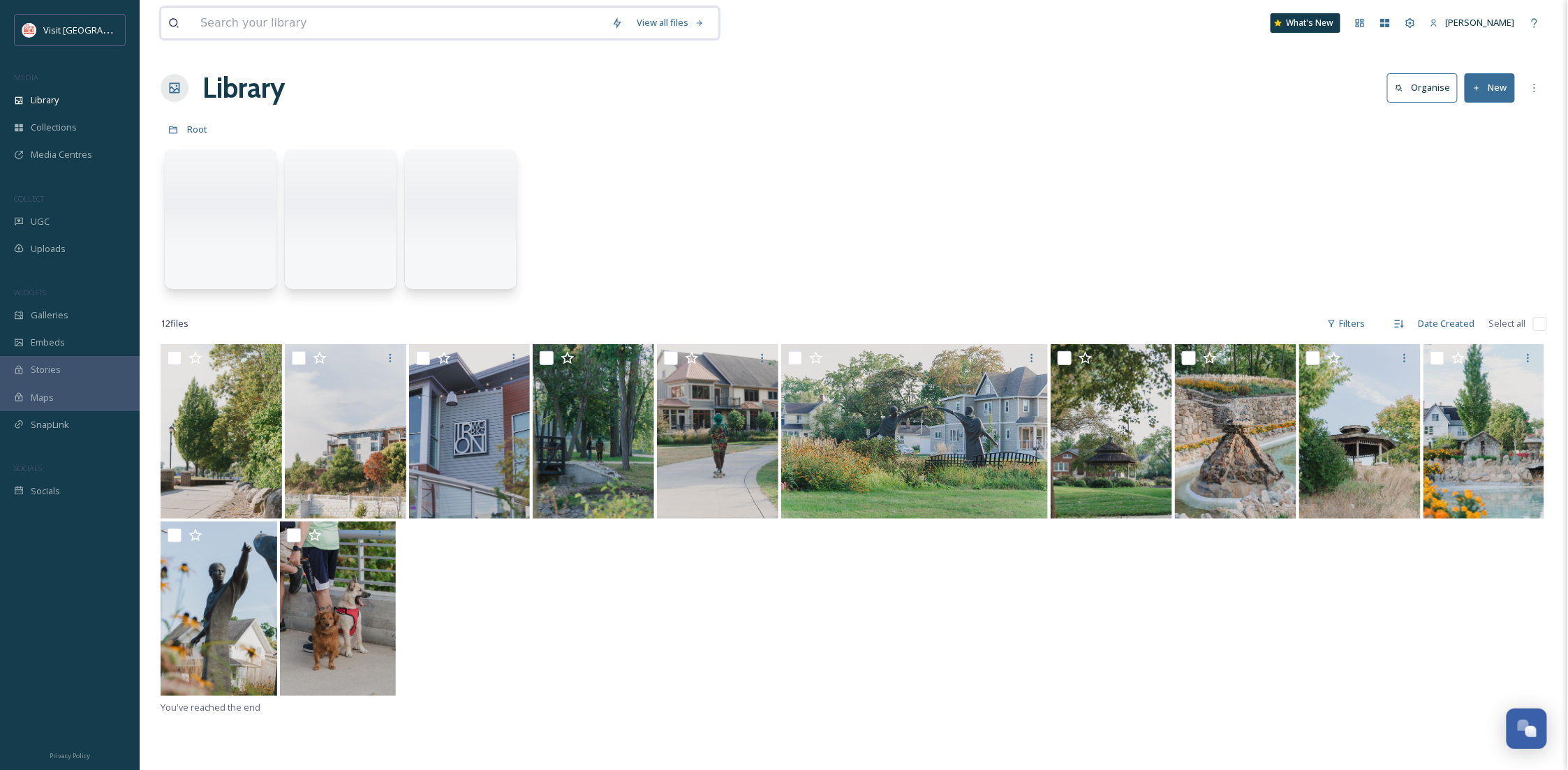
click at [269, 28] on input at bounding box center [399, 23] width 411 height 30
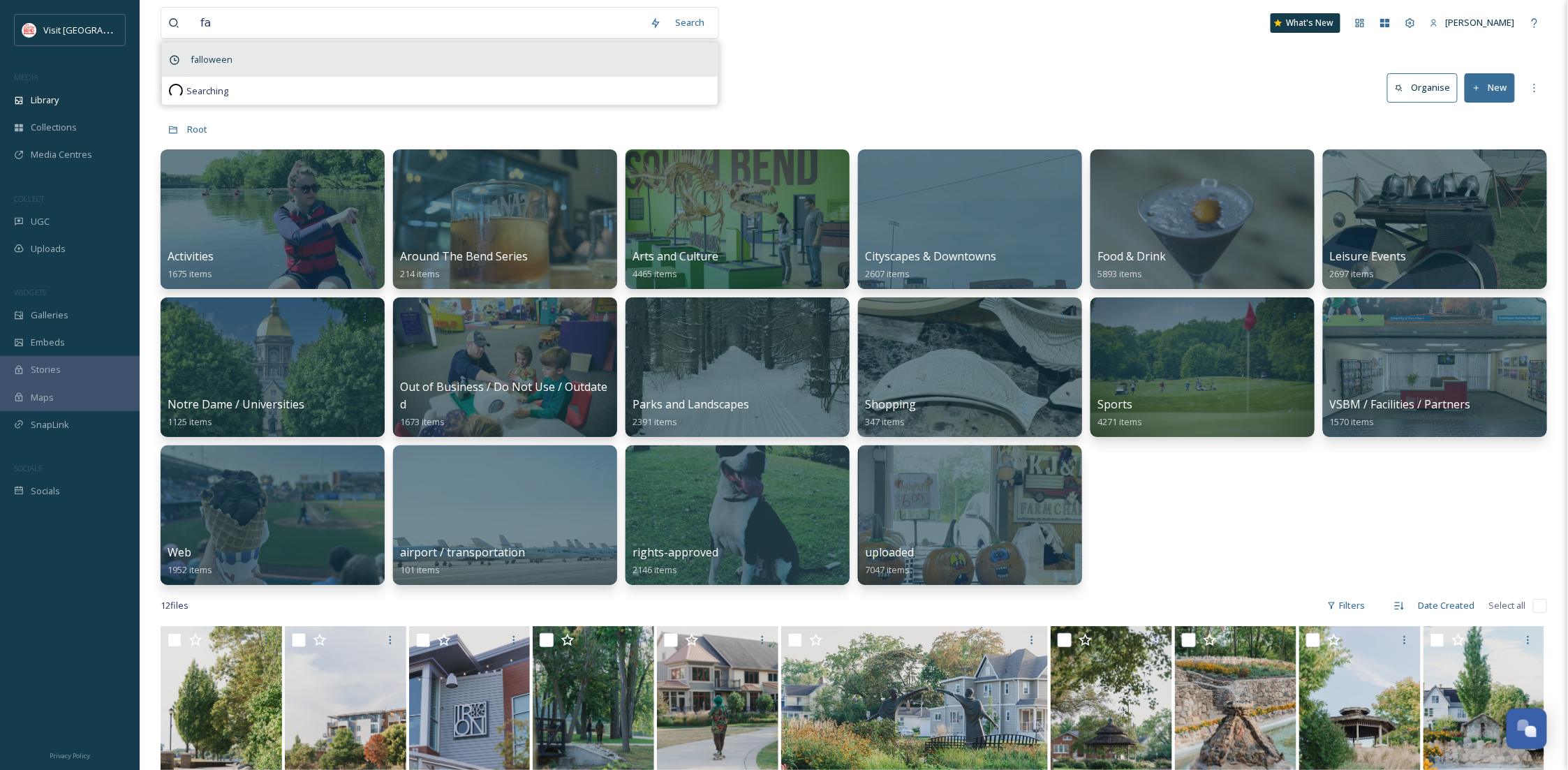
click at [269, 60] on div "falloween" at bounding box center [439, 60] width 556 height 34
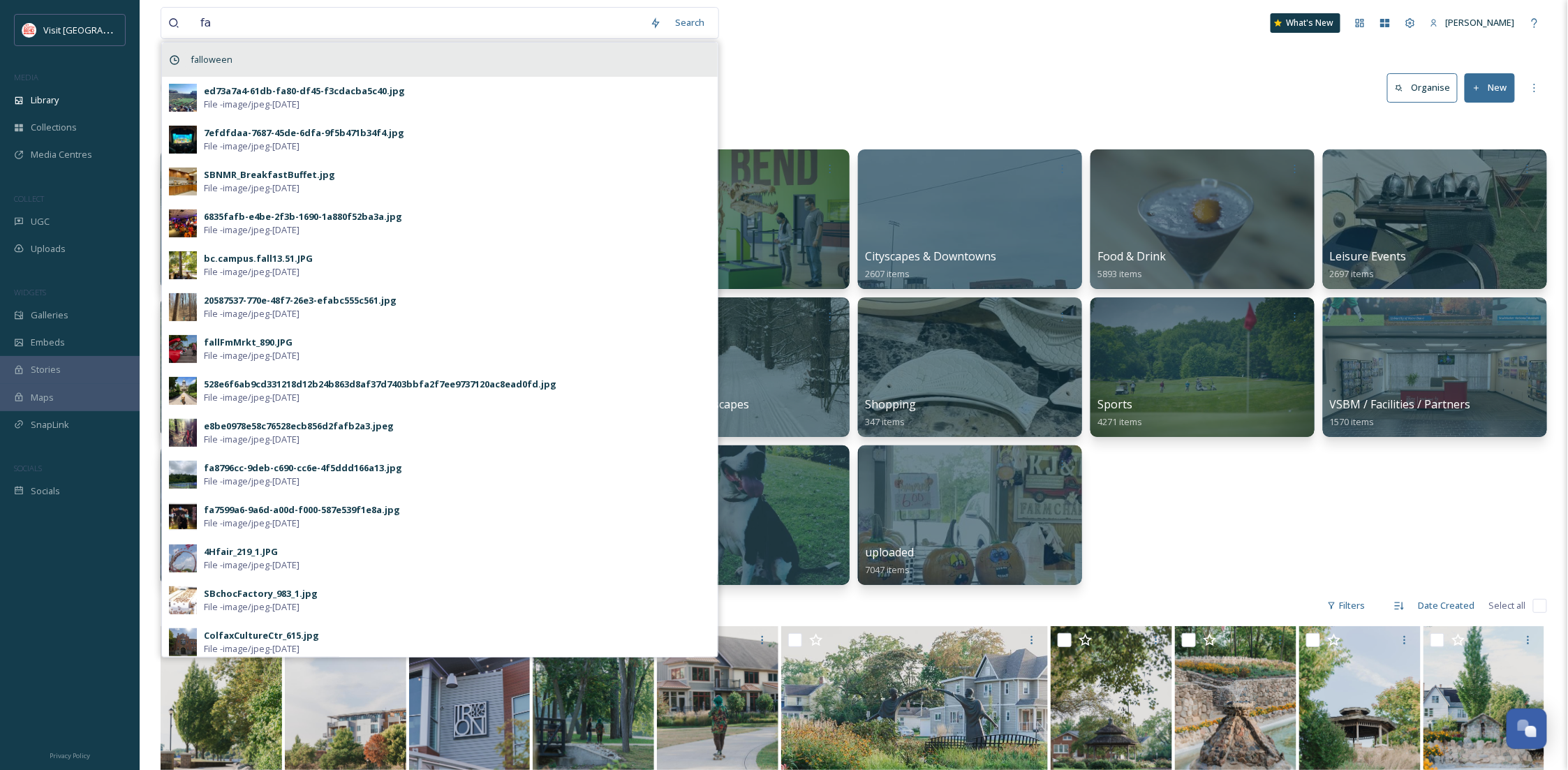
click at [269, 60] on div "falloween" at bounding box center [439, 60] width 556 height 34
click at [451, 70] on div "falloween" at bounding box center [439, 60] width 556 height 34
click at [296, 21] on input "fa" at bounding box center [418, 23] width 450 height 30
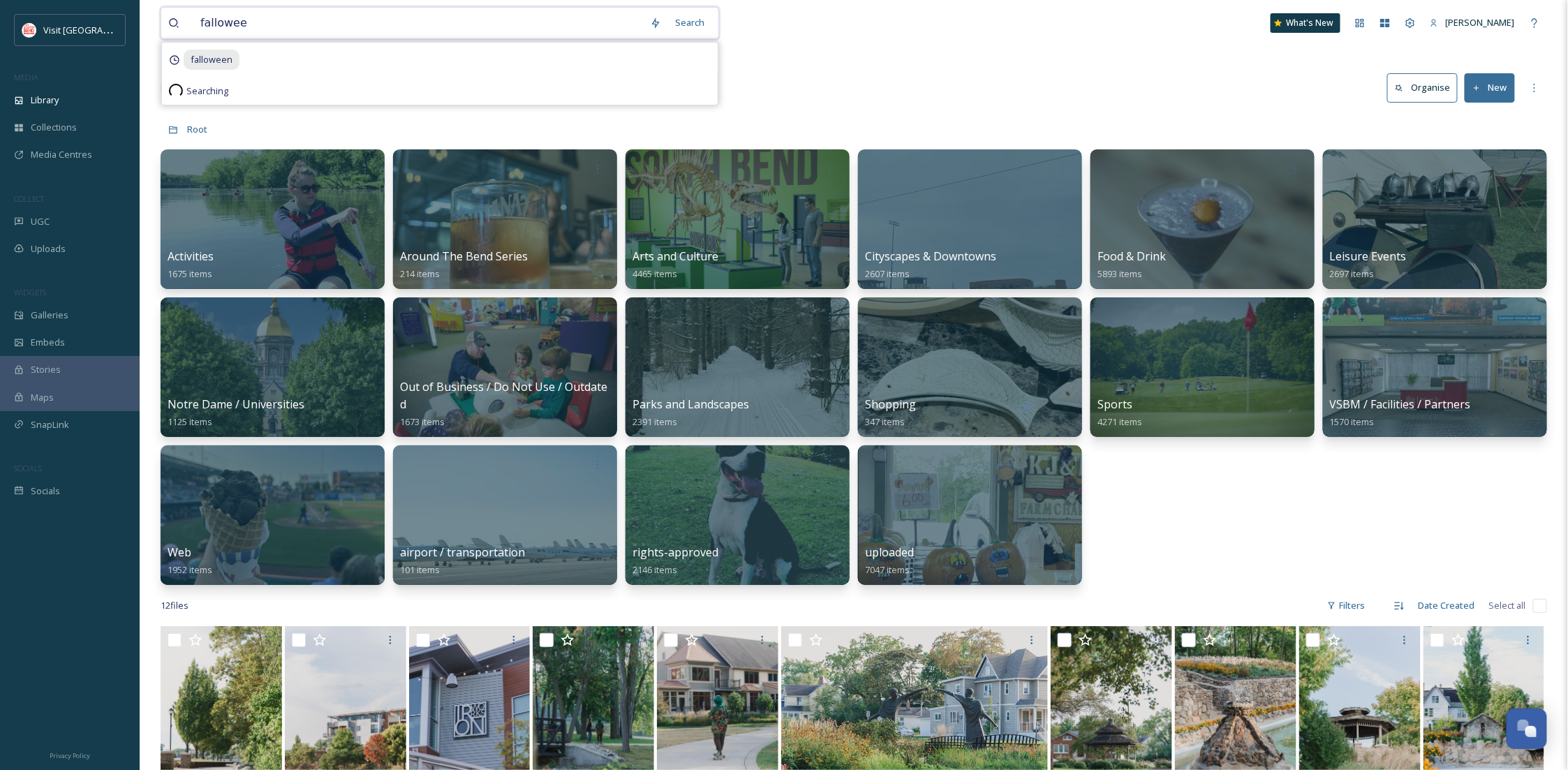
type input "falloween"
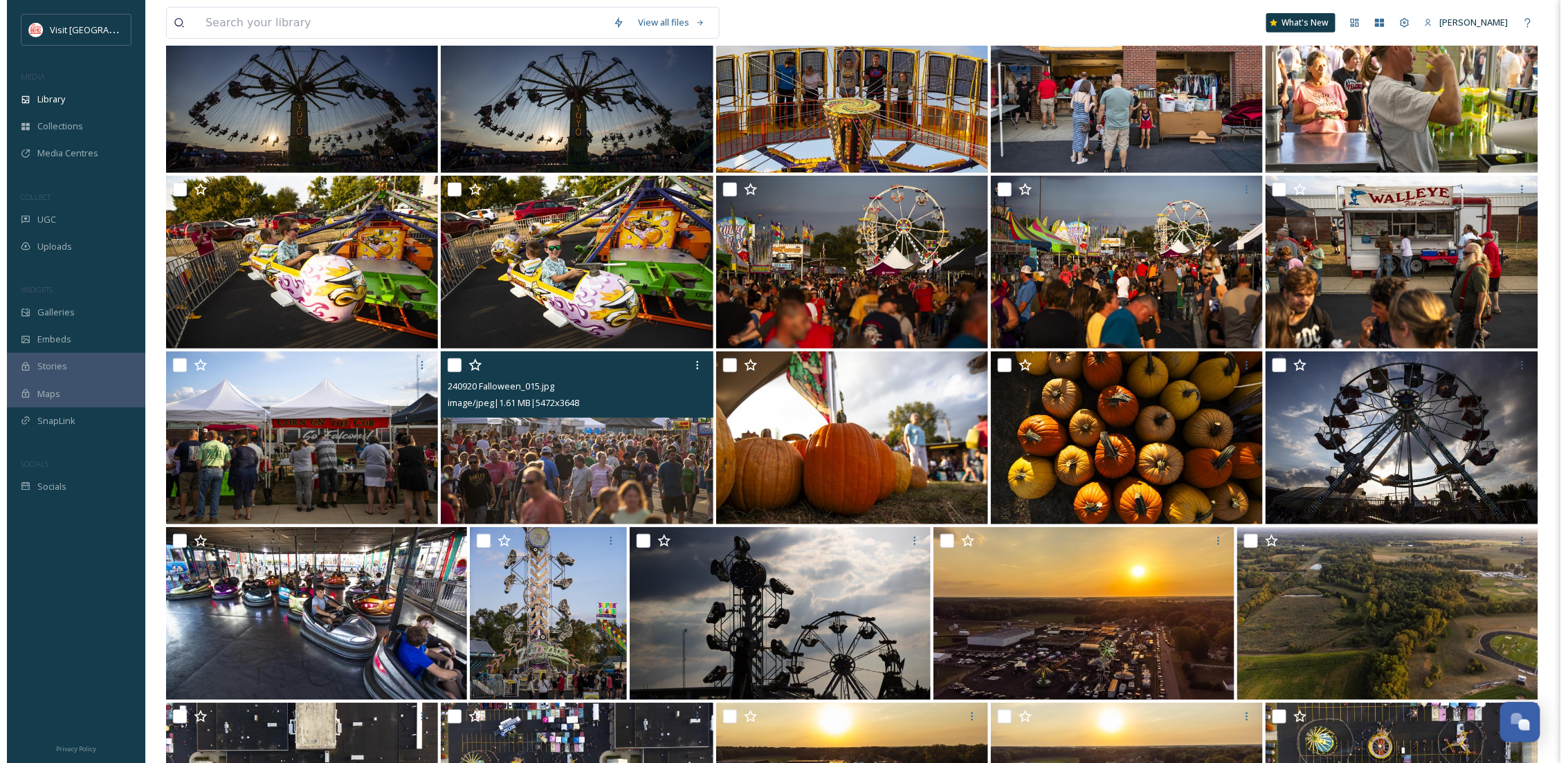
scroll to position [609, 0]
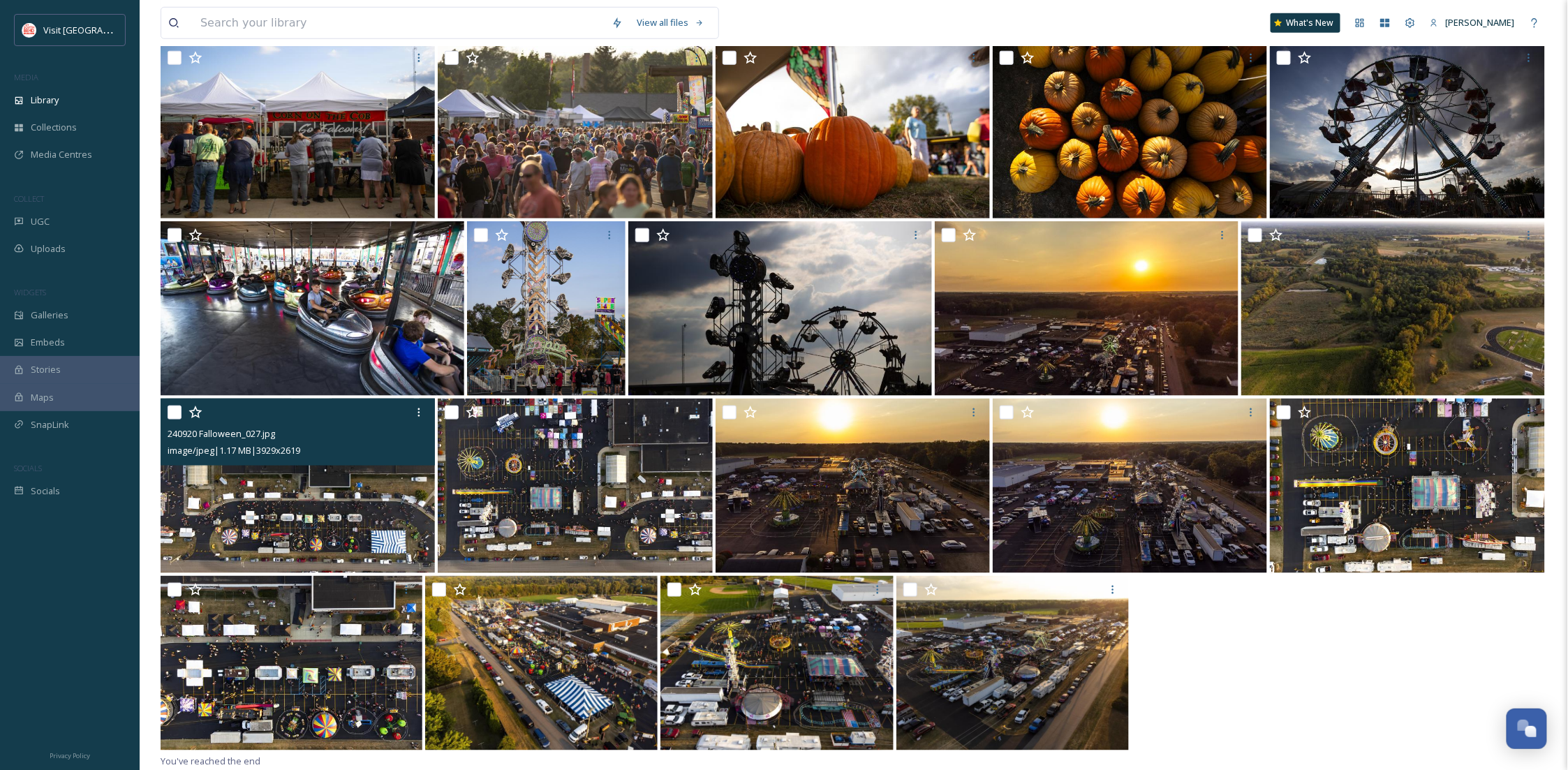
click at [180, 403] on div at bounding box center [299, 413] width 264 height 26
click at [259, 512] on img at bounding box center [298, 486] width 275 height 174
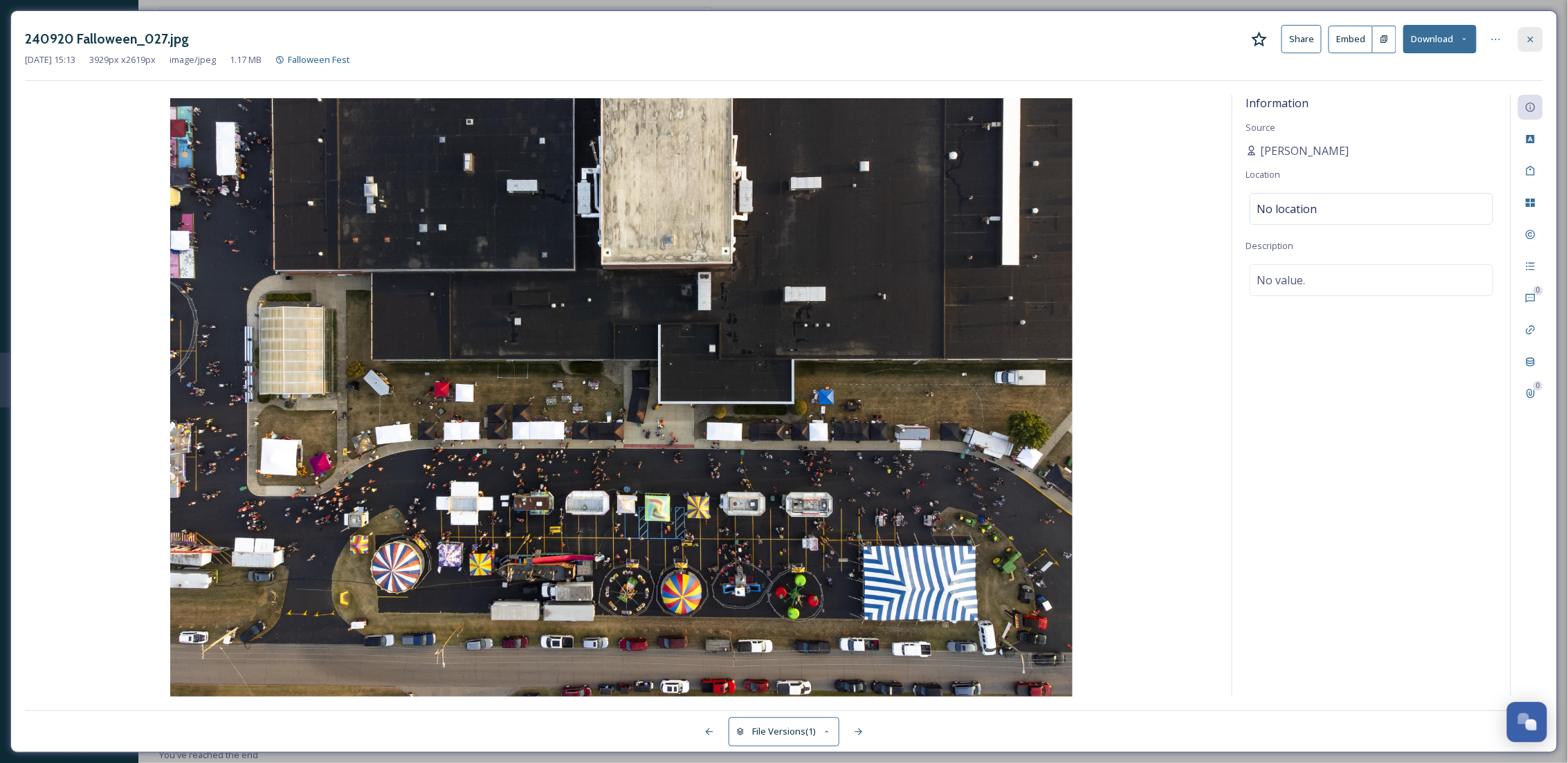
click at [1537, 37] on div at bounding box center [1530, 39] width 25 height 25
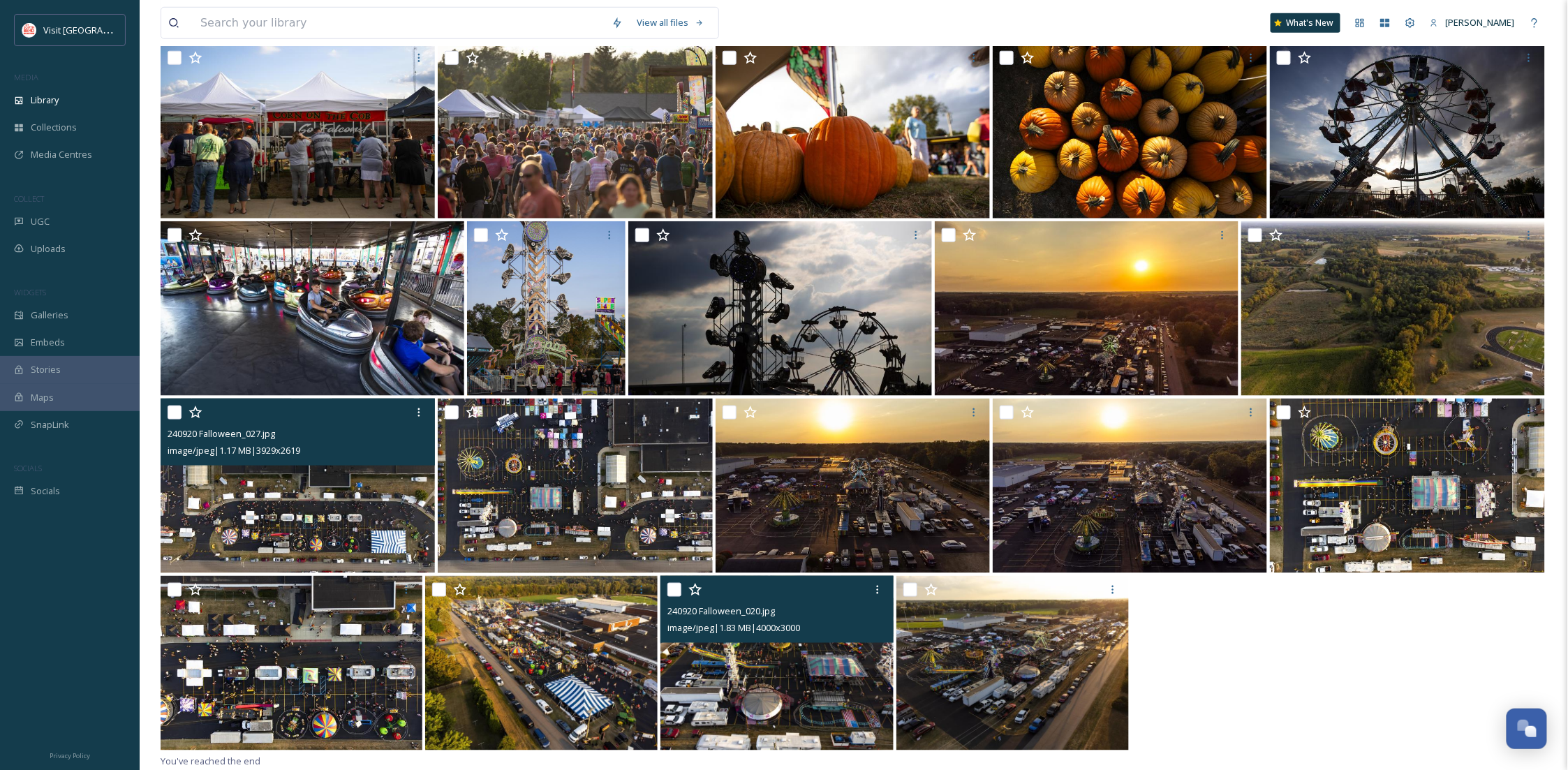
click at [704, 672] on img at bounding box center [777, 663] width 233 height 174
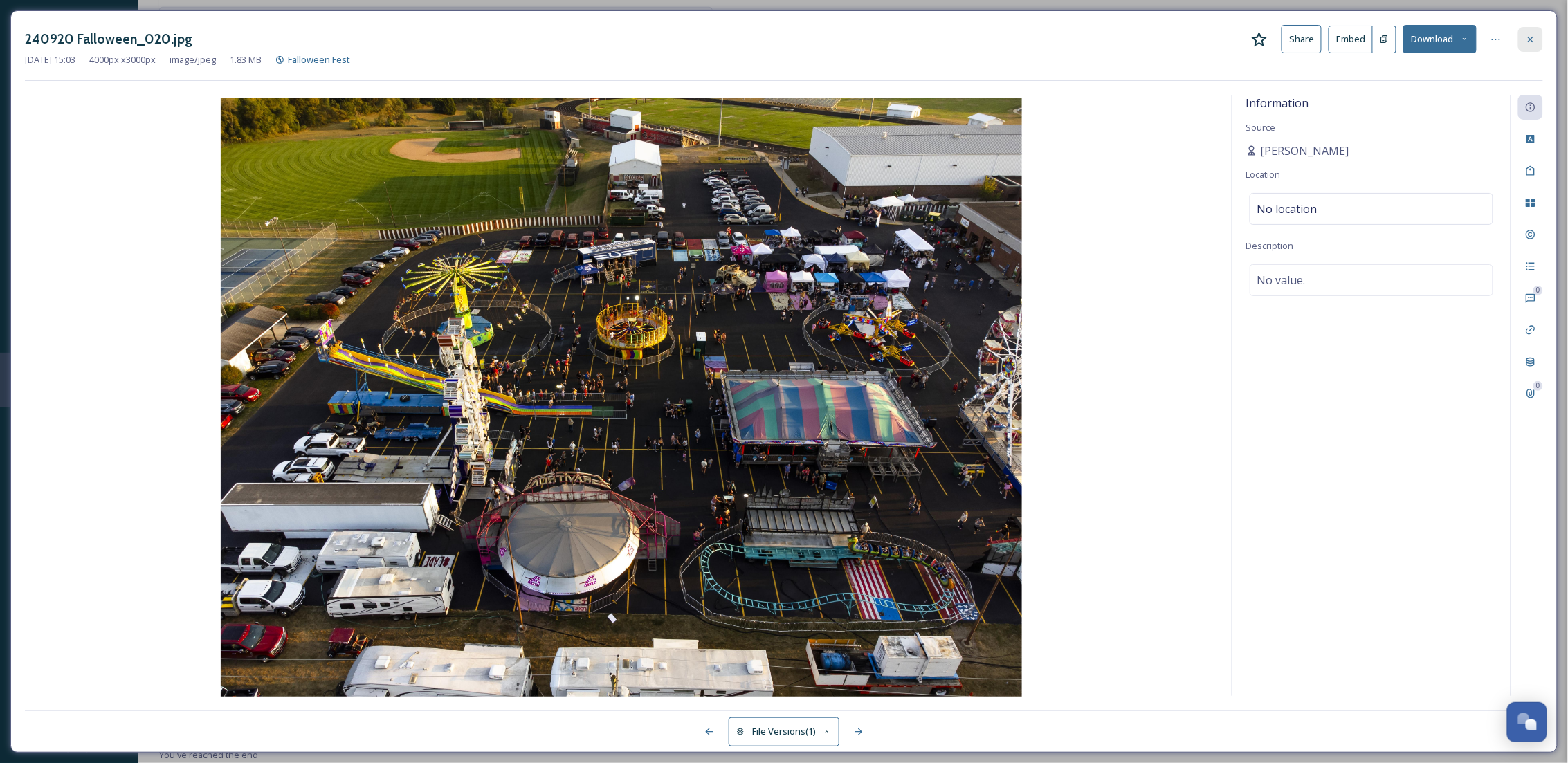
click at [1530, 44] on icon at bounding box center [1531, 39] width 11 height 11
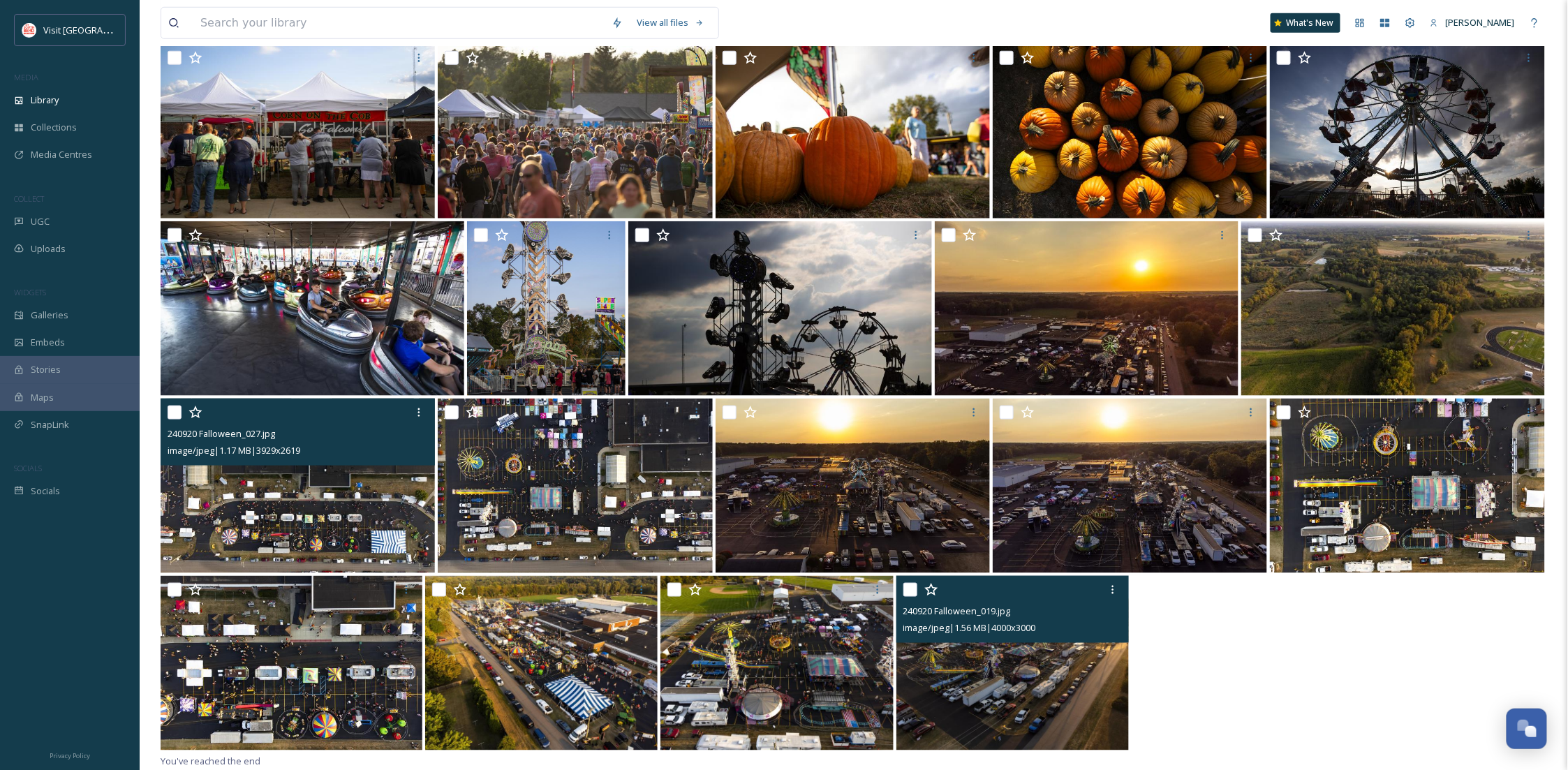
click at [908, 593] on input "checkbox" at bounding box center [910, 590] width 14 height 14
checkbox input "true"
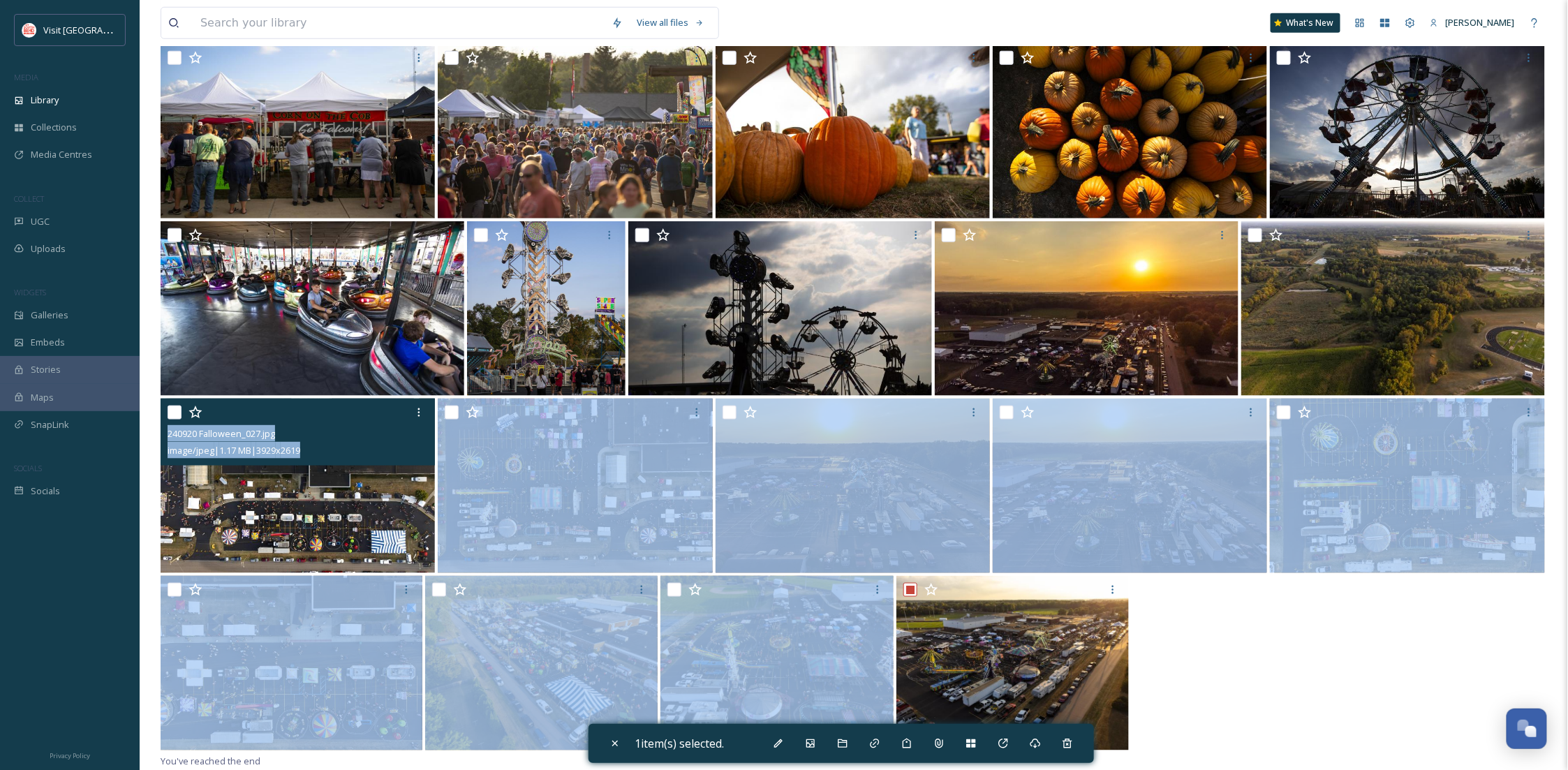
click at [166, 408] on div "240920 Falloween_027.jpg image/jpeg | 1.17 MB | 3929 x 2619" at bounding box center [298, 432] width 275 height 67
click at [174, 414] on input "checkbox" at bounding box center [174, 413] width 14 height 14
click at [166, 406] on div "240920 Falloween_027.jpg image/jpeg | 1.17 MB | 3929 x 2619" at bounding box center [298, 432] width 275 height 67
click at [169, 410] on input "checkbox" at bounding box center [174, 413] width 14 height 14
checkbox input "false"
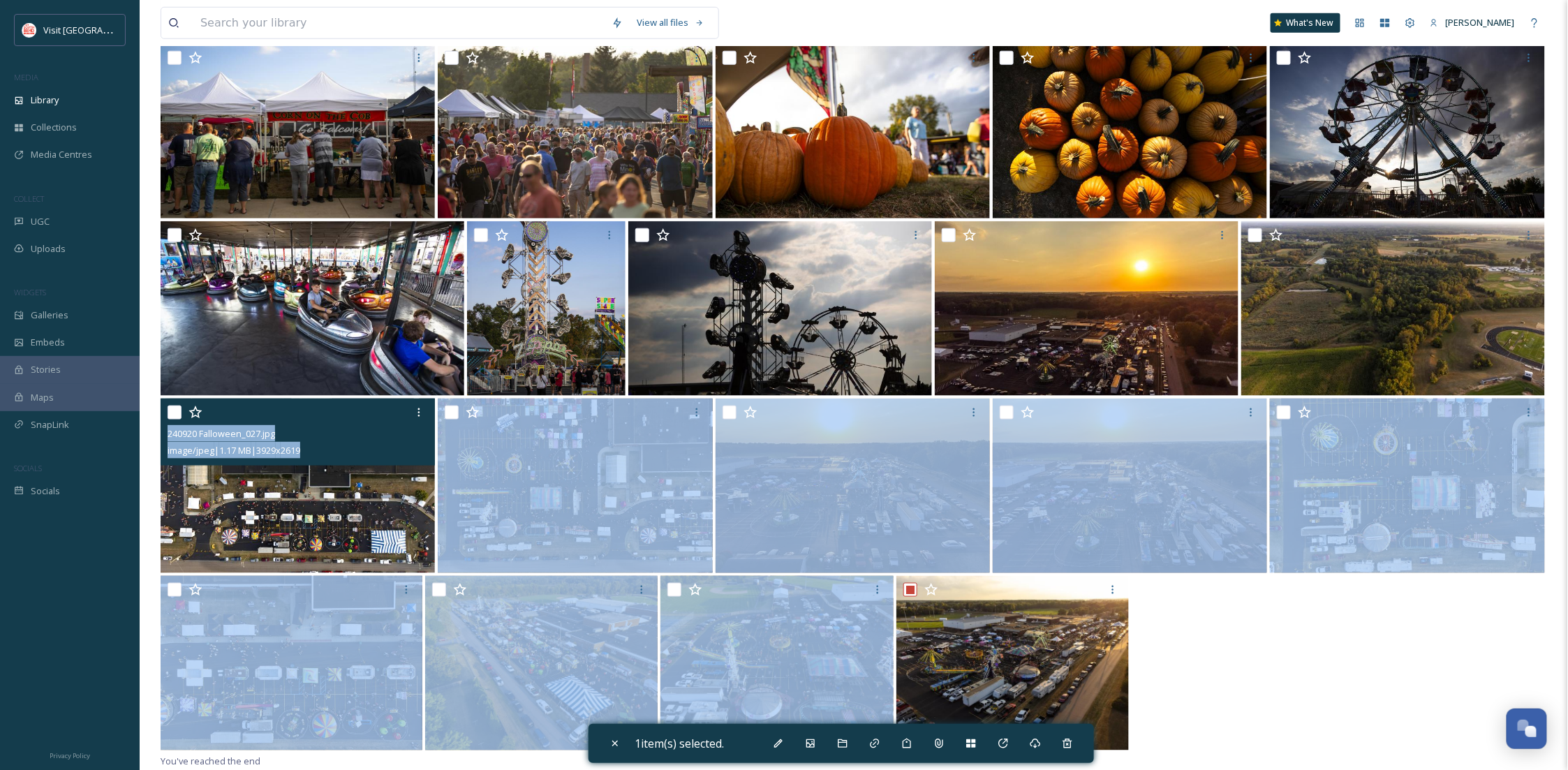
click at [224, 502] on img at bounding box center [298, 486] width 275 height 174
checkbox input "true"
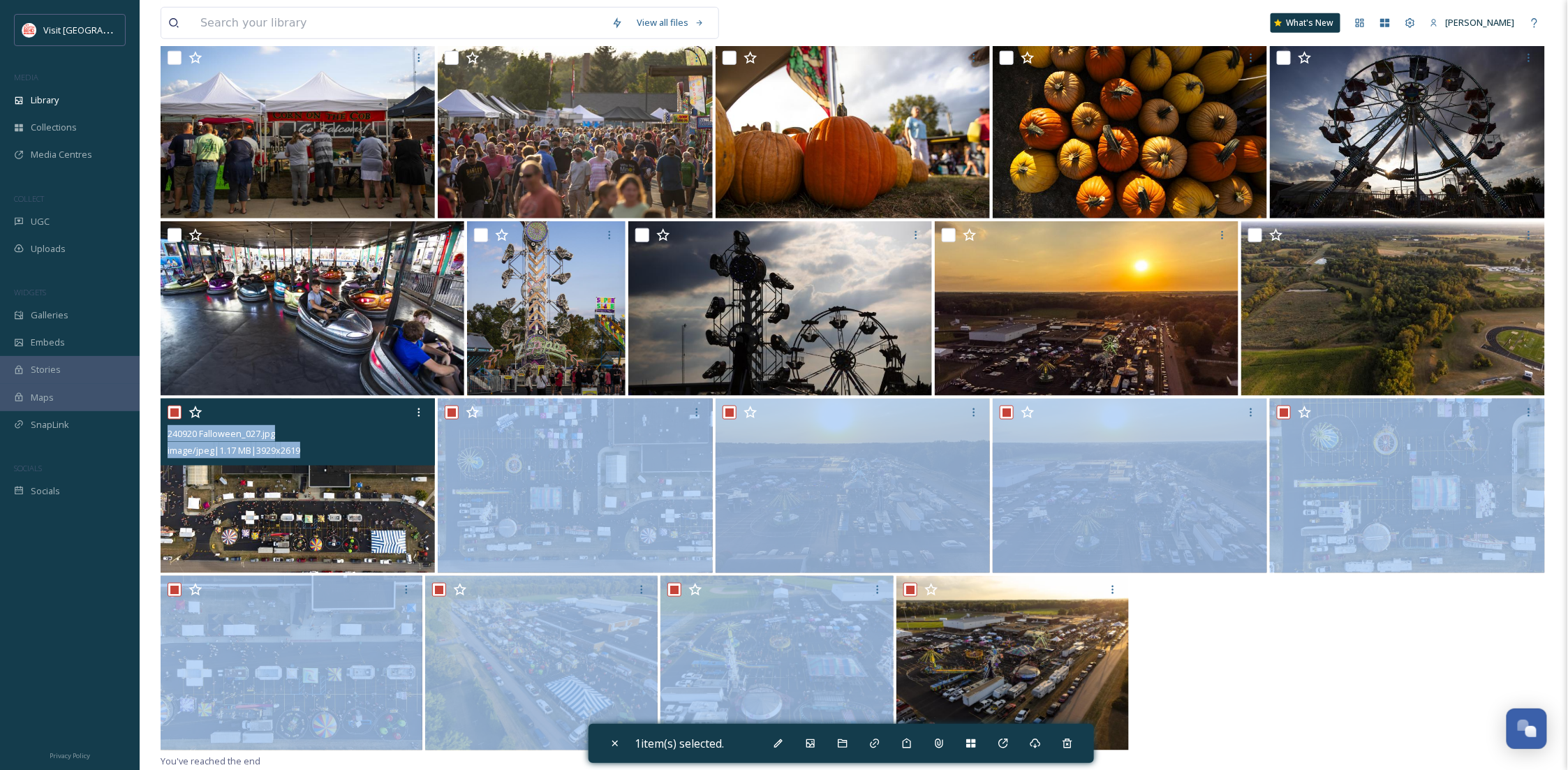
checkbox input "true"
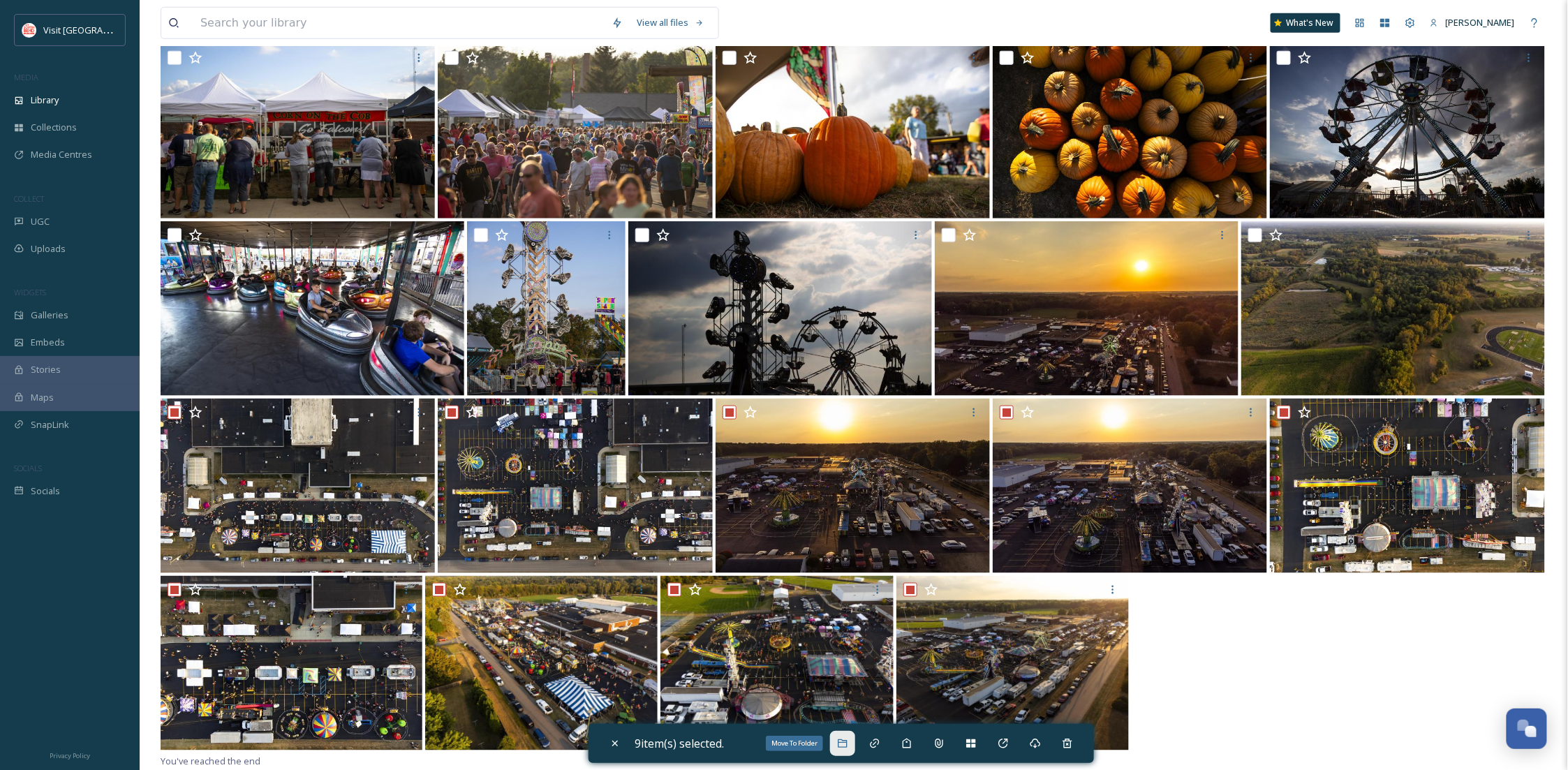
click at [848, 749] on icon at bounding box center [843, 744] width 11 height 11
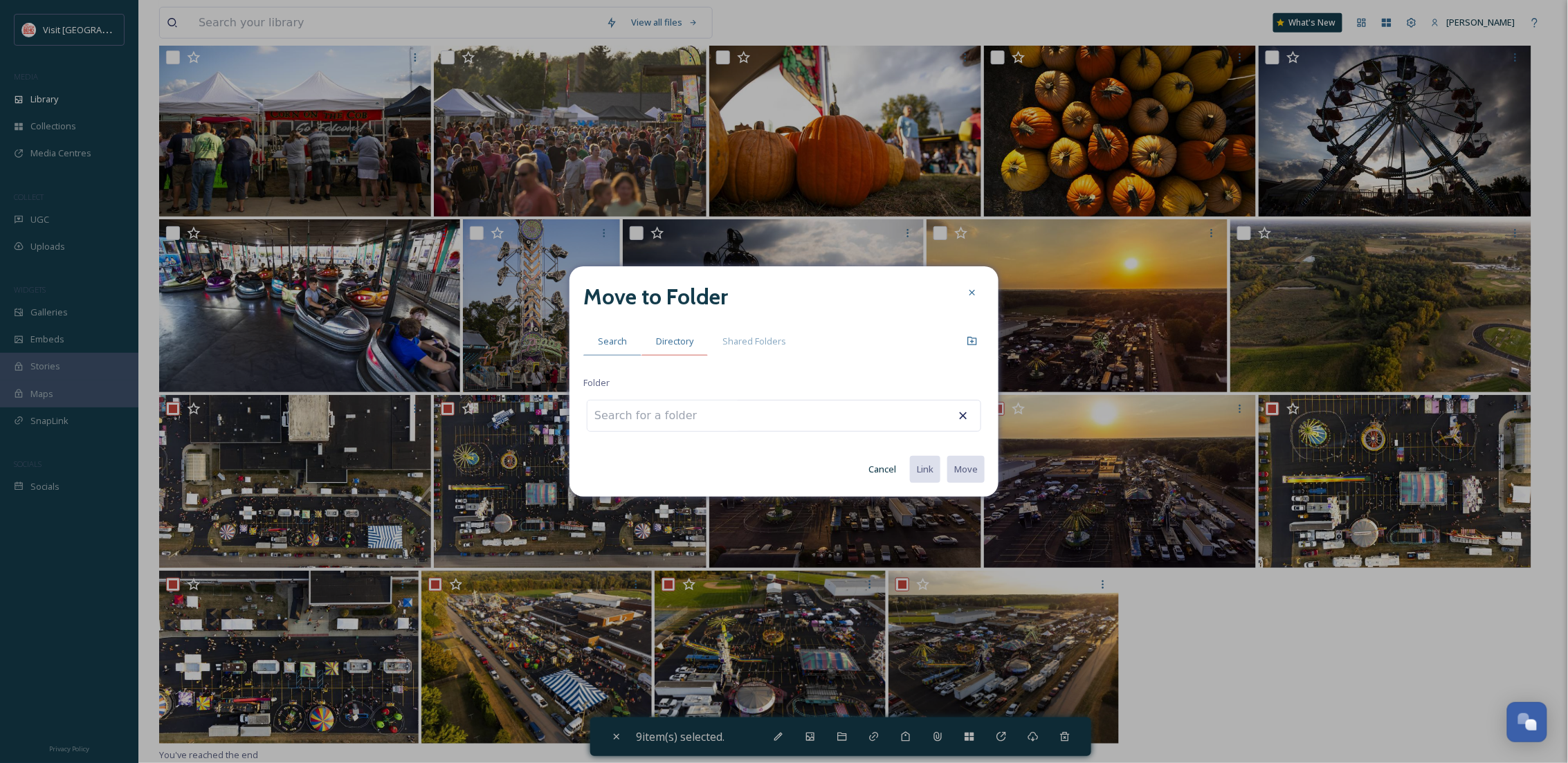
click at [677, 348] on div "Directory" at bounding box center [675, 342] width 67 height 28
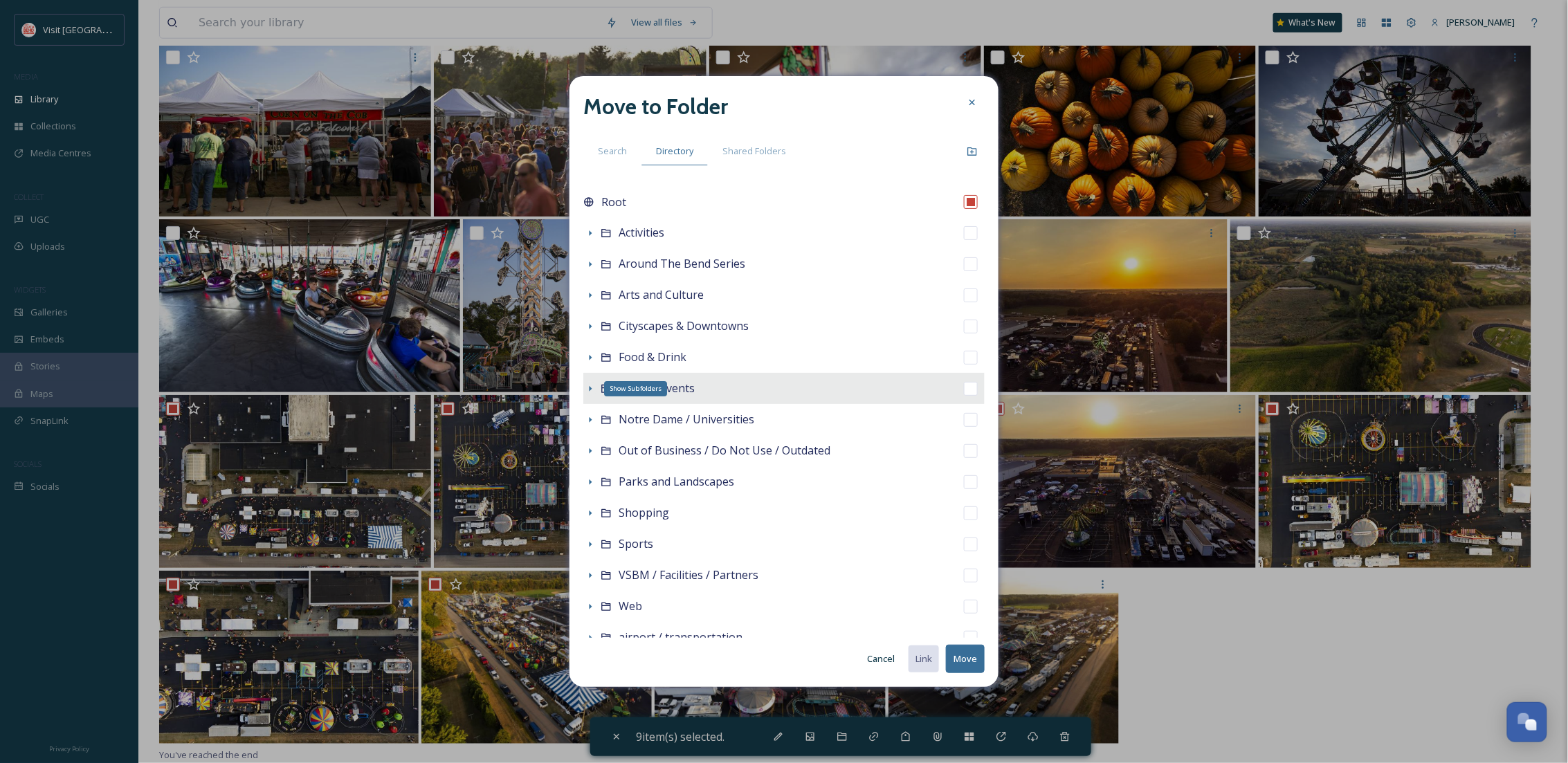
click at [590, 384] on icon at bounding box center [590, 389] width 11 height 11
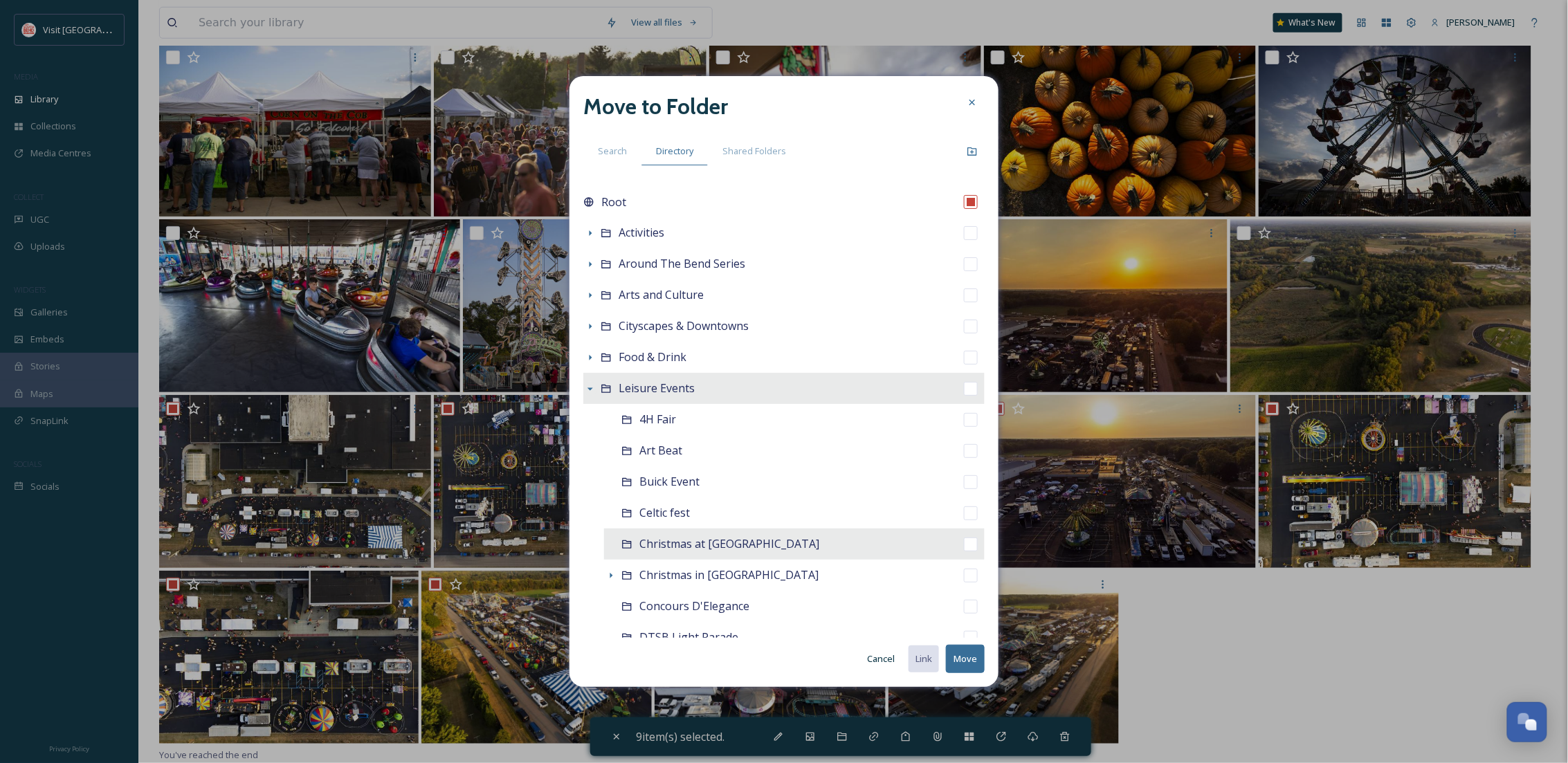
scroll to position [246, 0]
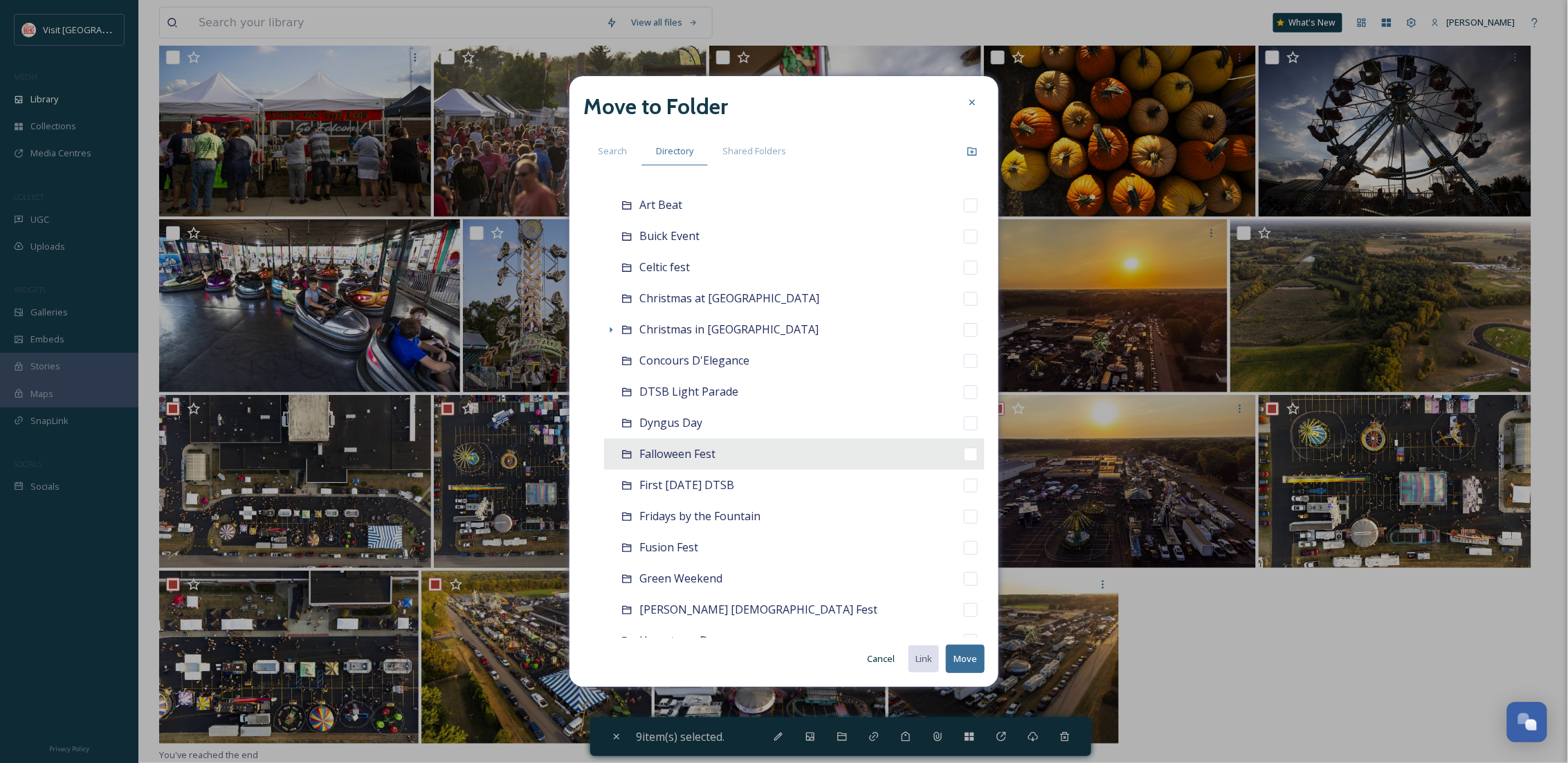
click at [690, 452] on span "Falloween Fest" at bounding box center [677, 454] width 76 height 15
checkbox input "false"
checkbox input "true"
click at [977, 664] on button "Move" at bounding box center [965, 659] width 38 height 28
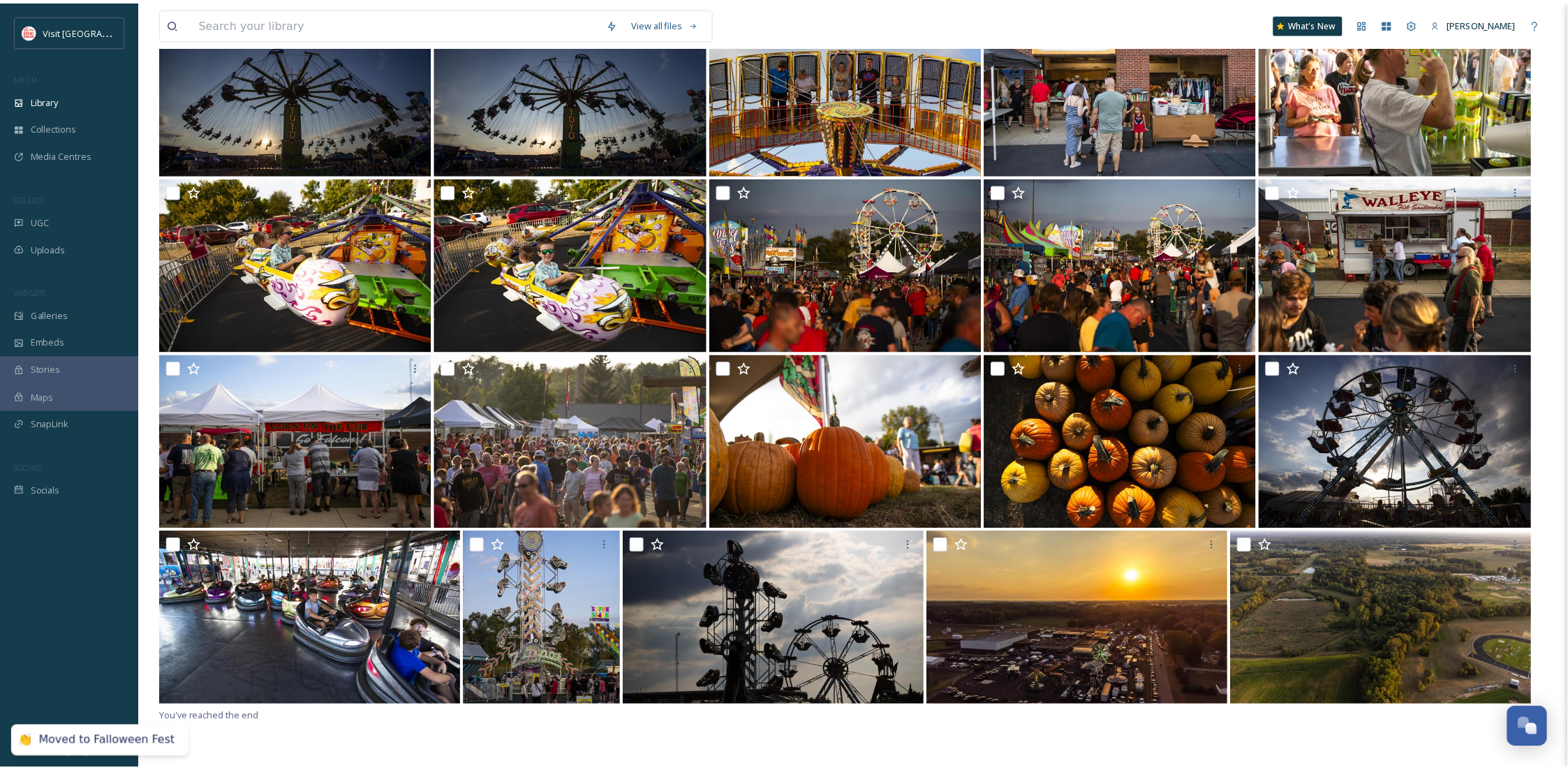
scroll to position [304, 0]
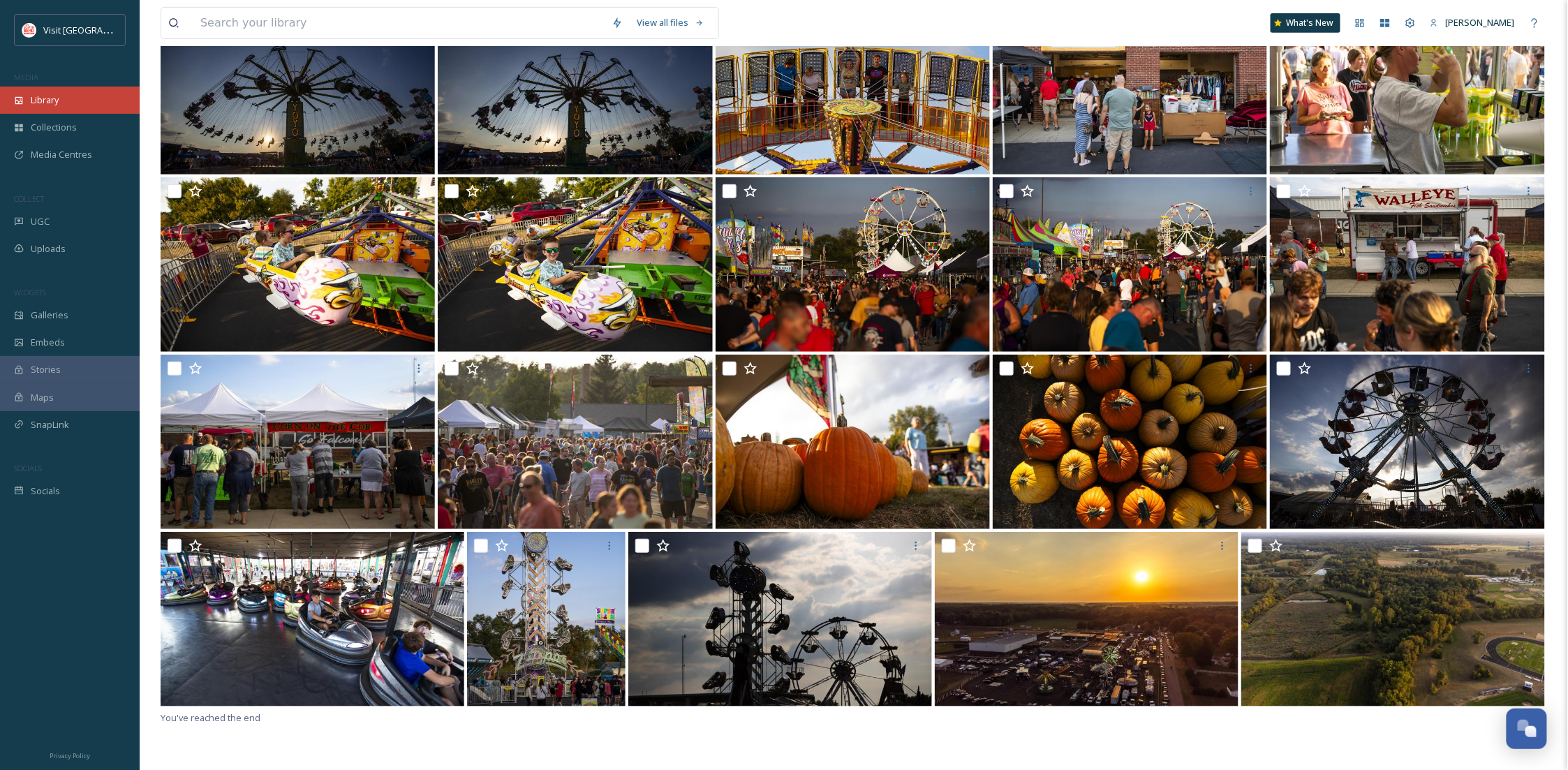
click at [49, 101] on span "Library" at bounding box center [45, 100] width 28 height 13
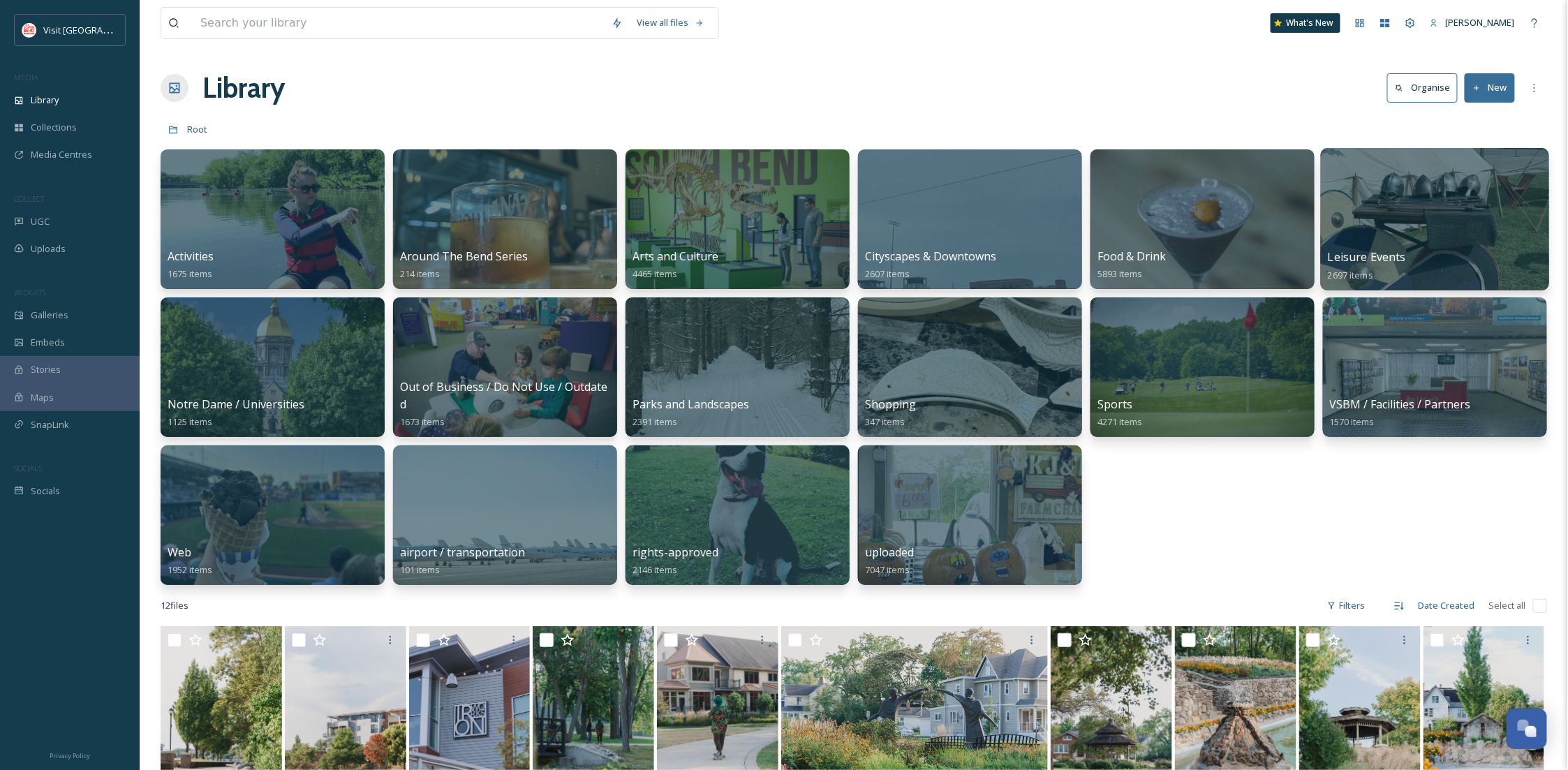
click at [1416, 224] on div at bounding box center [1434, 219] width 228 height 142
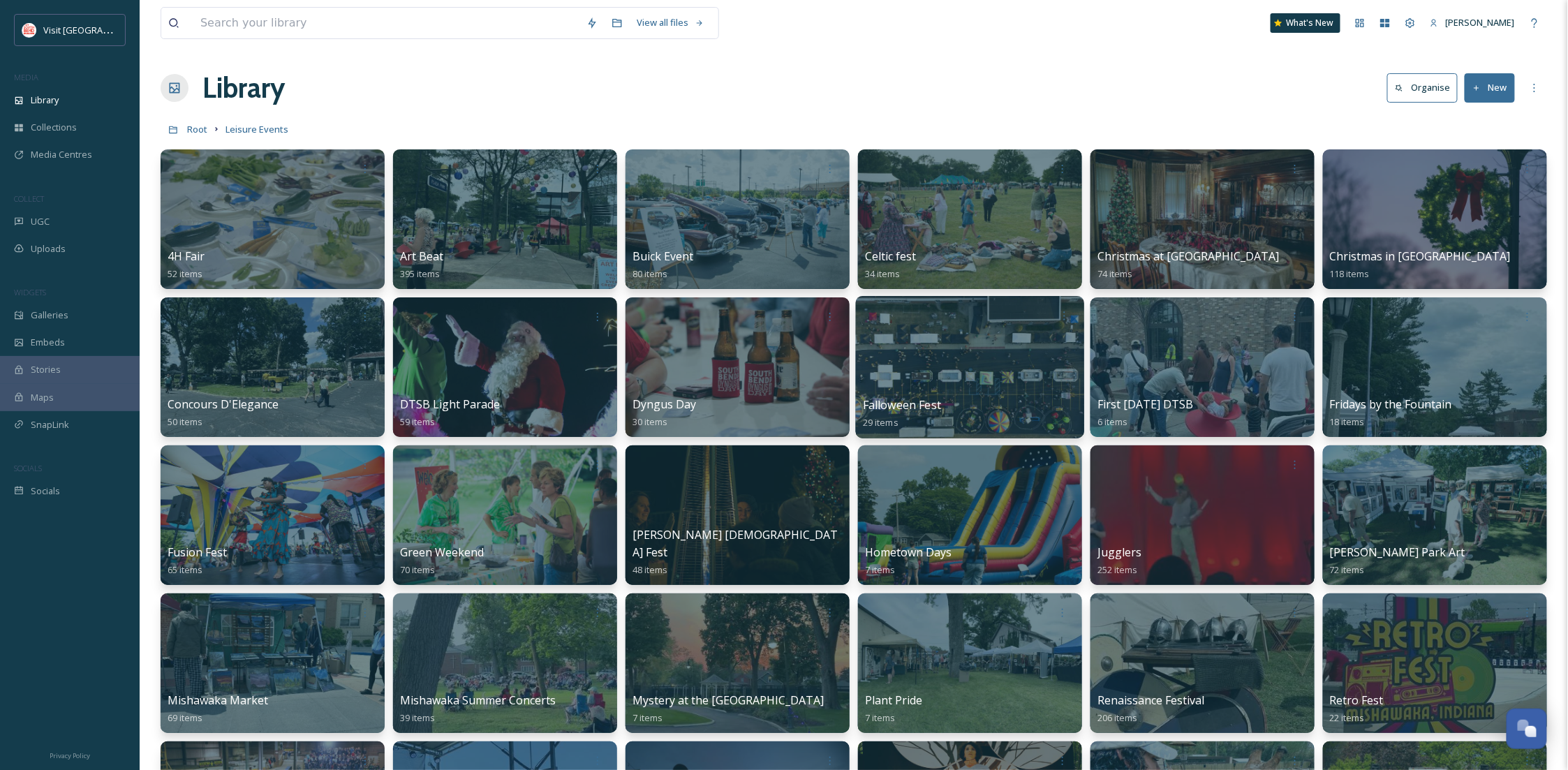
click at [1001, 358] on div at bounding box center [970, 367] width 228 height 142
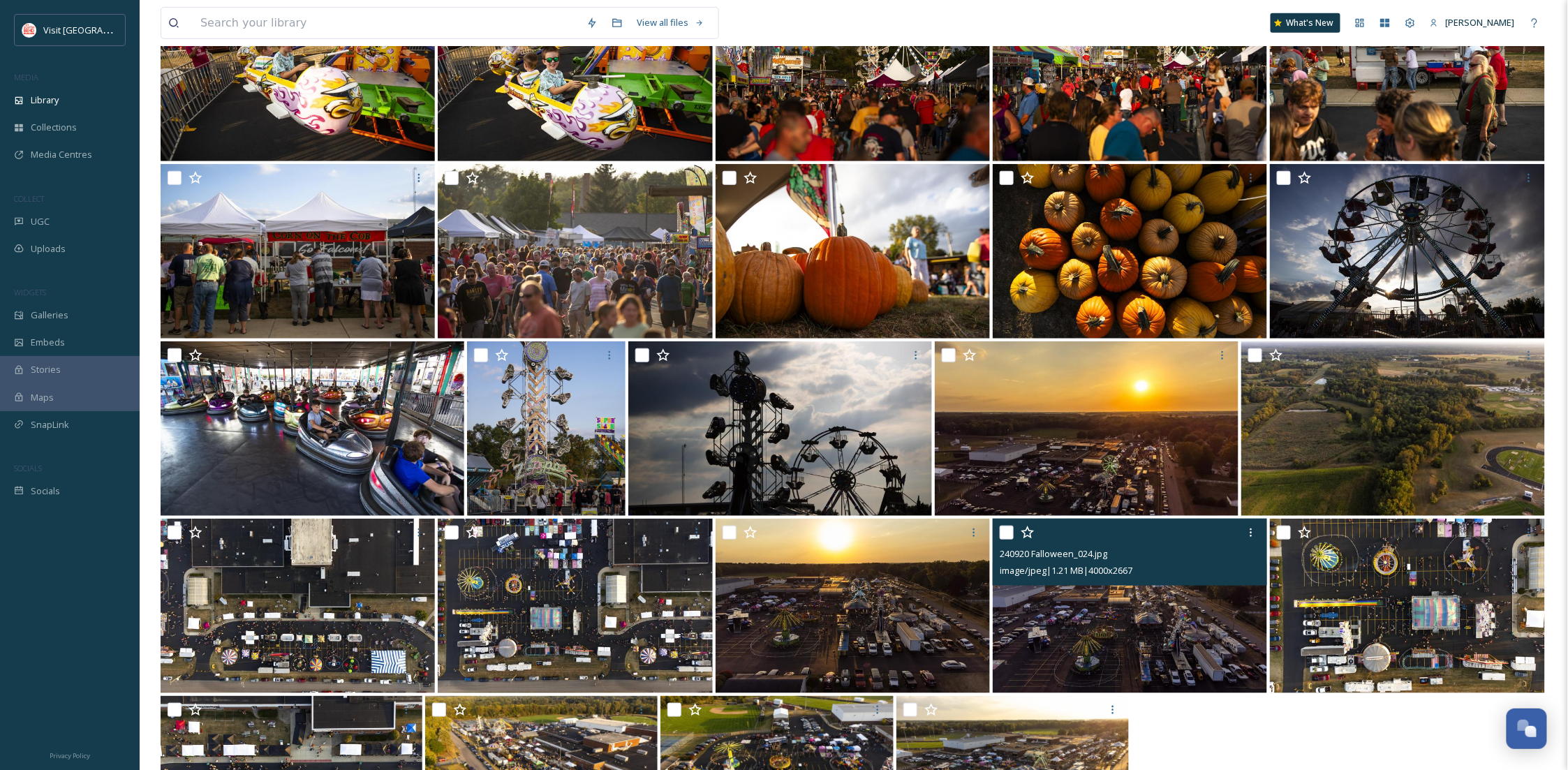
scroll to position [493, 0]
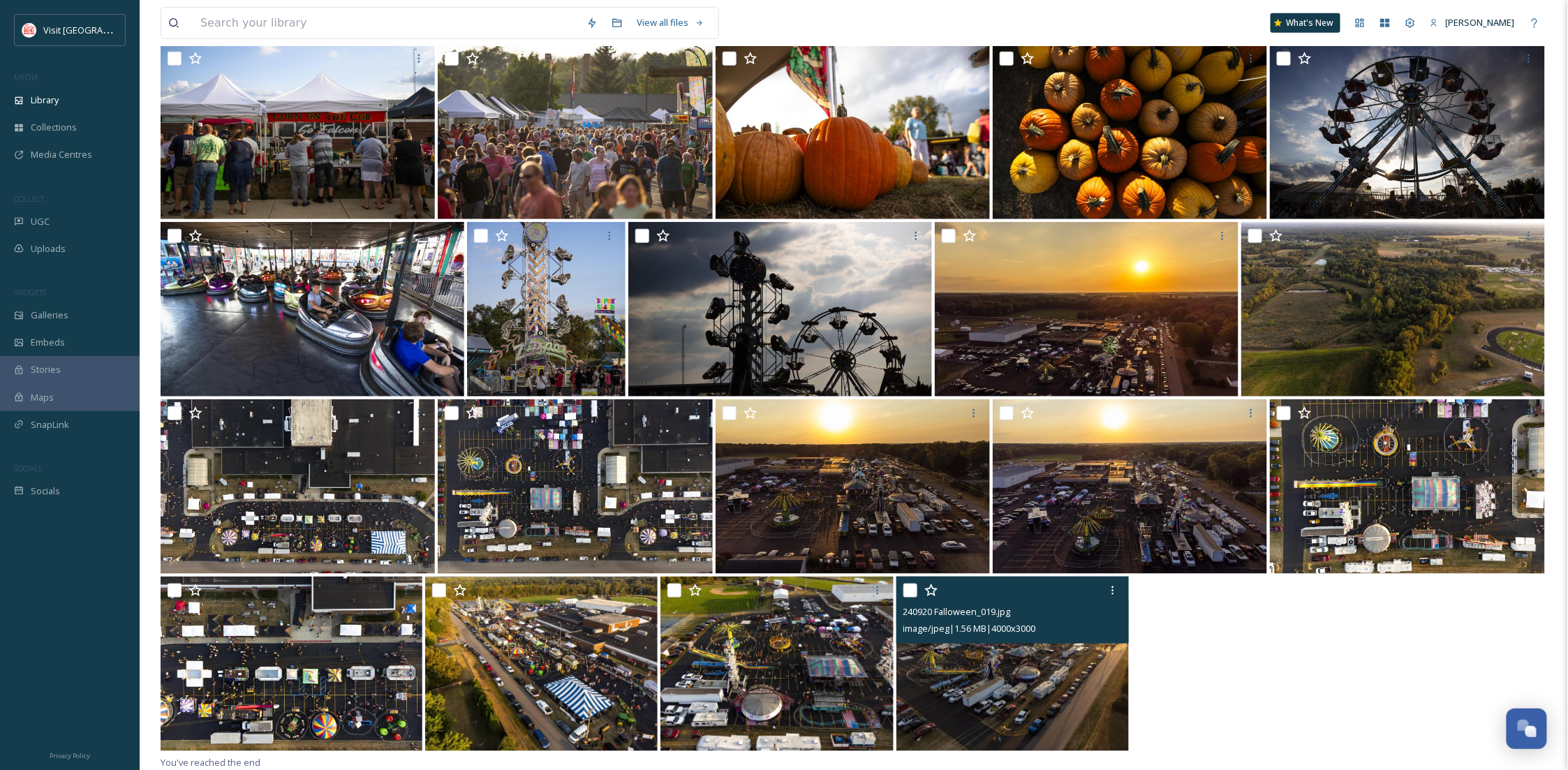
click at [1019, 706] on img at bounding box center [1013, 664] width 233 height 174
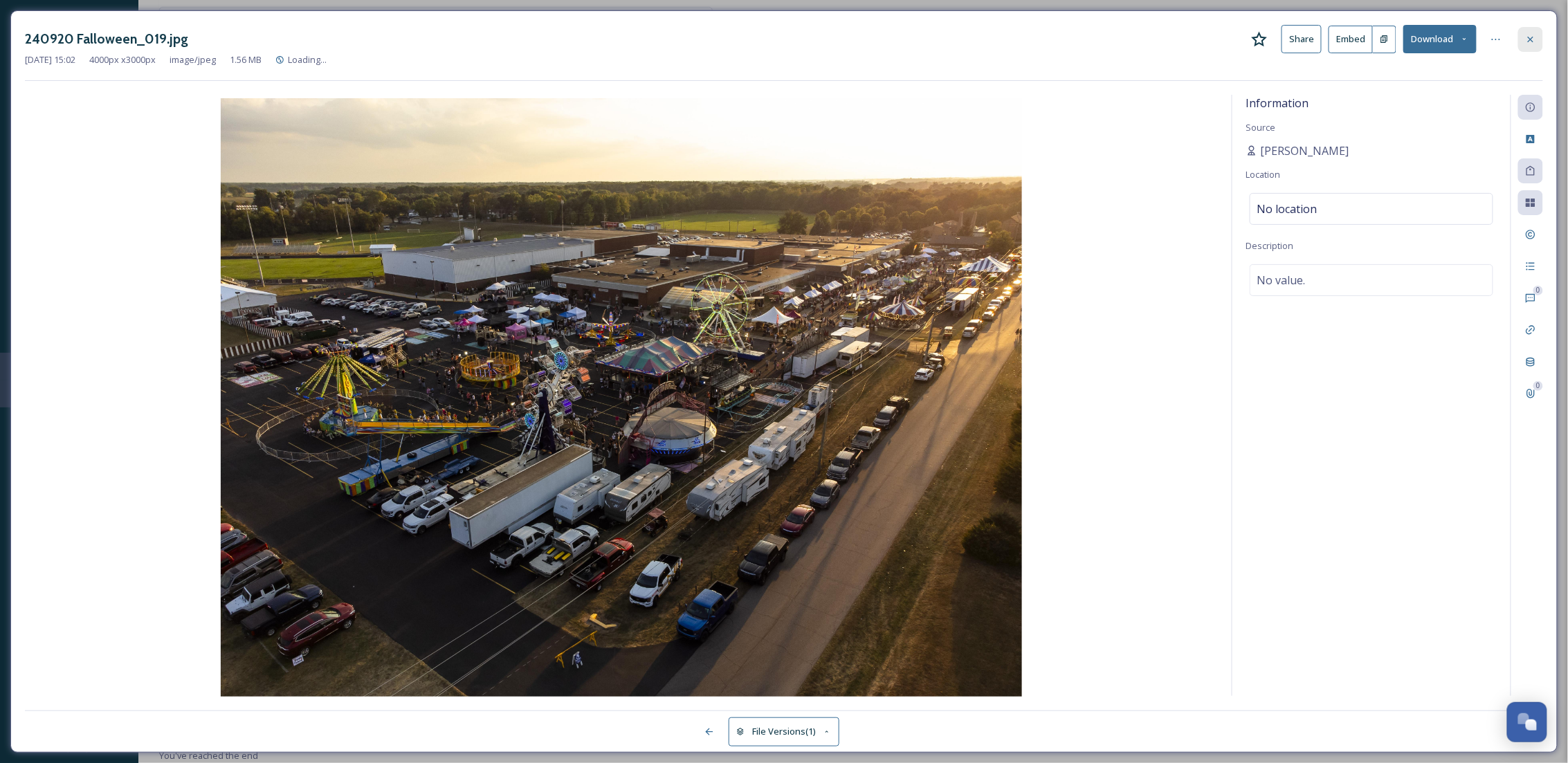
click at [1531, 37] on icon at bounding box center [1531, 39] width 11 height 11
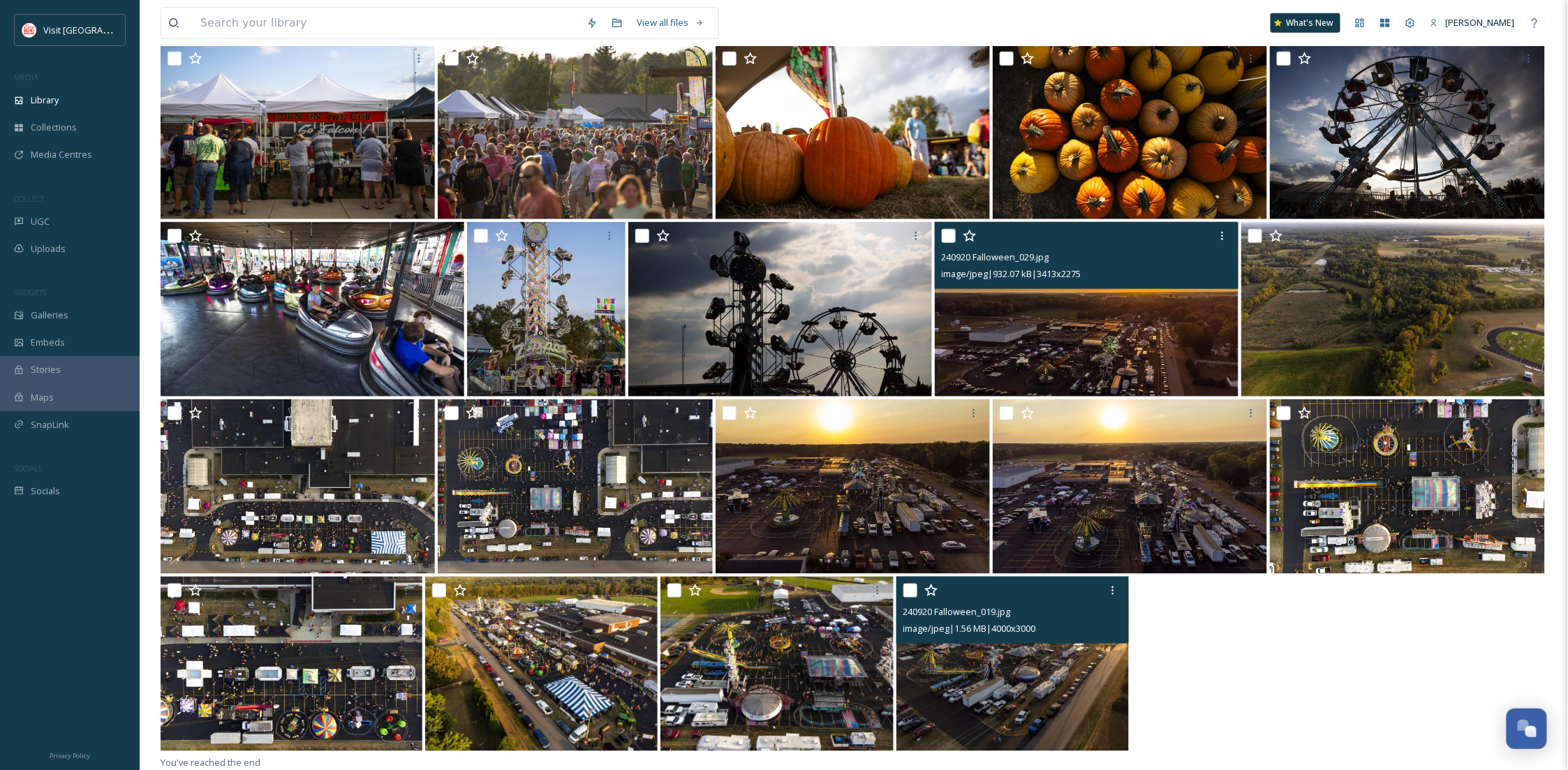
click at [1111, 321] on img at bounding box center [1087, 310] width 304 height 174
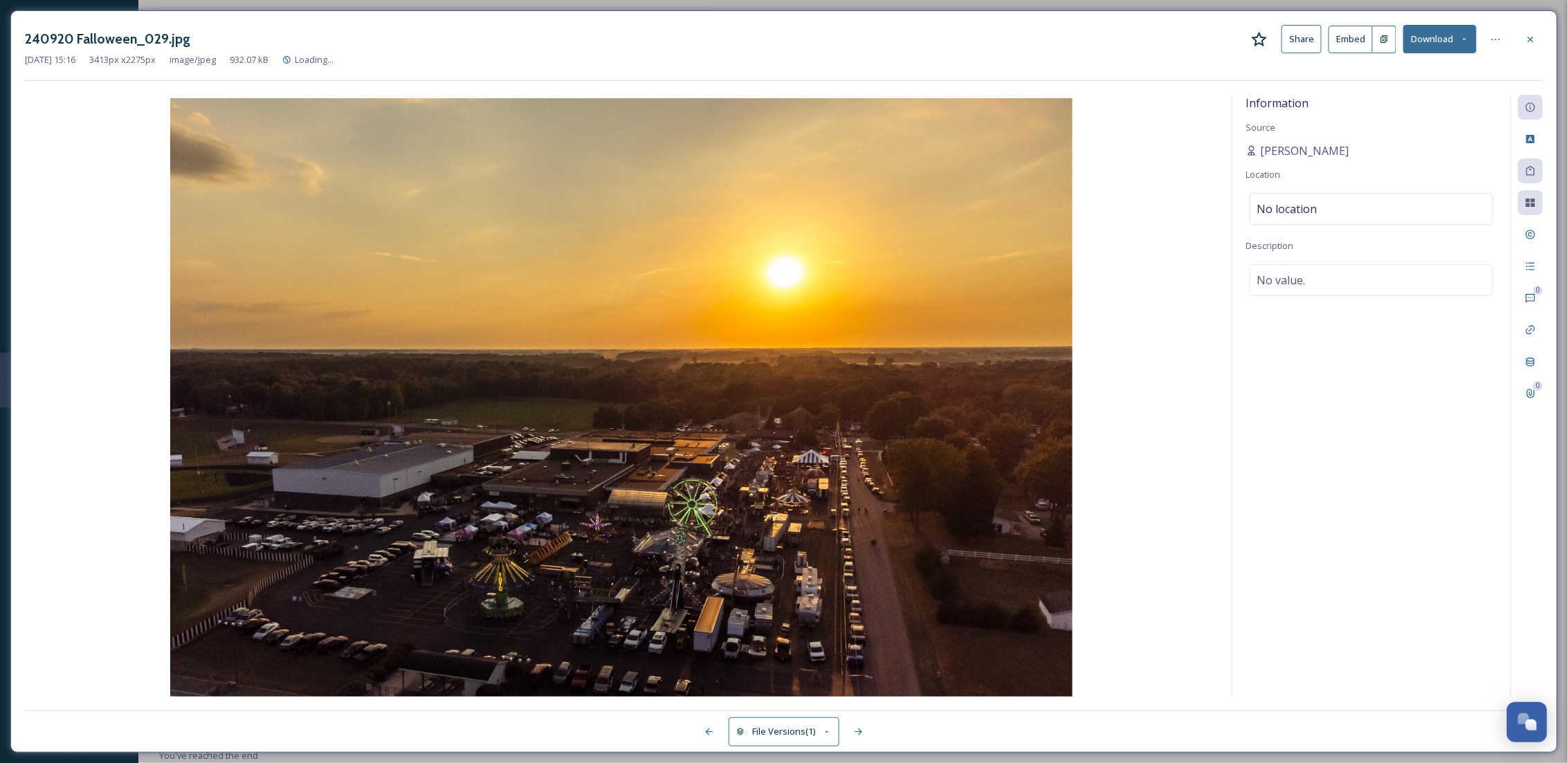
click at [1446, 40] on button "Download" at bounding box center [1440, 39] width 73 height 28
click at [1440, 74] on span "Download Original (3413 x 2275)" at bounding box center [1403, 71] width 130 height 13
click at [1530, 43] on icon at bounding box center [1531, 39] width 11 height 11
